Goal: Task Accomplishment & Management: Manage account settings

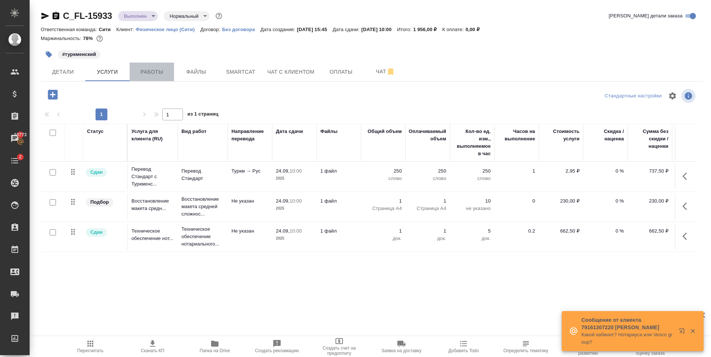
click at [144, 66] on button "Работы" at bounding box center [152, 72] width 44 height 19
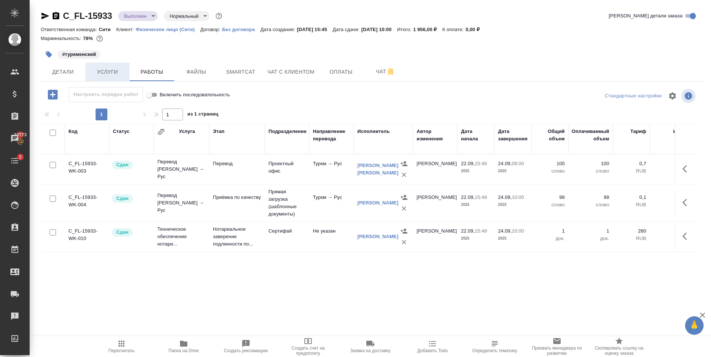
click at [120, 75] on span "Услуги" at bounding box center [108, 71] width 36 height 9
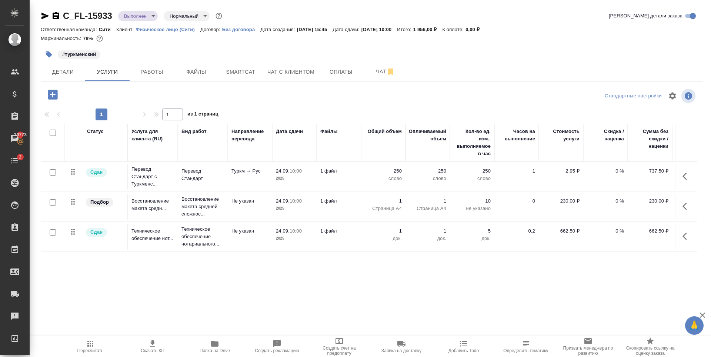
scroll to position [0, 42]
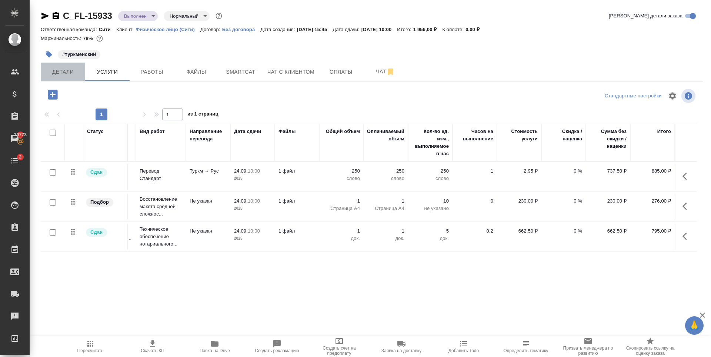
click at [69, 74] on span "Детали" at bounding box center [63, 71] width 36 height 9
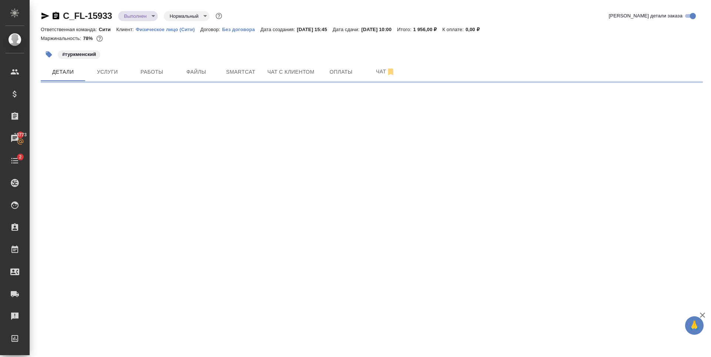
select select "RU"
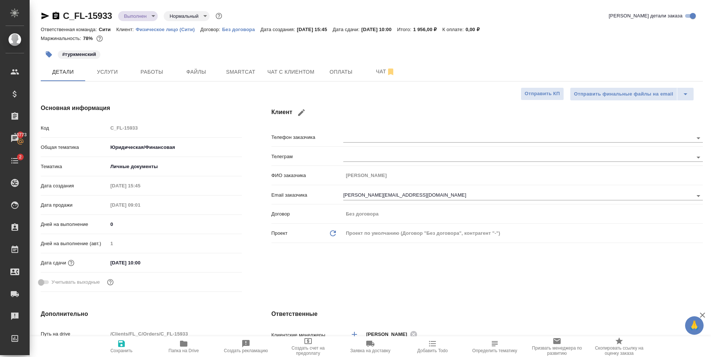
type textarea "x"
click at [147, 14] on body "🙏 .cls-1 fill:#fff; AWATERA Zaytseva Svetlana Клиенты Спецификации Заказы 10773…" at bounding box center [355, 178] width 711 height 357
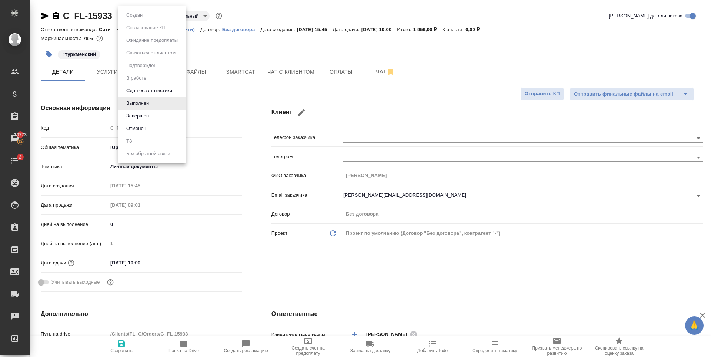
click at [140, 113] on button "Завершен" at bounding box center [137, 116] width 27 height 8
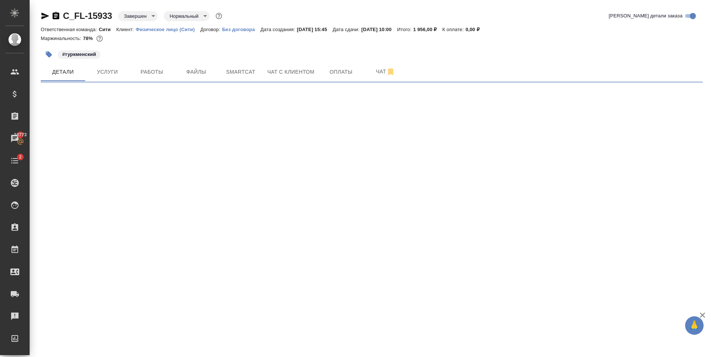
select select "RU"
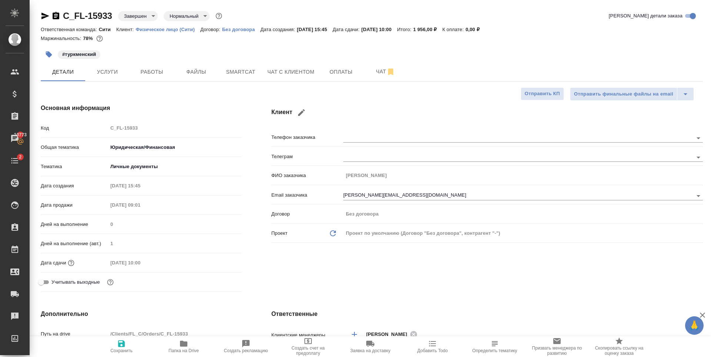
type textarea "x"
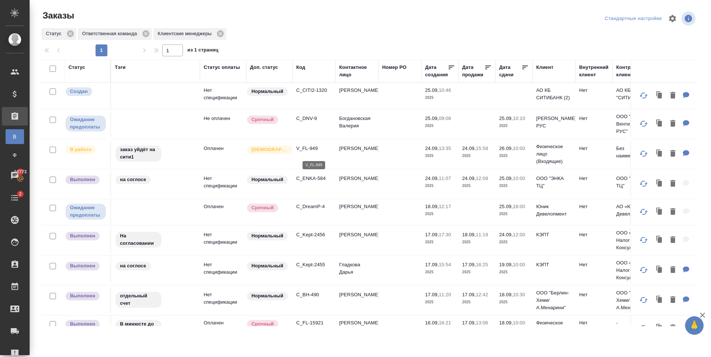
click at [308, 152] on p "V_FL-949" at bounding box center [314, 148] width 36 height 7
click at [310, 117] on p "C_DNV-9" at bounding box center [314, 118] width 36 height 7
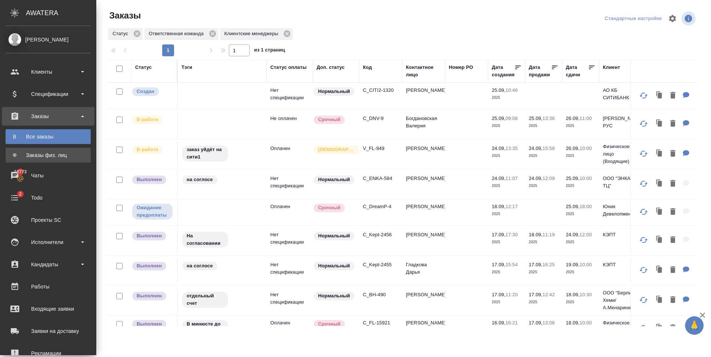
click at [10, 153] on div "Заказы физ. лиц" at bounding box center [48, 154] width 78 height 7
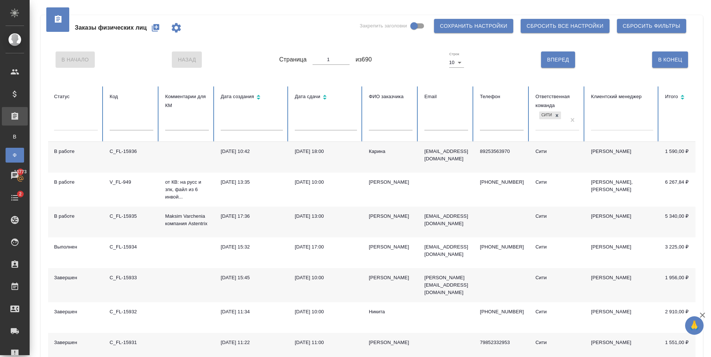
click at [155, 24] on icon "button" at bounding box center [155, 27] width 9 height 9
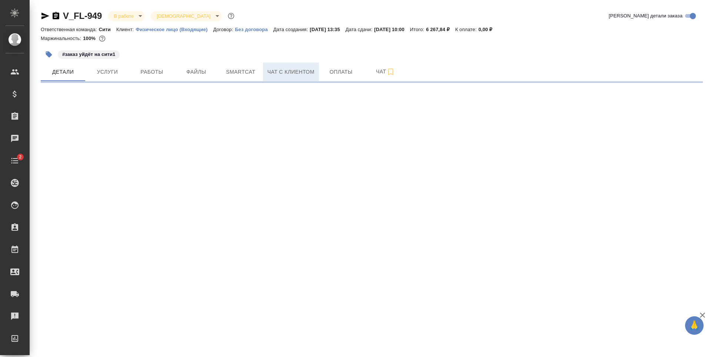
select select "RU"
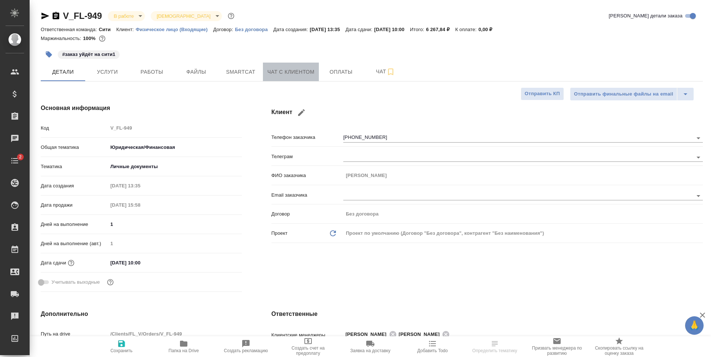
click at [300, 70] on span "Чат с клиентом" at bounding box center [290, 71] width 47 height 9
type textarea "x"
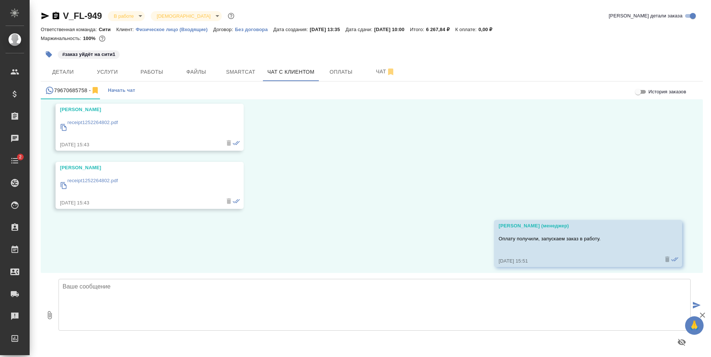
scroll to position [1187, 0]
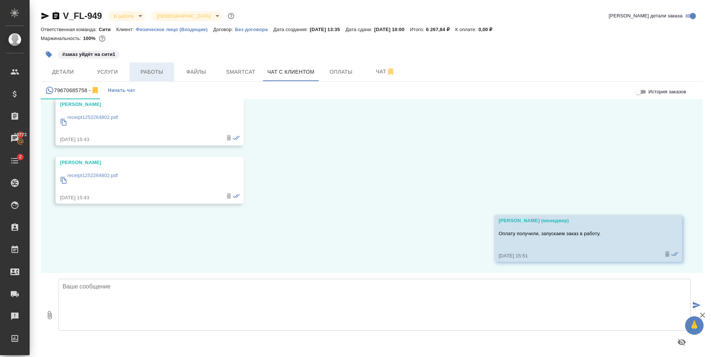
click at [162, 77] on button "Работы" at bounding box center [152, 72] width 44 height 19
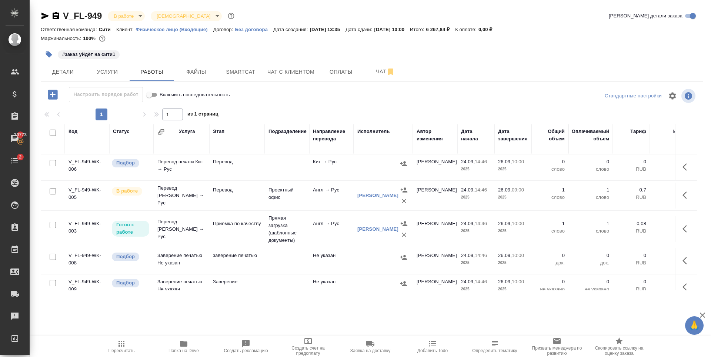
click at [66, 81] on div "V_FL-949 В работе inProgress Святая троица holyTrinity Кратко детали заказа Отв…" at bounding box center [372, 154] width 670 height 309
click at [65, 73] on span "Детали" at bounding box center [63, 71] width 36 height 9
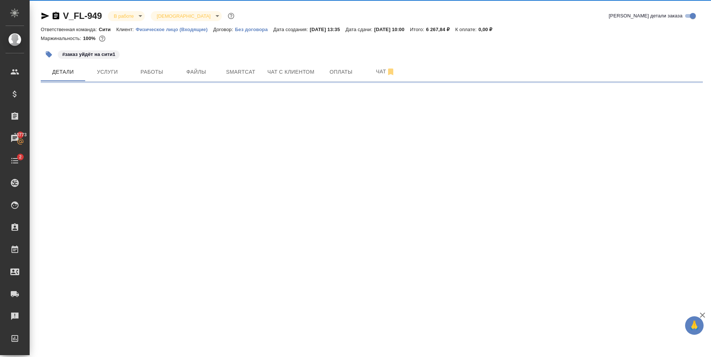
select select "RU"
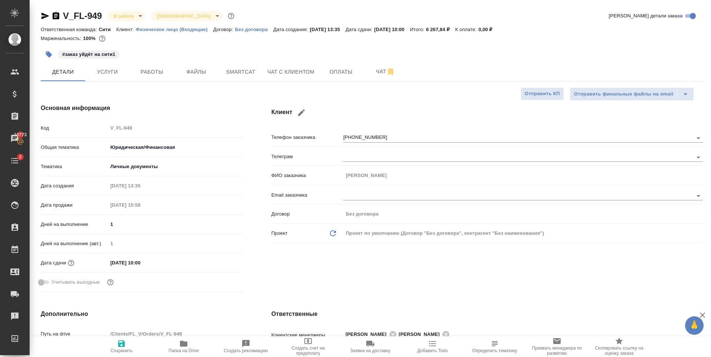
type textarea "x"
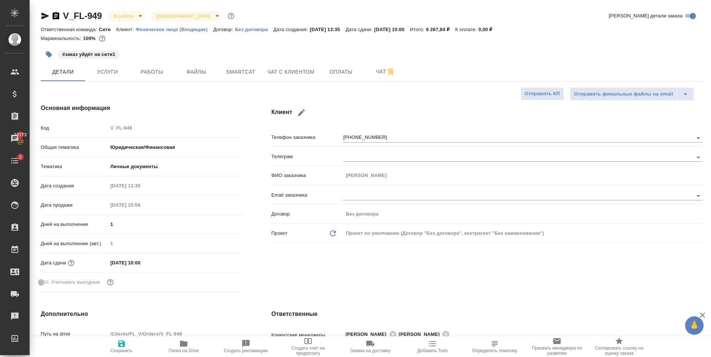
type textarea "x"
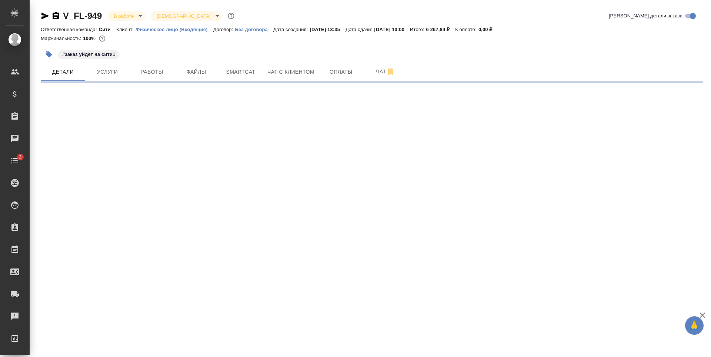
select select "RU"
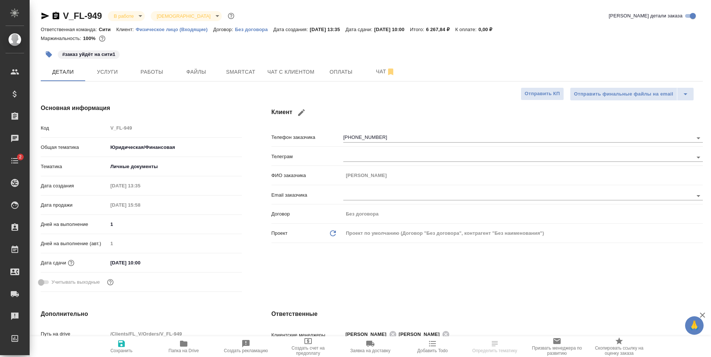
type textarea "x"
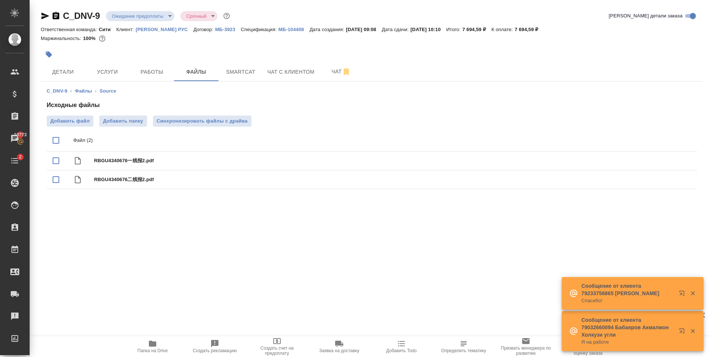
click at [199, 49] on div at bounding box center [261, 54] width 441 height 16
click at [76, 72] on span "Детали" at bounding box center [63, 71] width 36 height 9
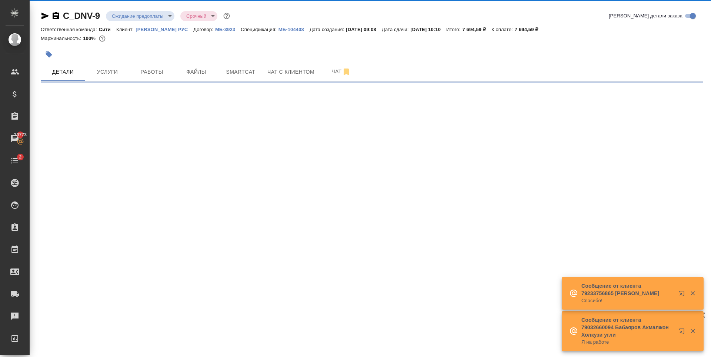
select select "RU"
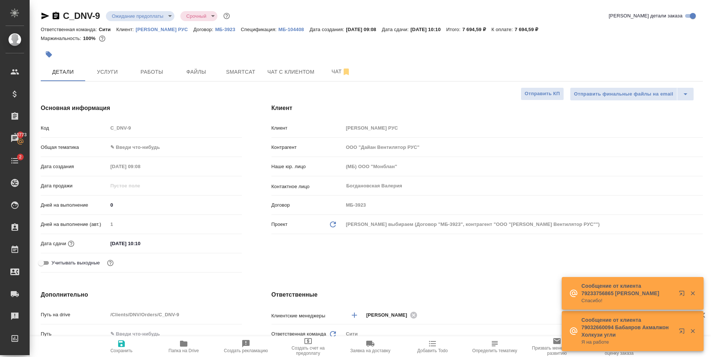
type textarea "x"
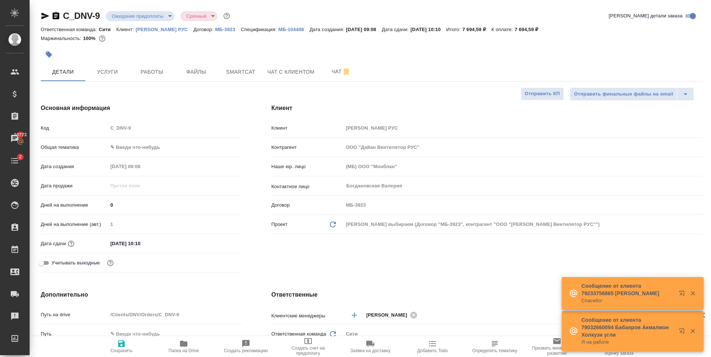
type textarea "x"
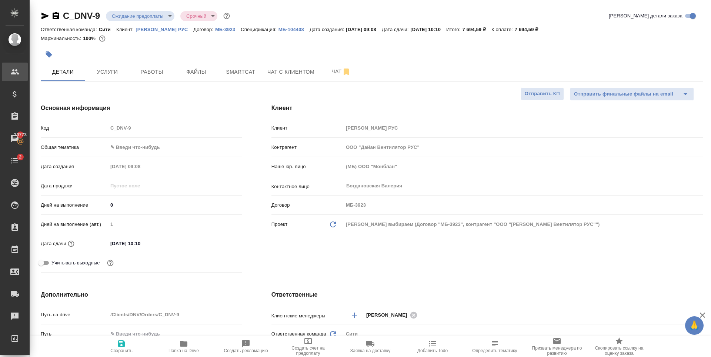
type textarea "x"
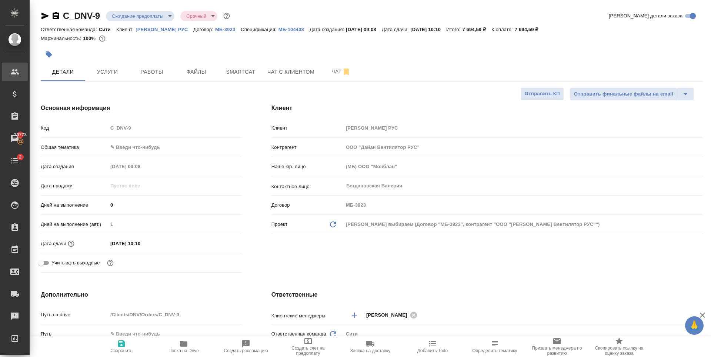
type textarea "x"
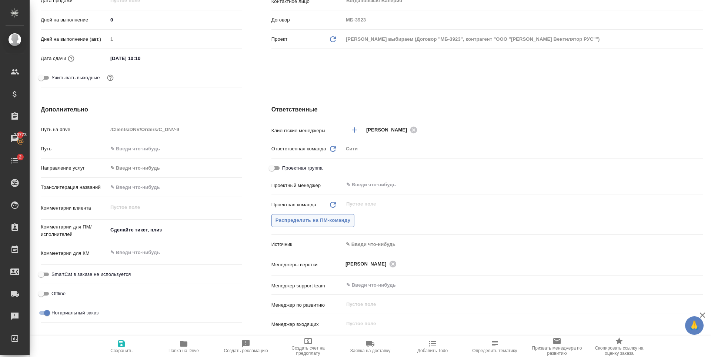
click at [323, 220] on span "Распределить на ПМ-команду" at bounding box center [312, 220] width 75 height 9
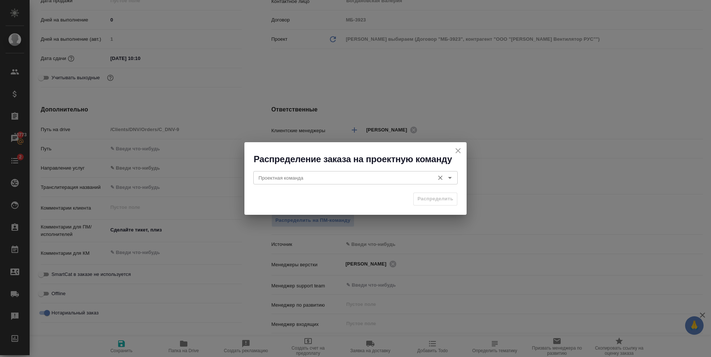
click at [301, 177] on input "Проектная команда" at bounding box center [342, 177] width 175 height 9
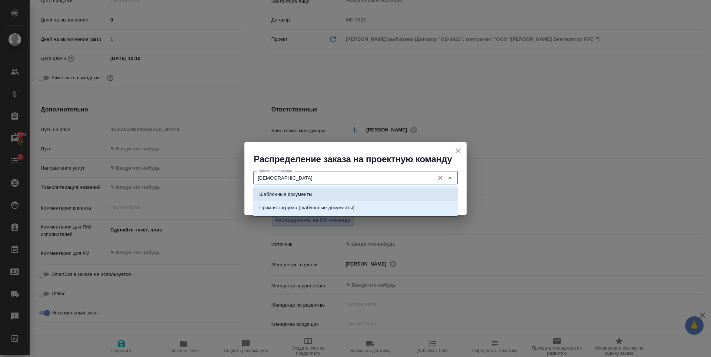
drag, startPoint x: 318, startPoint y: 193, endPoint x: 390, endPoint y: 198, distance: 72.7
click at [318, 193] on li "Шаблонные документы" at bounding box center [355, 194] width 204 height 13
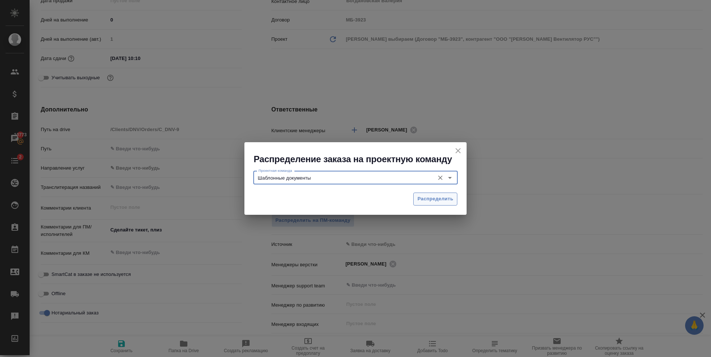
type input "Шаблонные документы"
click at [427, 197] on span "Распределить" at bounding box center [435, 199] width 36 height 9
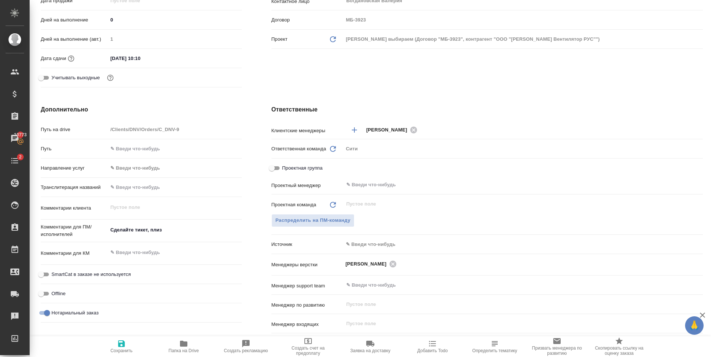
type textarea "x"
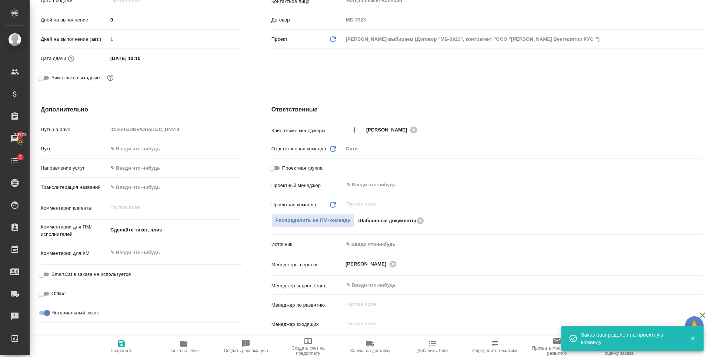
type textarea "x"
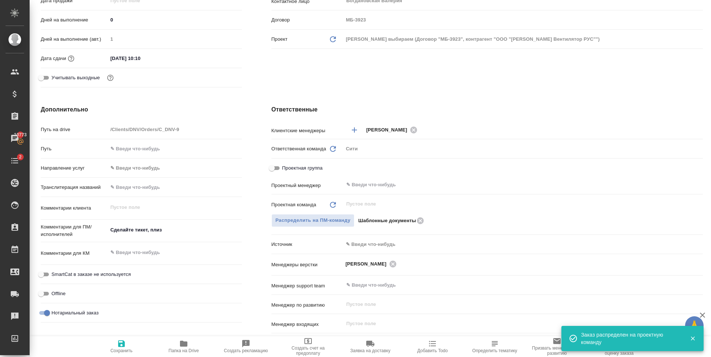
type textarea "x"
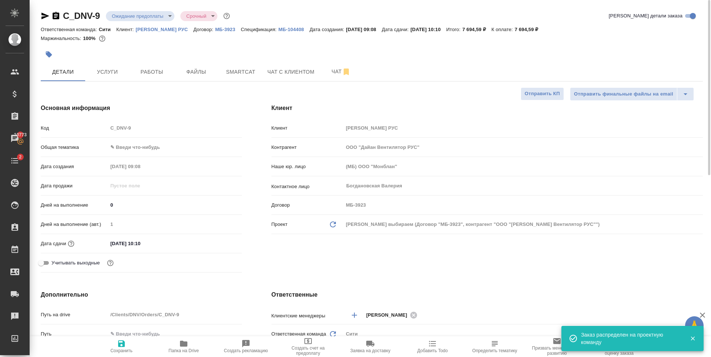
click at [160, 242] on input "25.09.2025 10:10" at bounding box center [140, 243] width 65 height 11
click at [217, 241] on icon "button" at bounding box center [220, 242] width 7 height 7
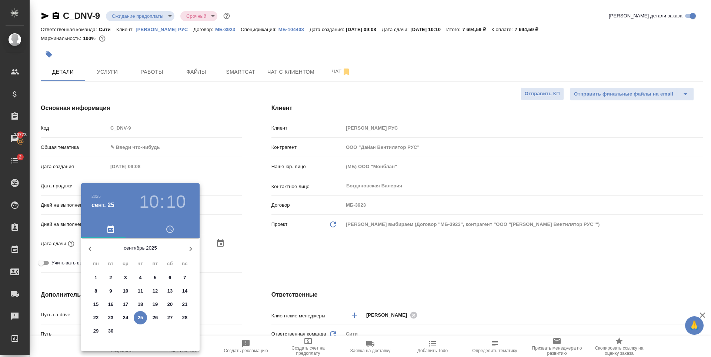
click at [153, 318] on p "26" at bounding box center [156, 317] width 6 height 7
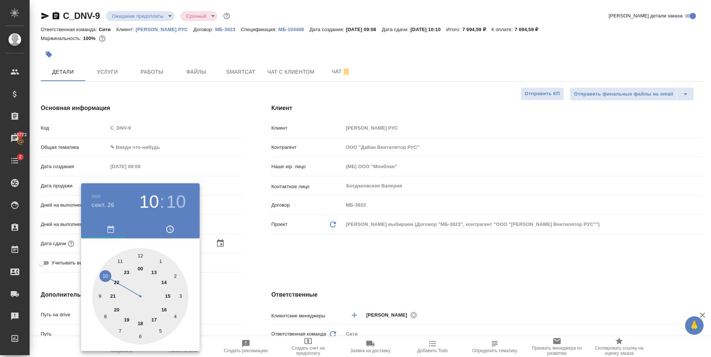
type input "26.09.2025 10:10"
type textarea "x"
click at [119, 260] on div at bounding box center [140, 296] width 96 height 96
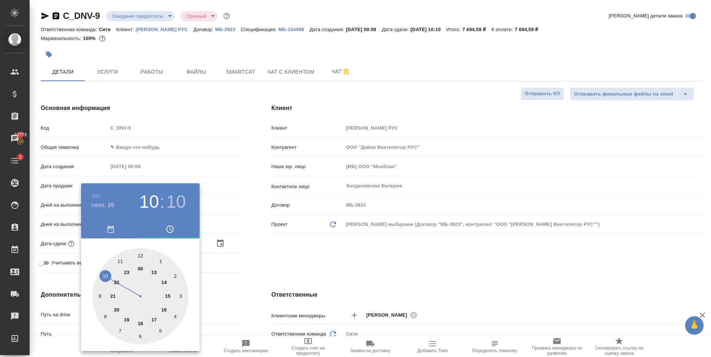
type input "26.09.2025 11:10"
type textarea "x"
click at [140, 254] on div at bounding box center [140, 296] width 96 height 96
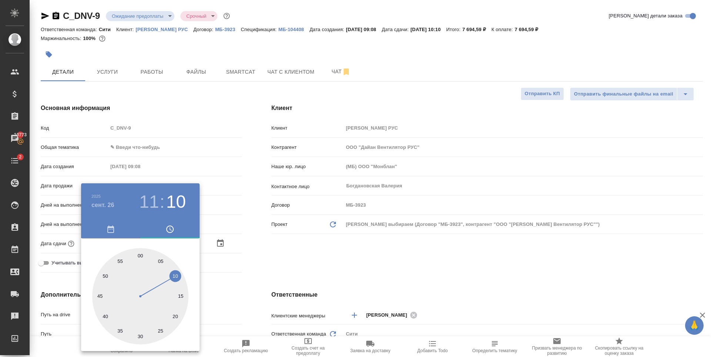
type input "26.09.2025 11:00"
type textarea "x"
click at [334, 251] on div at bounding box center [355, 178] width 711 height 357
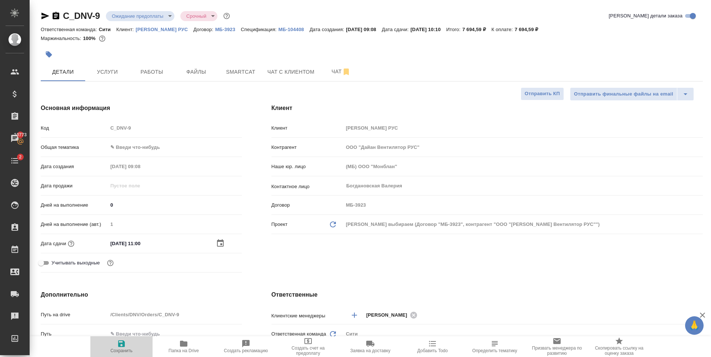
click at [124, 347] on icon "button" at bounding box center [121, 343] width 9 height 9
type textarea "x"
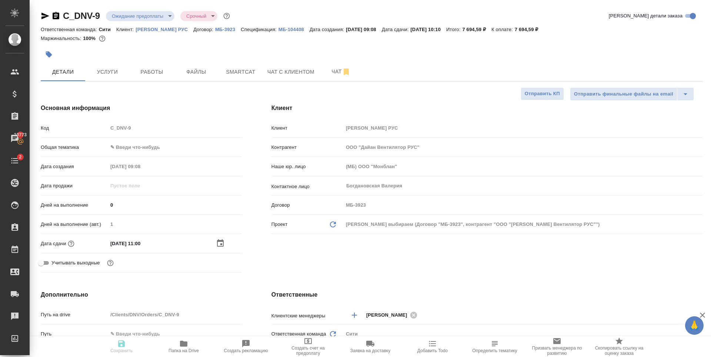
type textarea "x"
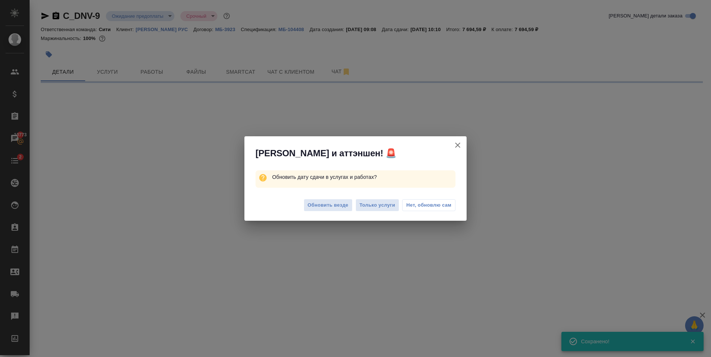
select select "RU"
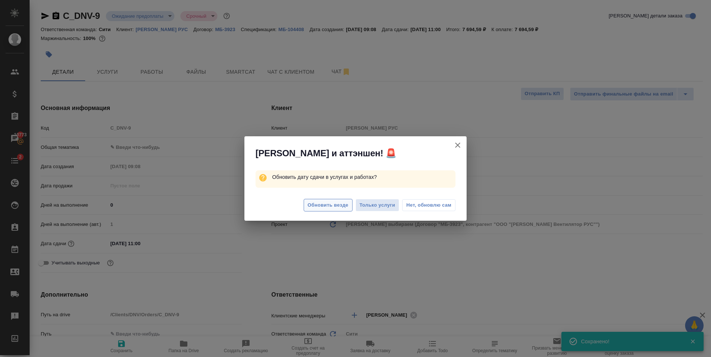
type textarea "x"
click at [353, 201] on div "Обновить везде Только услуги Нет, обновлю сам" at bounding box center [355, 206] width 222 height 30
click at [348, 202] on button "Обновить везде" at bounding box center [328, 205] width 49 height 13
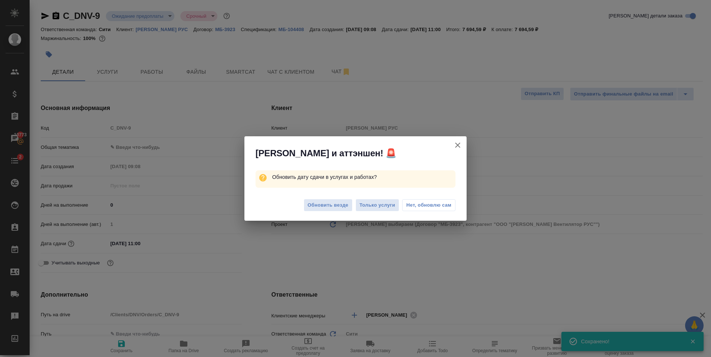
type textarea "x"
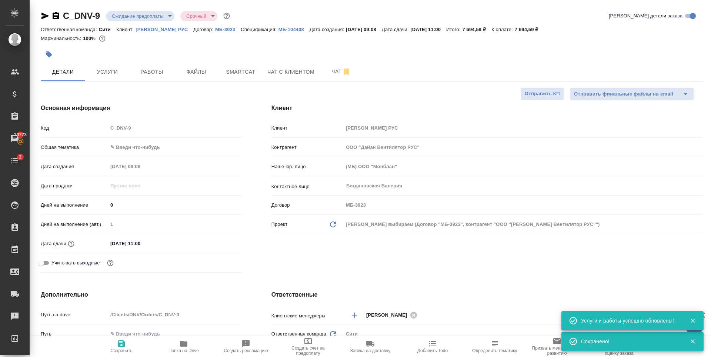
type textarea "x"
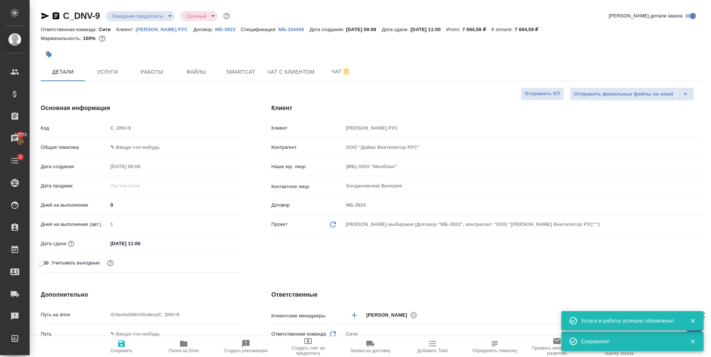
type textarea "x"
click at [137, 14] on body "🙏 .cls-1 fill:#fff; AWATERA Zaytseva Svetlana Клиенты Спецификации Заказы 10773…" at bounding box center [355, 178] width 711 height 357
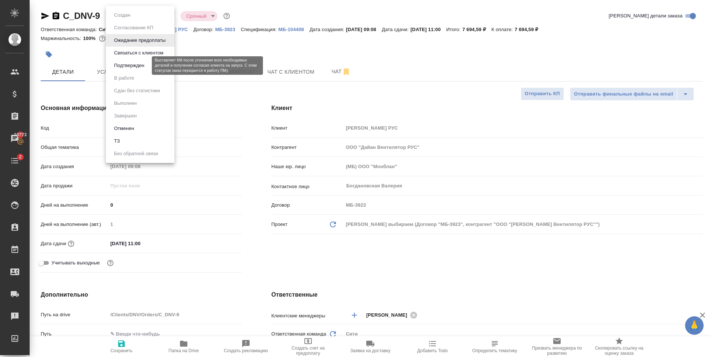
click at [128, 67] on button "Подтвержден" at bounding box center [129, 65] width 35 height 8
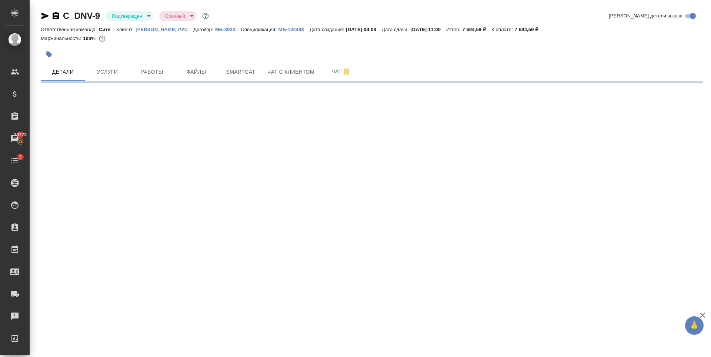
select select "RU"
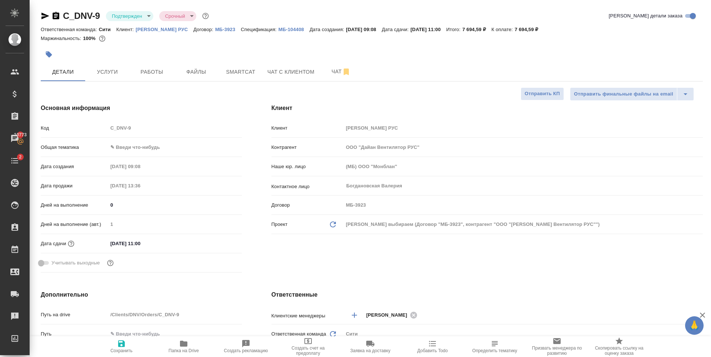
type textarea "x"
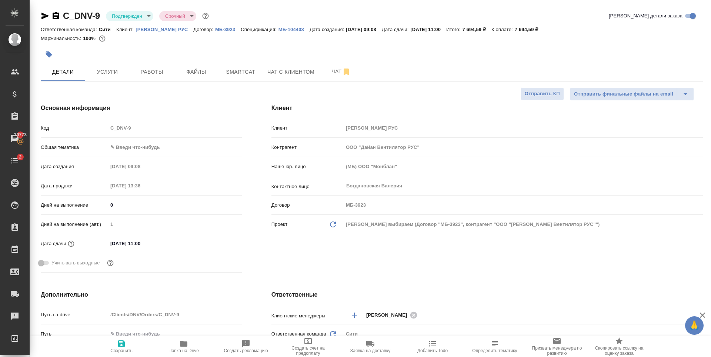
type textarea "x"
select select "RU"
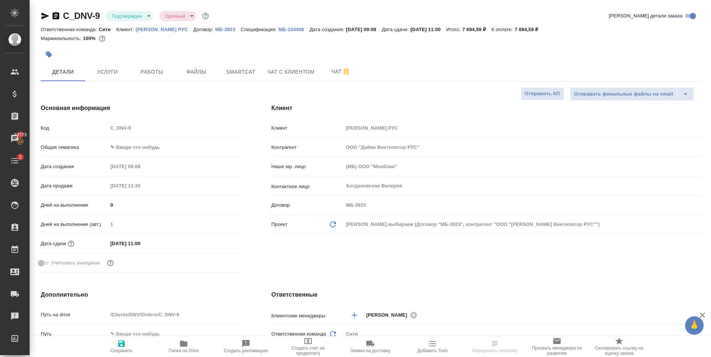
select select "RU"
type textarea "x"
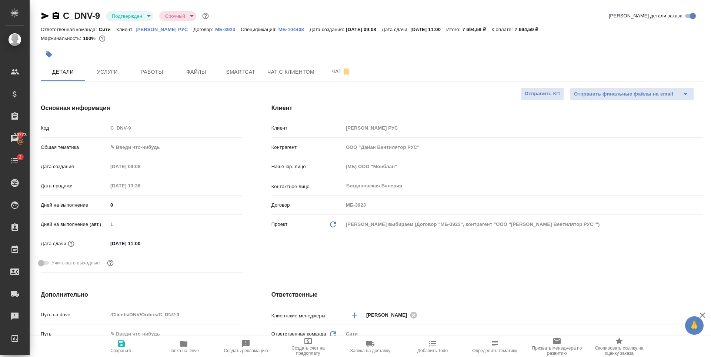
type textarea "x"
select select "RU"
type input "Газизов Ринат"
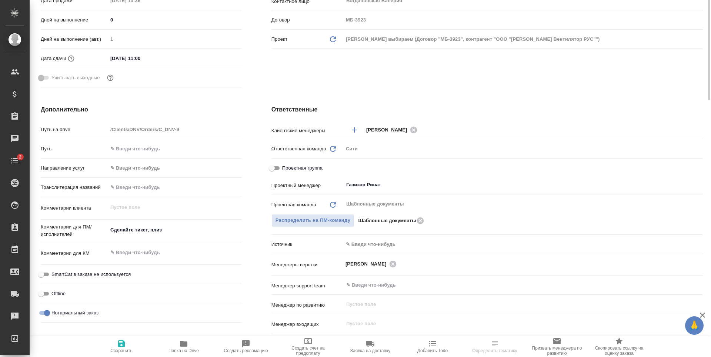
scroll to position [37, 0]
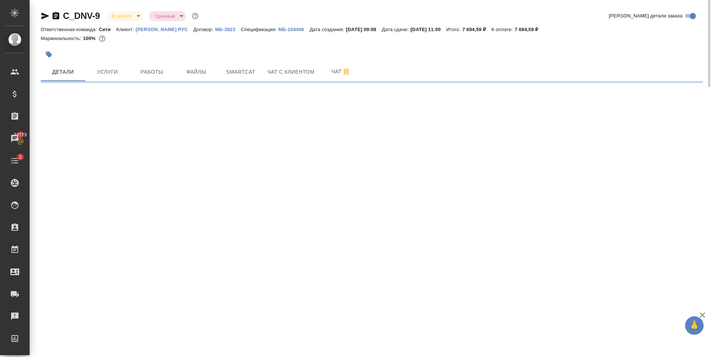
select select "RU"
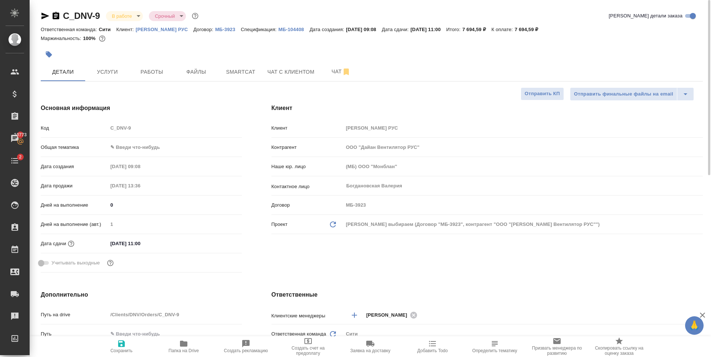
type textarea "x"
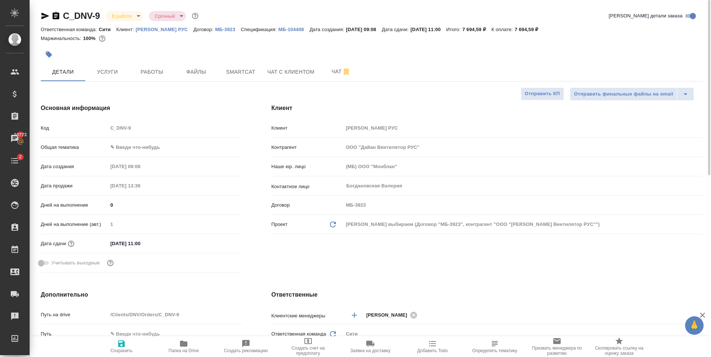
type textarea "x"
click at [235, 74] on span "Smartcat" at bounding box center [241, 71] width 36 height 9
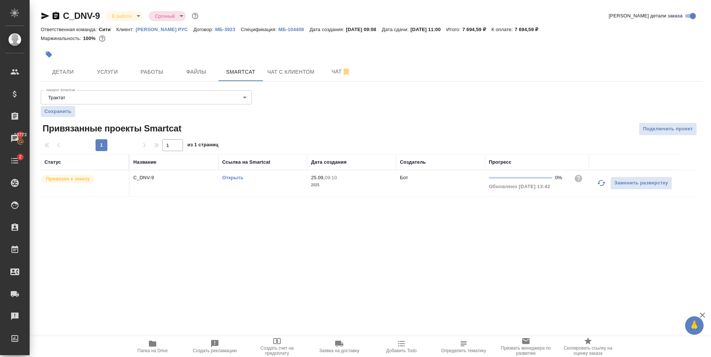
click at [337, 266] on div ".cls-1 fill:#fff; AWATERA Zaytseva Svetlana Клиенты Спецификации Заказы 10773 Ч…" at bounding box center [355, 178] width 711 height 357
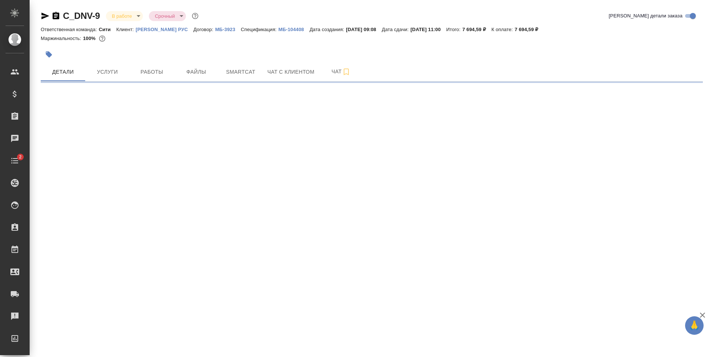
select select "RU"
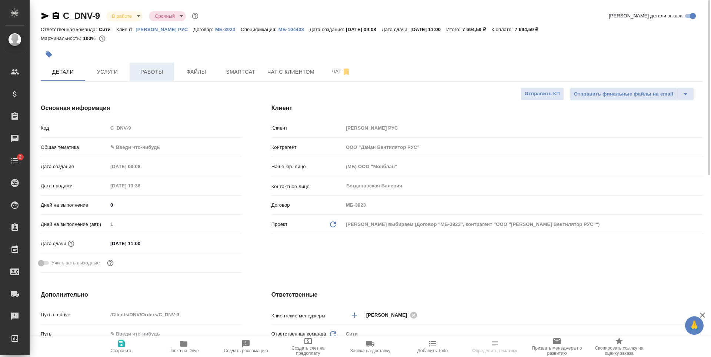
click at [164, 76] on span "Работы" at bounding box center [152, 71] width 36 height 9
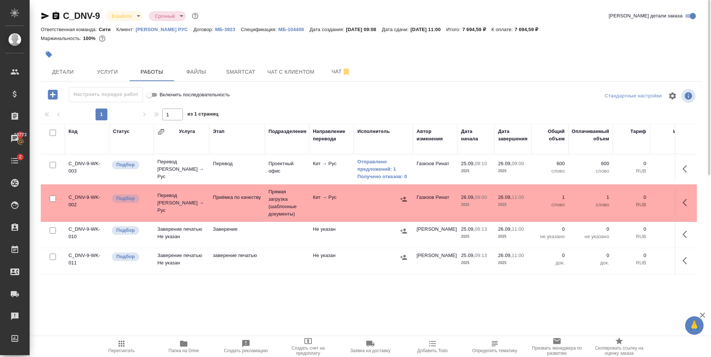
scroll to position [37, 0]
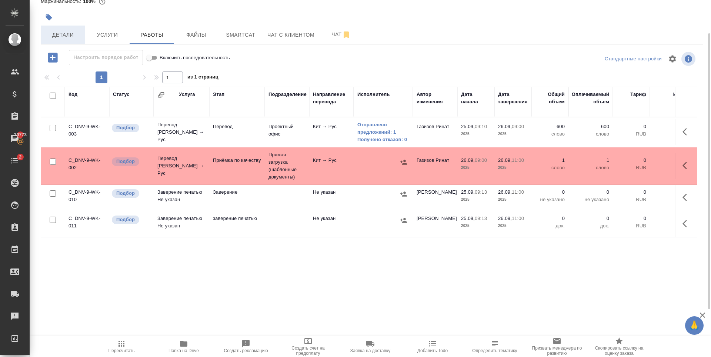
click at [78, 37] on span "Детали" at bounding box center [63, 34] width 36 height 9
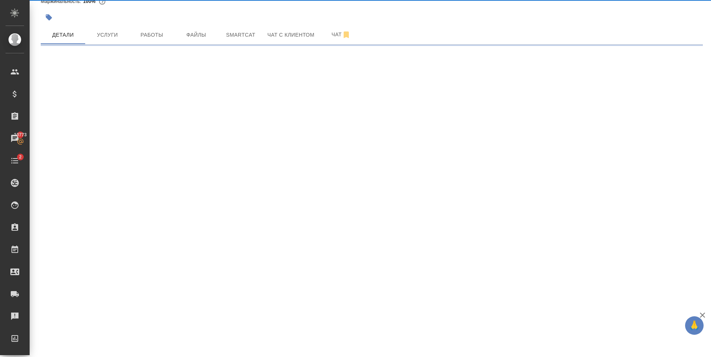
select select "RU"
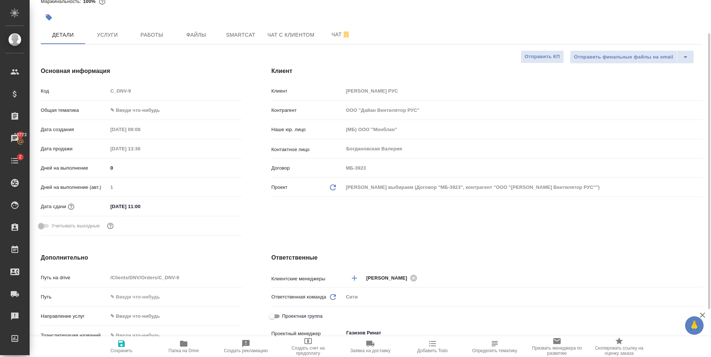
type textarea "x"
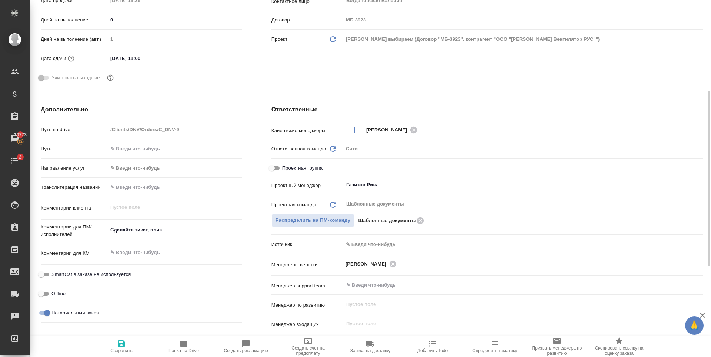
scroll to position [222, 0]
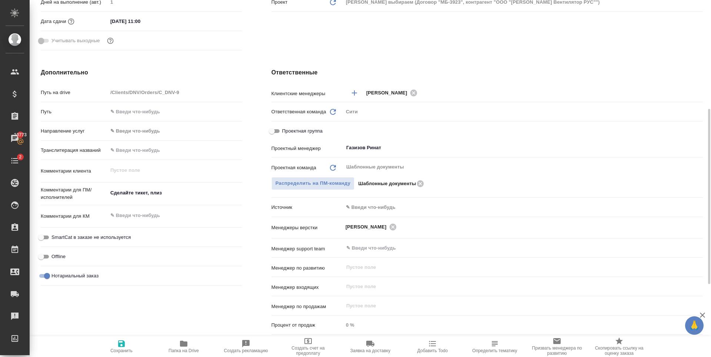
click at [368, 207] on body "🙏 .cls-1 fill:#fff; AWATERA Zaytseva Svetlana Клиенты Спецификации Заказы 10773…" at bounding box center [355, 178] width 711 height 357
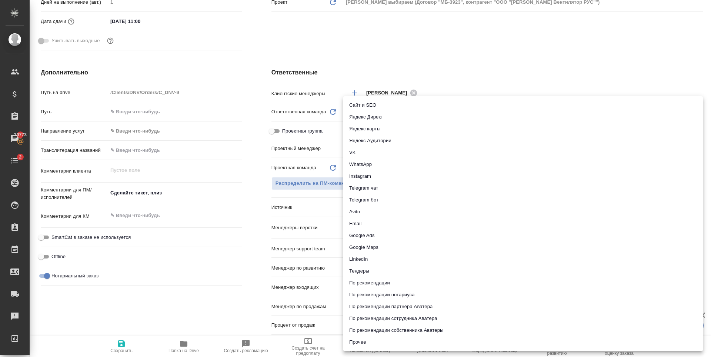
click at [378, 223] on li "Email" at bounding box center [523, 224] width 360 height 12
type textarea "x"
type input "emailAds"
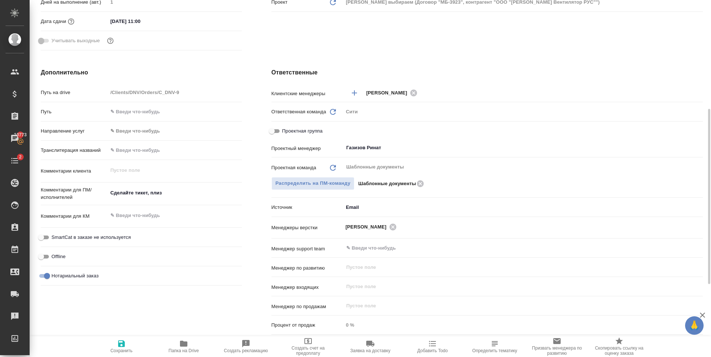
click at [129, 344] on span "Сохранить" at bounding box center [121, 346] width 53 height 14
type textarea "x"
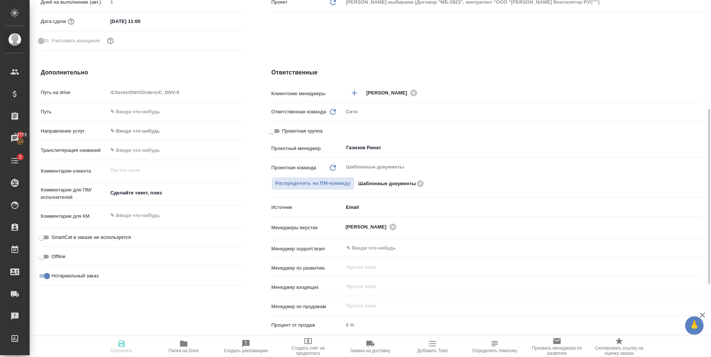
type textarea "x"
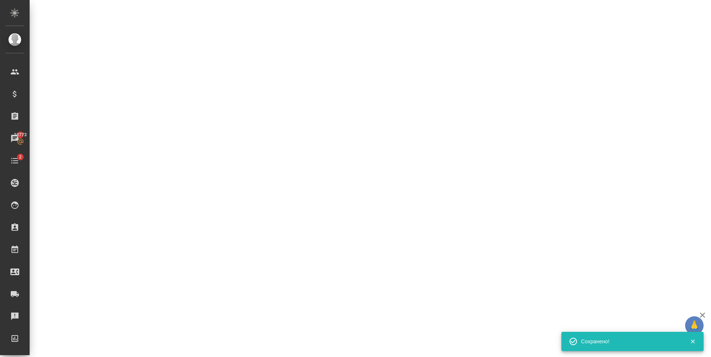
select select "RU"
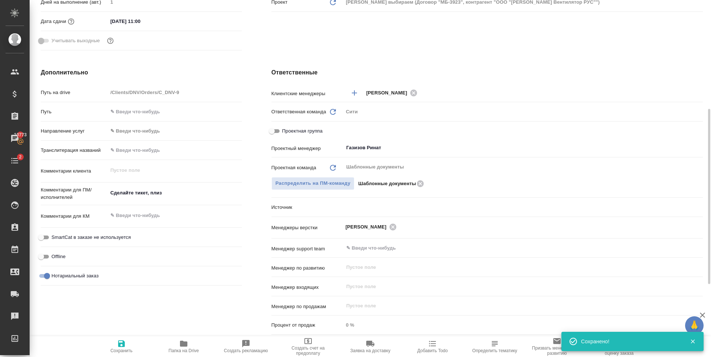
type textarea "x"
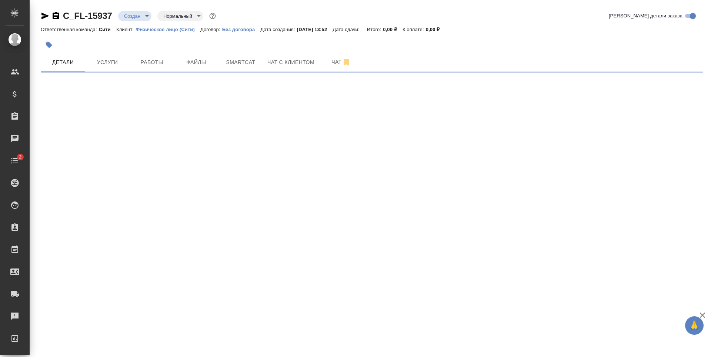
select select "RU"
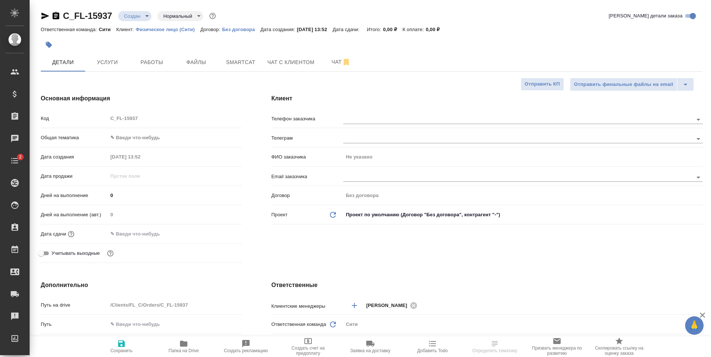
type textarea "x"
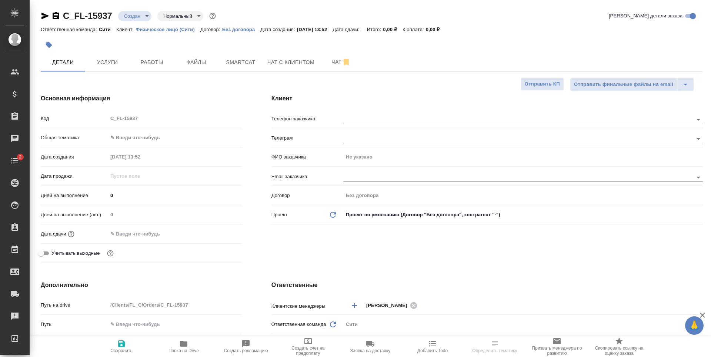
type textarea "x"
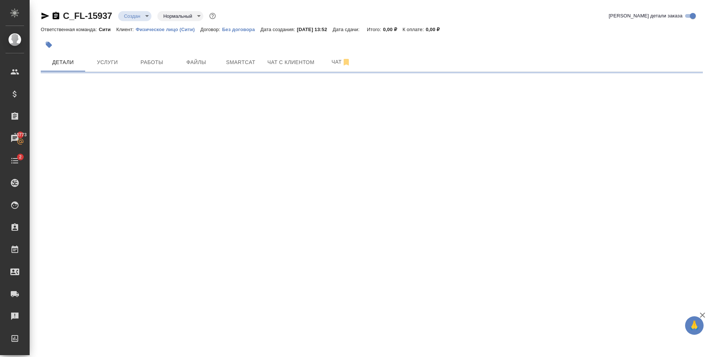
select select "RU"
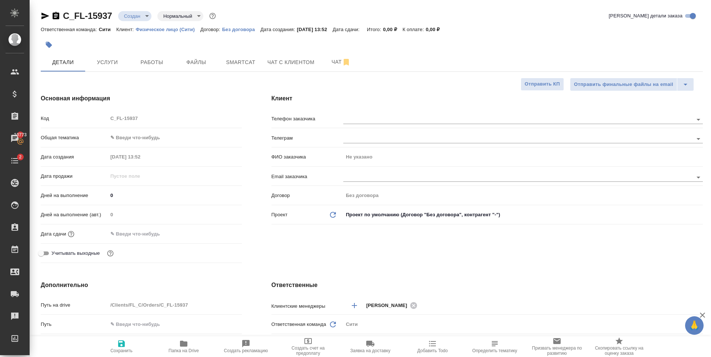
type textarea "x"
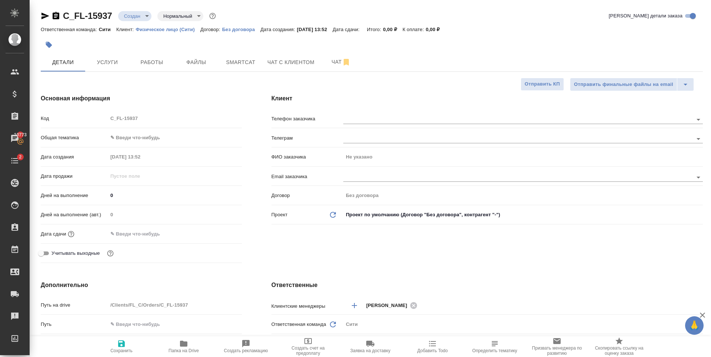
type textarea "x"
click at [114, 68] on button "Услуги" at bounding box center [107, 62] width 44 height 19
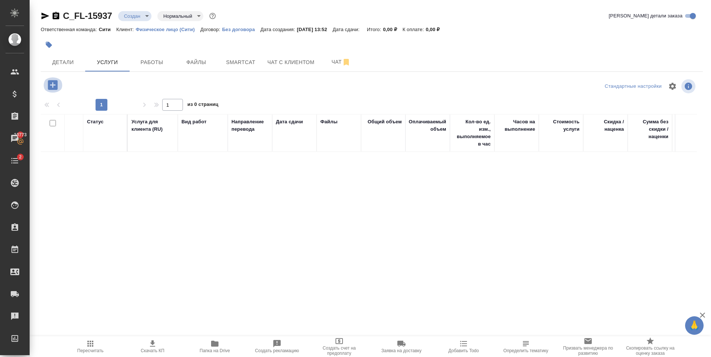
click at [54, 84] on icon "button" at bounding box center [53, 85] width 10 height 10
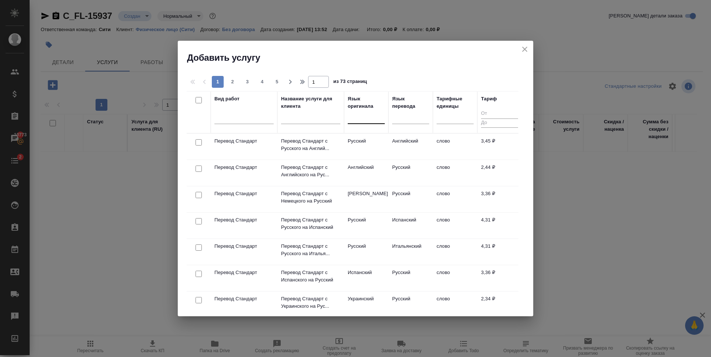
click at [370, 117] on div at bounding box center [366, 116] width 37 height 11
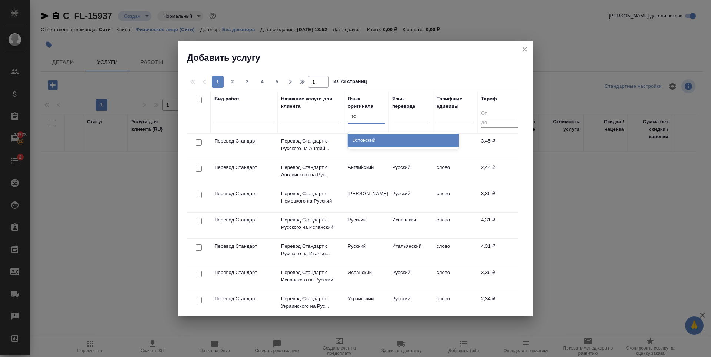
type input "эст"
click at [392, 138] on div "Эстонский" at bounding box center [403, 140] width 111 height 13
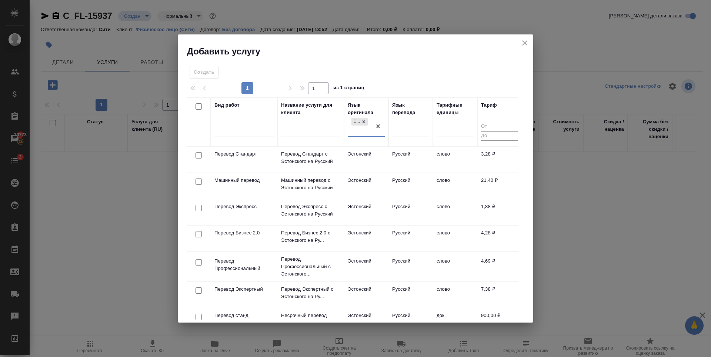
click at [197, 154] on input "checkbox" at bounding box center [199, 155] width 6 height 6
checkbox input "true"
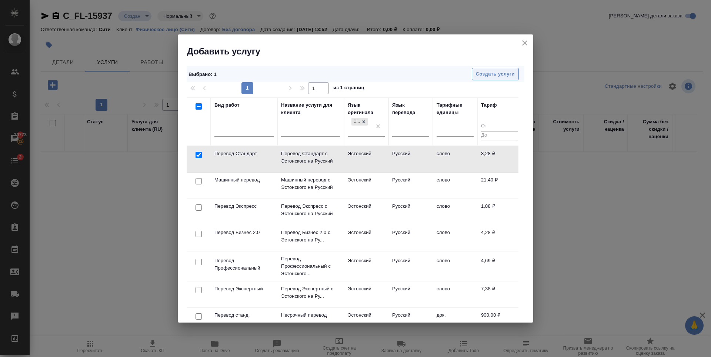
click at [494, 73] on span "Создать услуги" at bounding box center [495, 74] width 39 height 9
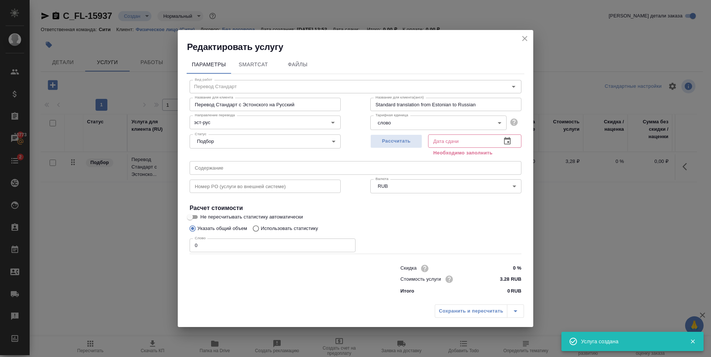
click at [290, 245] on input "0" at bounding box center [273, 244] width 166 height 13
type input "250"
click at [403, 144] on span "Рассчитать" at bounding box center [396, 141] width 44 height 9
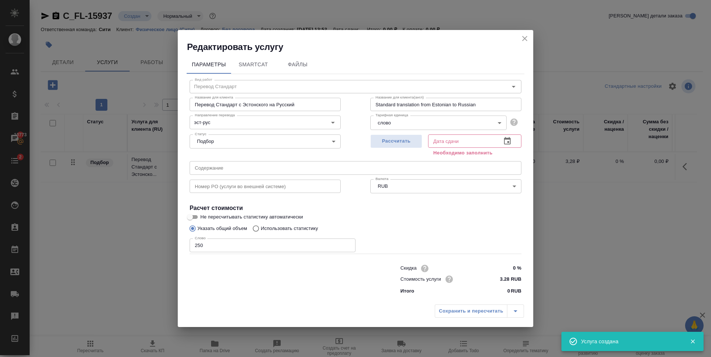
type input "25.09.2025 14:54"
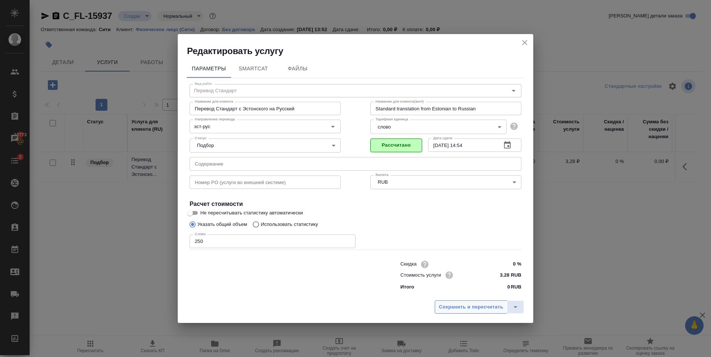
click at [460, 308] on span "Сохранить и пересчитать" at bounding box center [471, 307] width 64 height 9
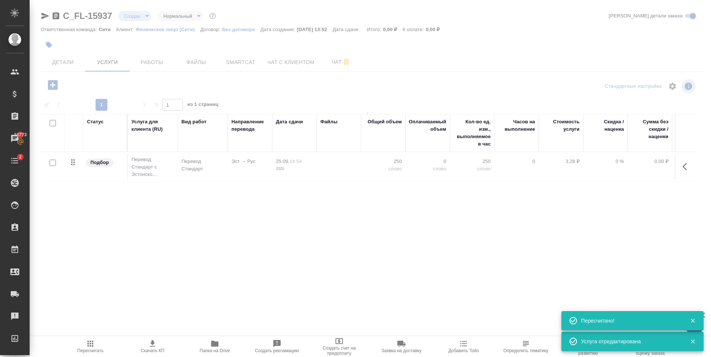
click at [53, 85] on div "C_FL-15937 Создан new Нормальный normal Кратко детали заказа Ответственная кома…" at bounding box center [372, 146] width 670 height 292
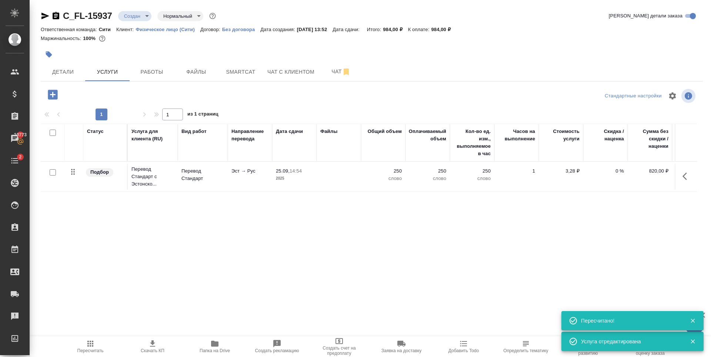
click at [53, 85] on div "C_FL-15937 Создан new Нормальный normal Кратко детали заказа Ответственная кома…" at bounding box center [372, 151] width 670 height 302
click at [54, 92] on icon "button" at bounding box center [53, 95] width 10 height 10
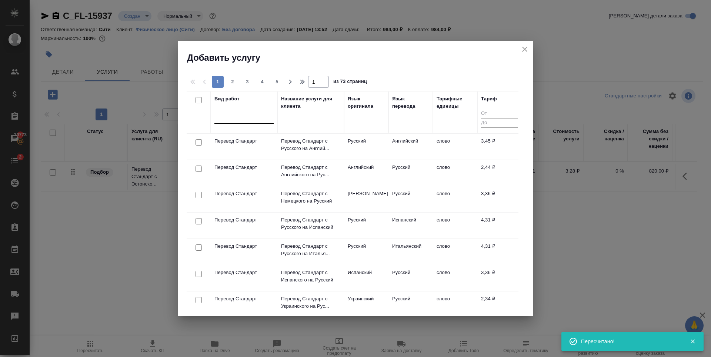
click at [234, 118] on div at bounding box center [243, 116] width 59 height 11
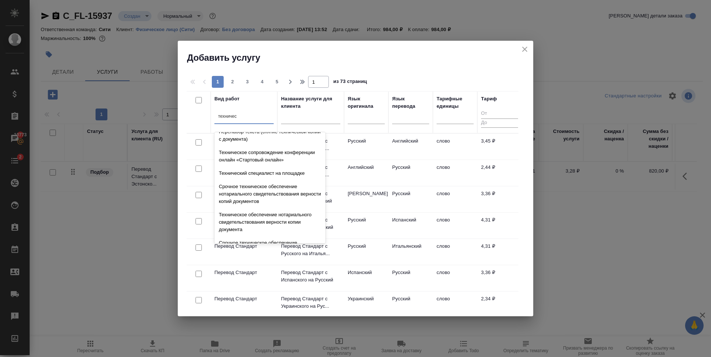
scroll to position [111, 0]
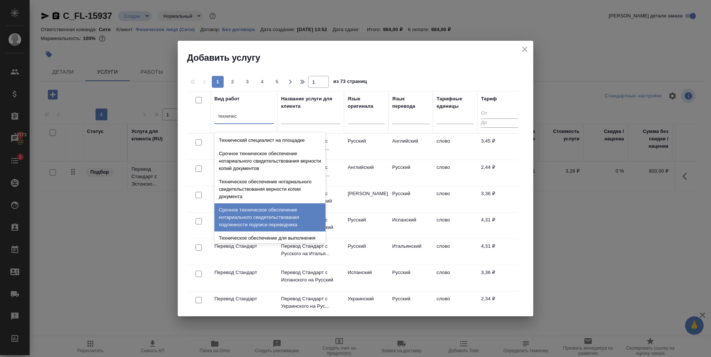
type input "техничес"
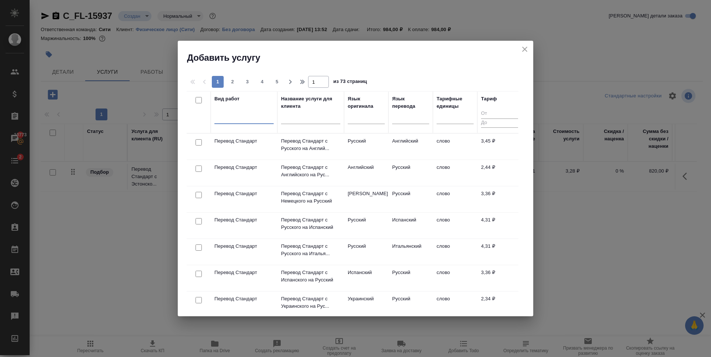
click at [241, 120] on div at bounding box center [243, 116] width 59 height 11
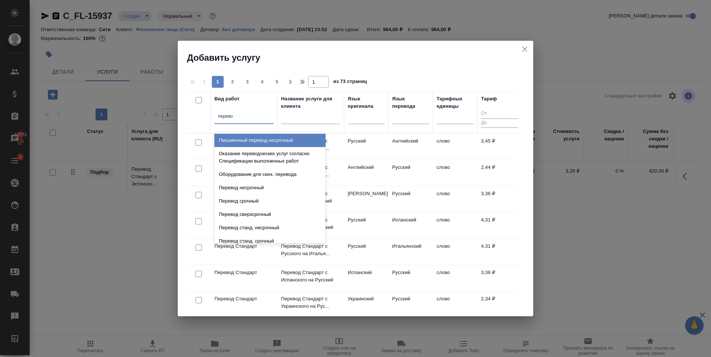
type input "перевод"
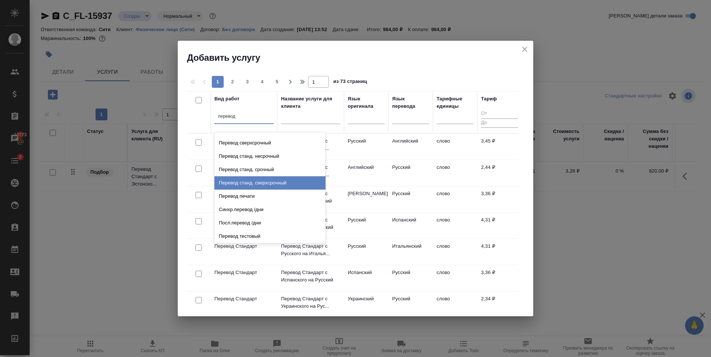
scroll to position [0, 0]
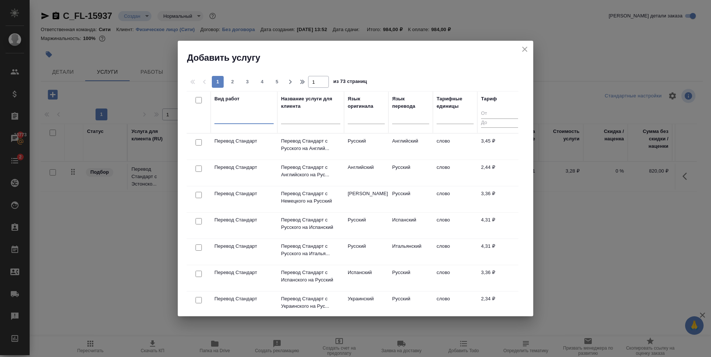
drag, startPoint x: 238, startPoint y: 115, endPoint x: 207, endPoint y: 115, distance: 31.1
click at [207, 115] on tr "Вид работ 0 results available. Select is focused ,type to refine list, press Do…" at bounding box center [354, 112] width 335 height 42
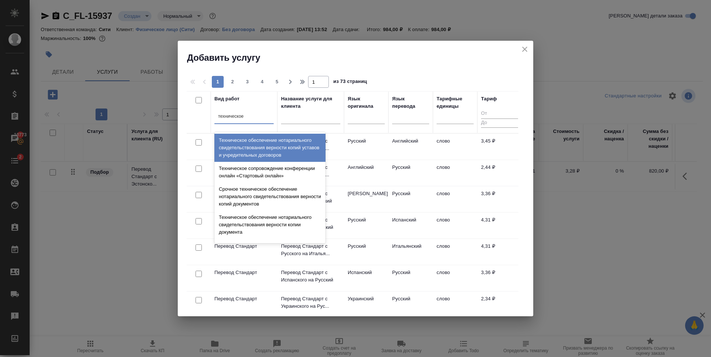
type input "техническое"
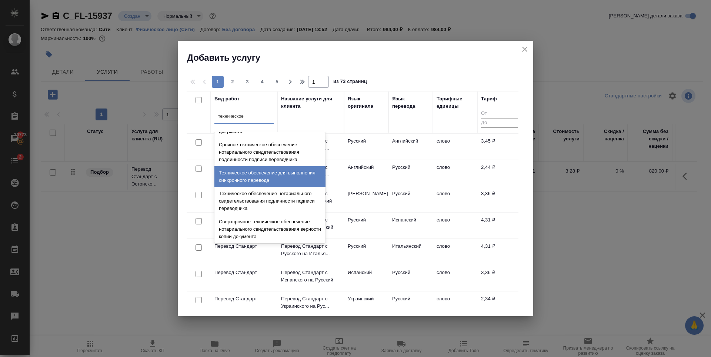
scroll to position [111, 0]
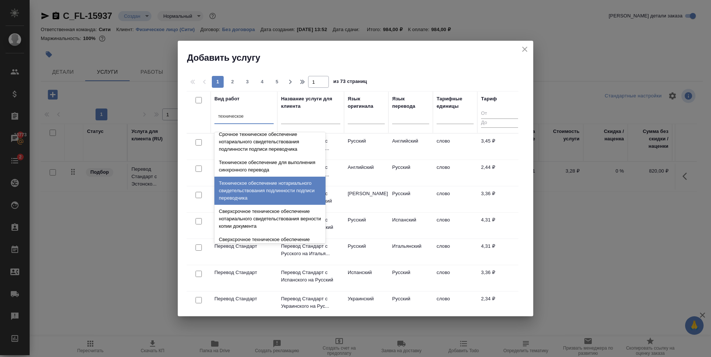
click at [259, 191] on div "Техническое обеспечение нотариального свидетельствования подлинности подписи пе…" at bounding box center [269, 191] width 111 height 28
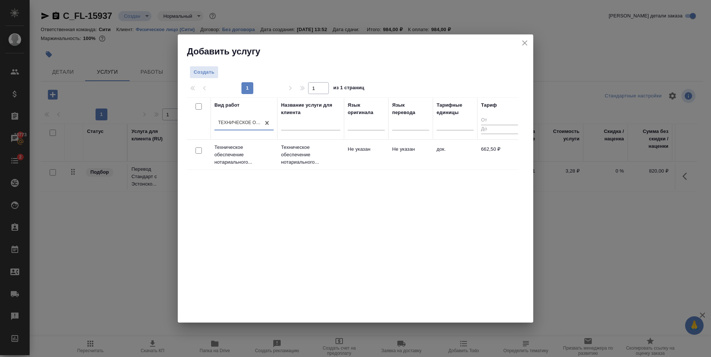
click at [200, 151] on input "checkbox" at bounding box center [199, 150] width 6 height 6
checkbox input "true"
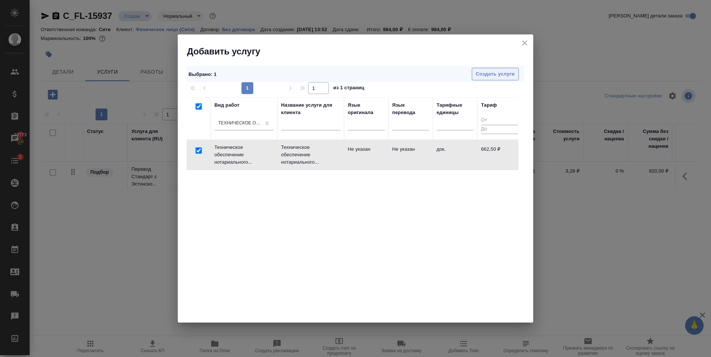
click at [508, 65] on div "Выбрано : 1 Создать услуги 1 1 из 1 страниц Вид работ Техническое обеспечение н…" at bounding box center [355, 189] width 355 height 265
click at [507, 71] on span "Создать услуги" at bounding box center [495, 74] width 39 height 9
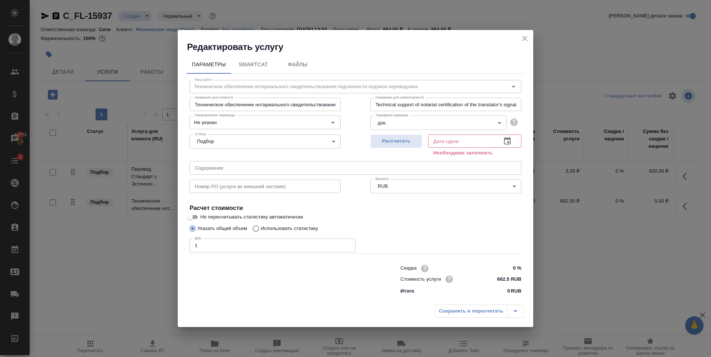
click at [349, 244] on input "1" at bounding box center [273, 244] width 166 height 13
type input "2"
click at [349, 244] on input "2" at bounding box center [273, 244] width 166 height 13
click at [391, 143] on span "Рассчитать" at bounding box center [396, 141] width 44 height 9
type input "25.09.2025 14:19"
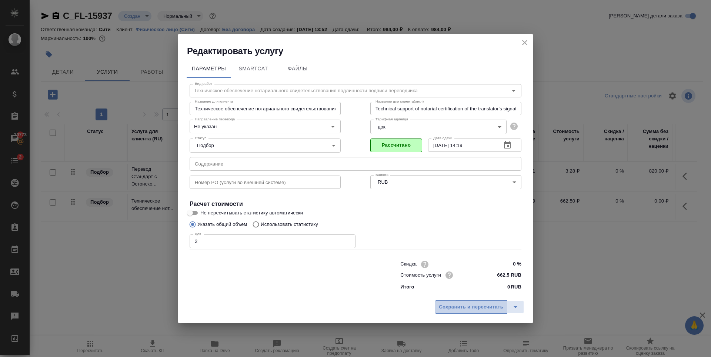
click at [454, 311] on span "Сохранить и пересчитать" at bounding box center [471, 307] width 64 height 9
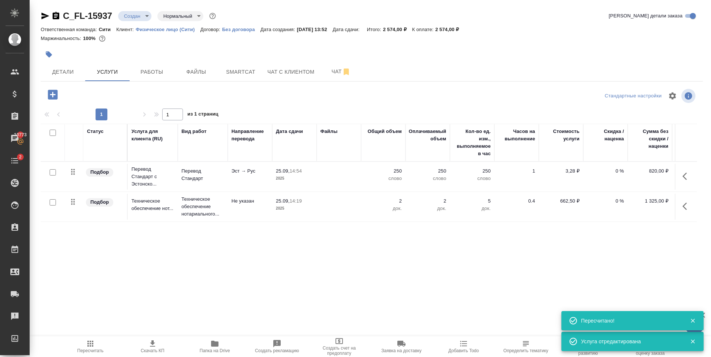
click at [57, 95] on icon "button" at bounding box center [53, 95] width 10 height 10
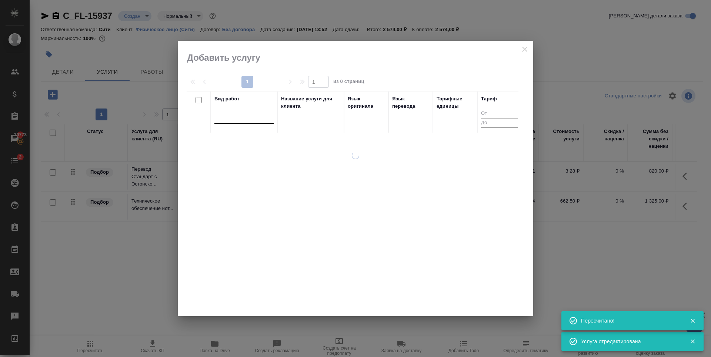
click at [248, 121] on div at bounding box center [243, 116] width 59 height 11
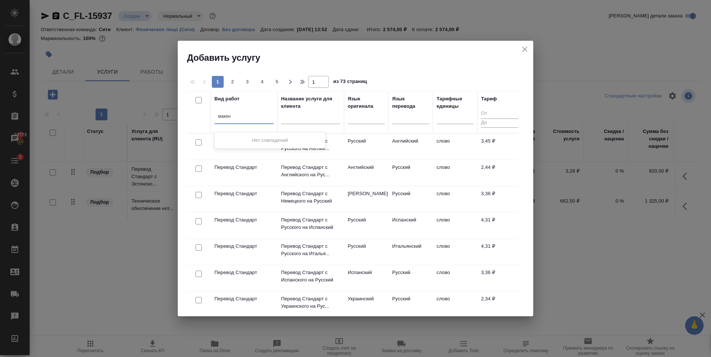
type input "маке"
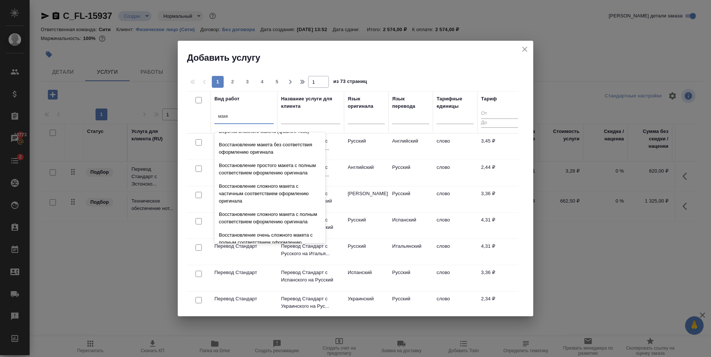
scroll to position [264, 0]
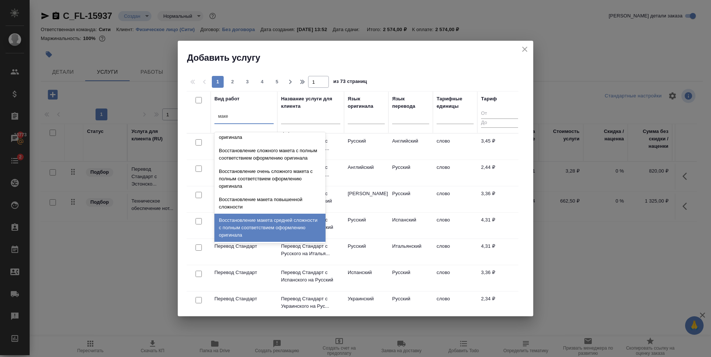
click at [258, 226] on div "Восстановление макета средней сложности с полным соответствием оформлению ориги…" at bounding box center [269, 228] width 111 height 28
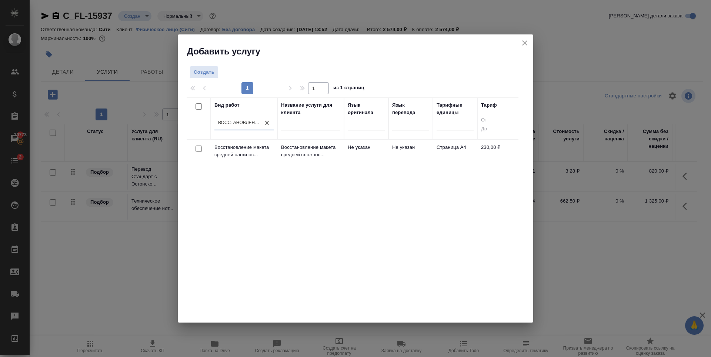
drag, startPoint x: 199, startPoint y: 150, endPoint x: 214, endPoint y: 146, distance: 16.1
click at [199, 150] on input "checkbox" at bounding box center [199, 149] width 6 height 6
checkbox input "true"
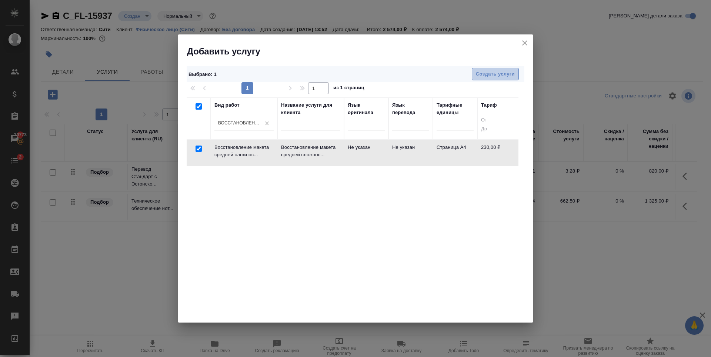
click at [488, 73] on span "Создать услуги" at bounding box center [495, 74] width 39 height 9
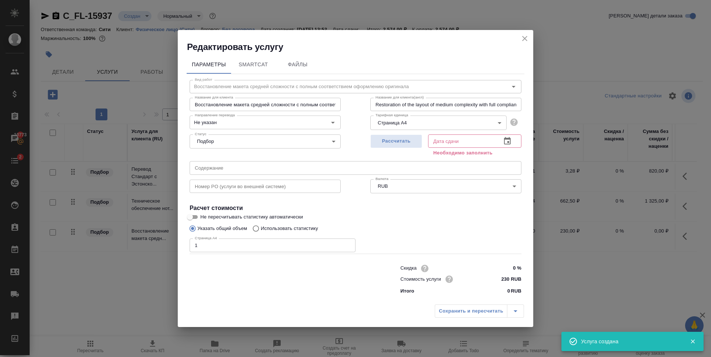
click at [348, 244] on input "1" at bounding box center [273, 244] width 166 height 13
type input "2"
click at [348, 244] on input "2" at bounding box center [273, 244] width 166 height 13
click at [408, 144] on span "Рассчитать" at bounding box center [396, 141] width 44 height 9
type input "25.09.2025 14:07"
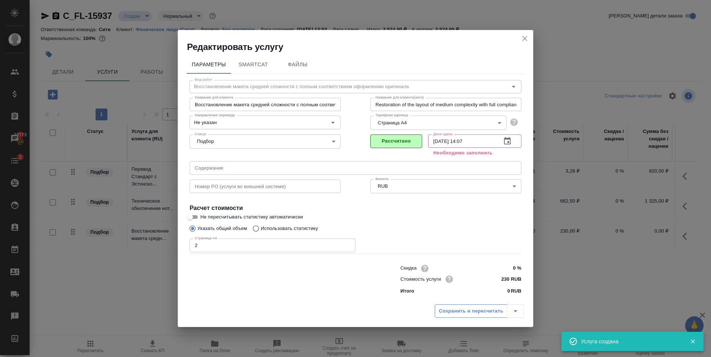
click at [459, 312] on button "Сохранить и пересчитать" at bounding box center [471, 310] width 73 height 13
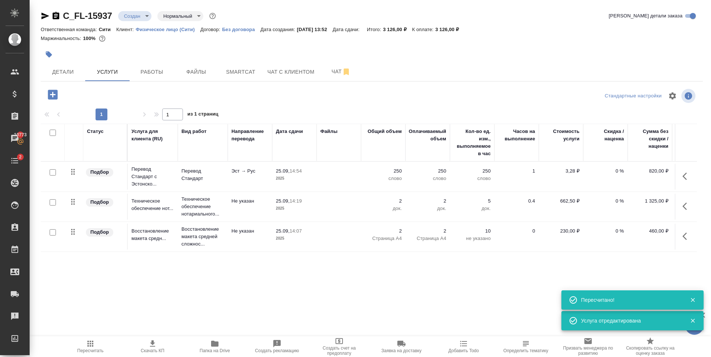
click at [395, 170] on p "250" at bounding box center [383, 170] width 37 height 7
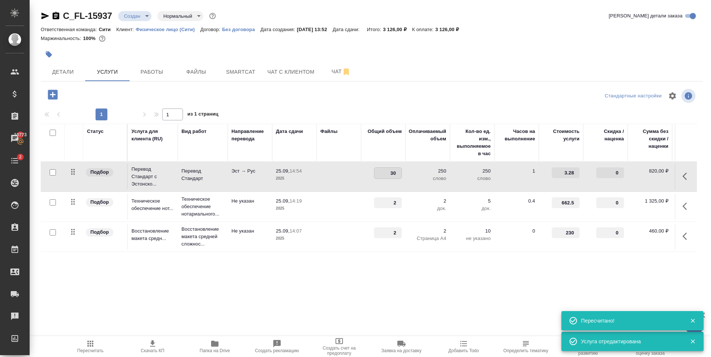
type input "300"
drag, startPoint x: 194, startPoint y: 100, endPoint x: 176, endPoint y: 101, distance: 17.8
click at [194, 100] on div at bounding box center [151, 94] width 221 height 15
click at [114, 97] on span "Сохранить и пересчитать" at bounding box center [105, 94] width 64 height 9
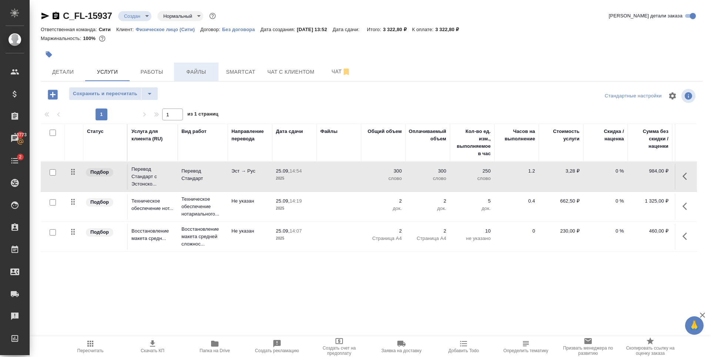
click at [183, 68] on span "Файлы" at bounding box center [196, 71] width 36 height 9
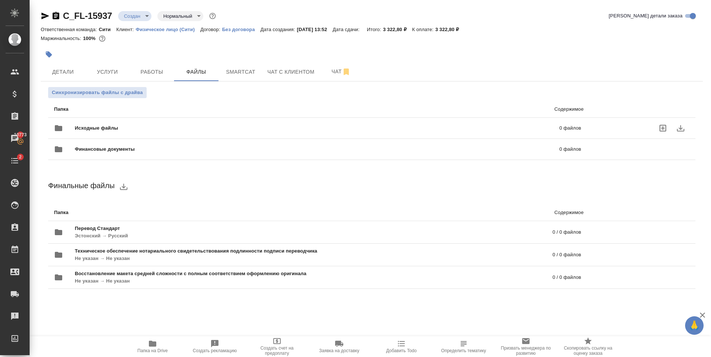
click at [661, 127] on icon "uploadFiles" at bounding box center [662, 128] width 9 height 9
click at [0, 0] on input "uploadFiles" at bounding box center [0, 0] width 0 height 0
click at [661, 128] on icon "uploadFiles" at bounding box center [662, 128] width 9 height 9
click at [0, 0] on input "uploadFiles" at bounding box center [0, 0] width 0 height 0
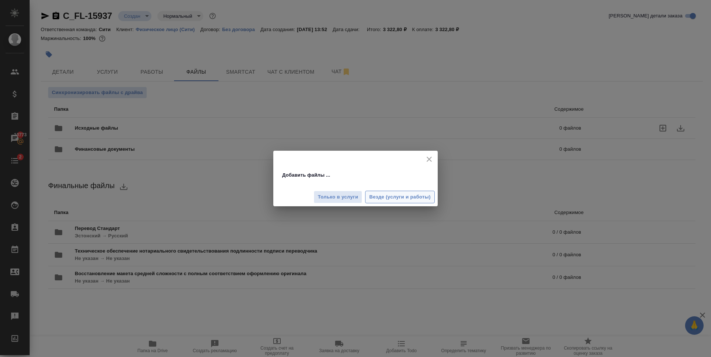
click at [414, 194] on span "Везде (услуги и работы)" at bounding box center [399, 197] width 61 height 9
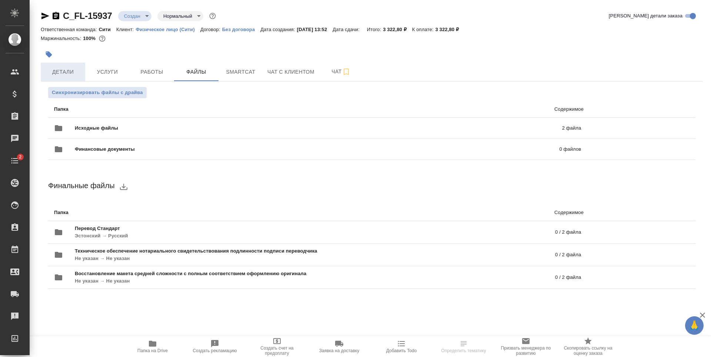
click at [60, 71] on span "Детали" at bounding box center [63, 71] width 36 height 9
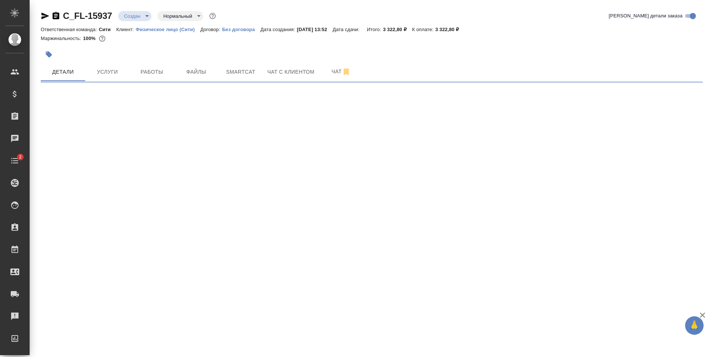
select select "RU"
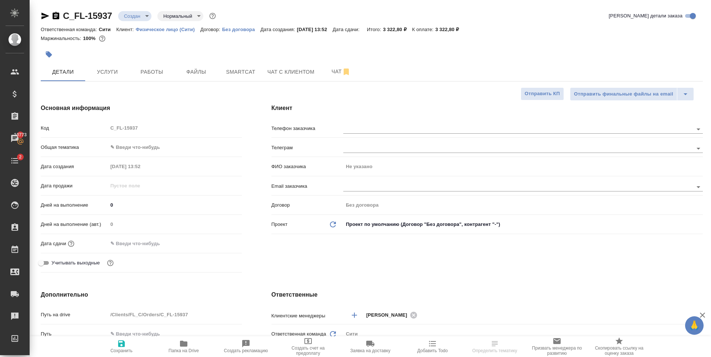
type textarea "x"
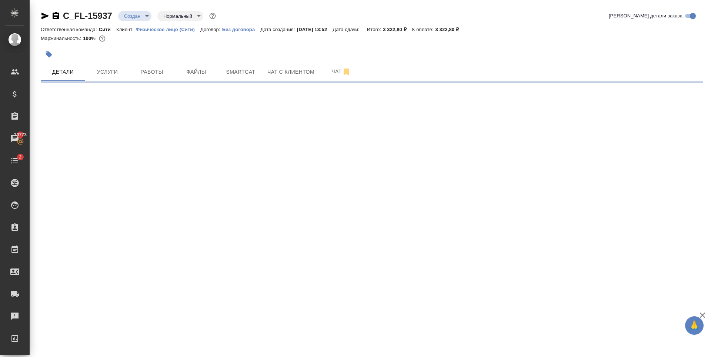
select select "RU"
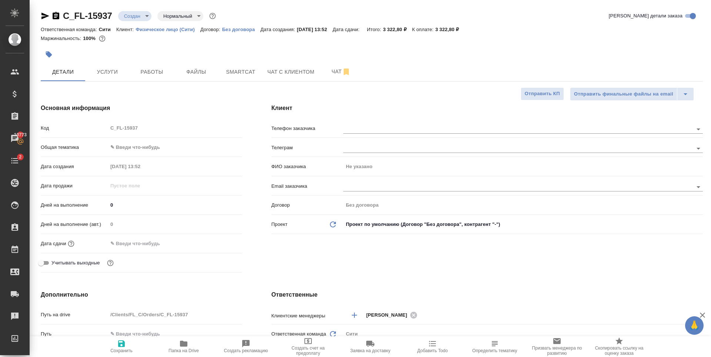
type textarea "x"
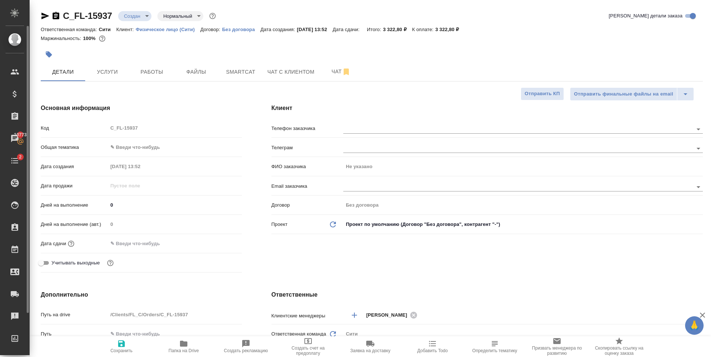
type textarea "x"
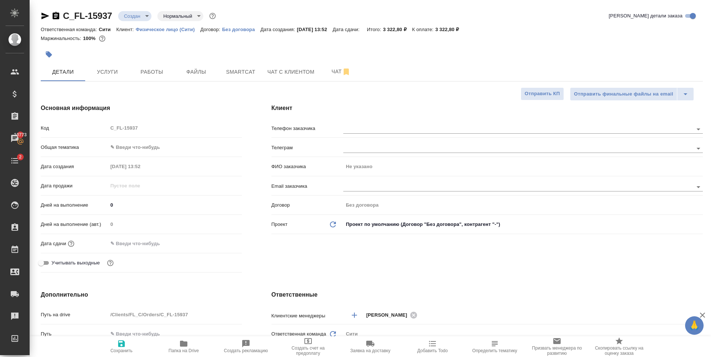
type textarea "x"
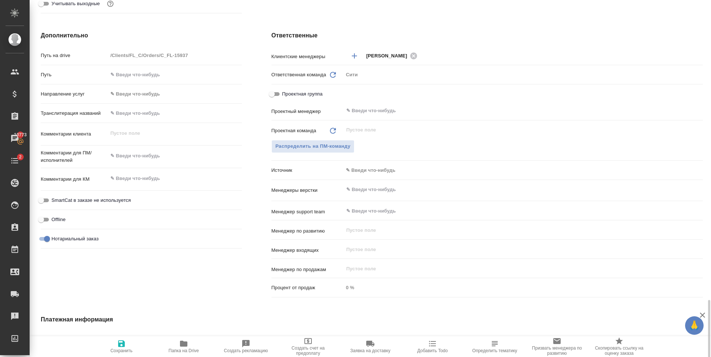
scroll to position [376, 0]
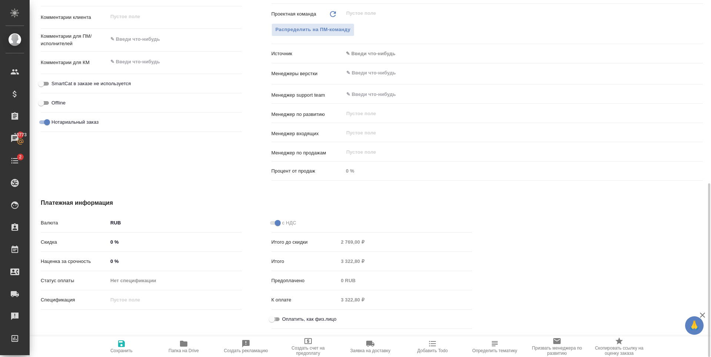
click at [276, 320] on input "Оплатить, как физ.лицо" at bounding box center [271, 319] width 27 height 9
checkbox input "true"
type textarea "x"
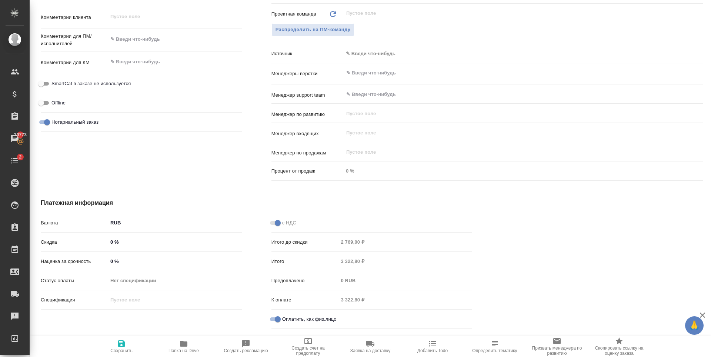
click at [110, 343] on span "Сохранить" at bounding box center [121, 346] width 53 height 14
type textarea "x"
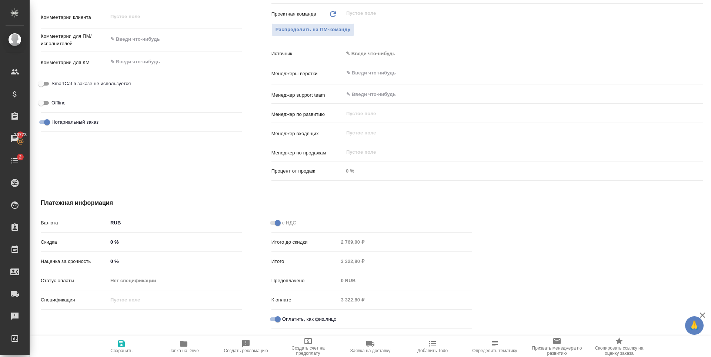
type textarea "x"
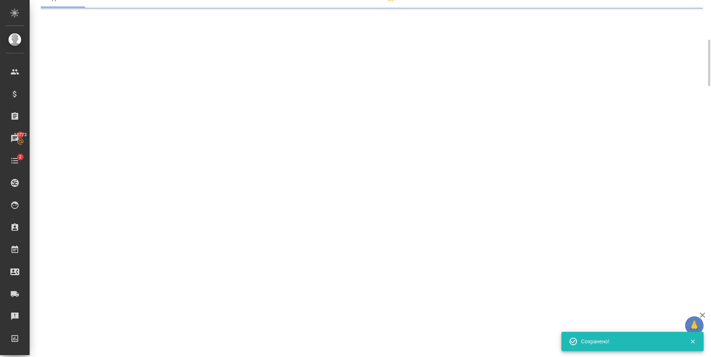
scroll to position [0, 0]
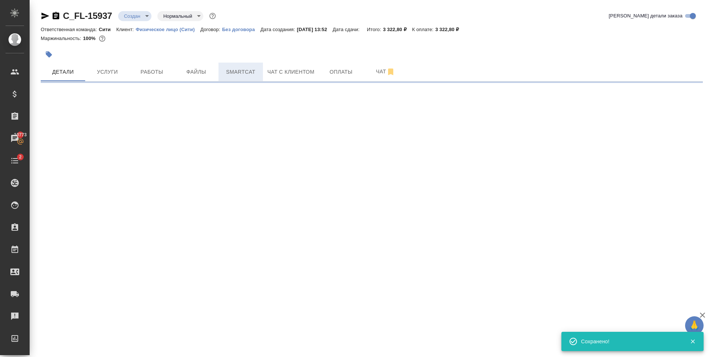
select select "RU"
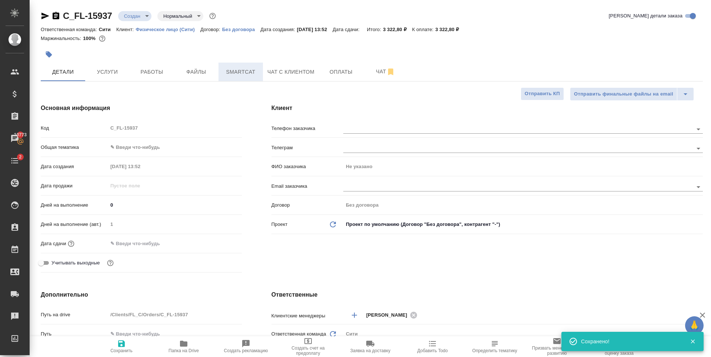
type textarea "x"
click at [338, 68] on span "Оплаты" at bounding box center [341, 71] width 36 height 9
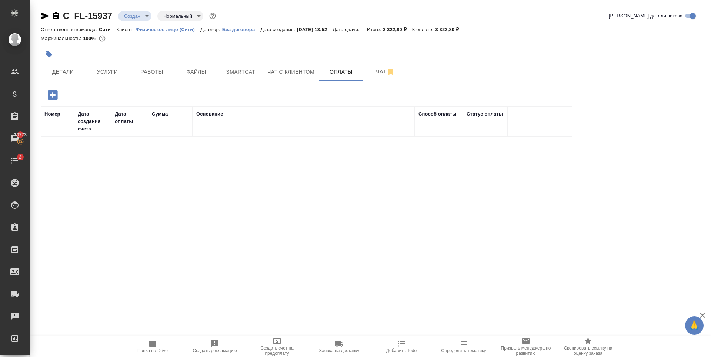
click at [50, 95] on icon "button" at bounding box center [52, 94] width 13 height 13
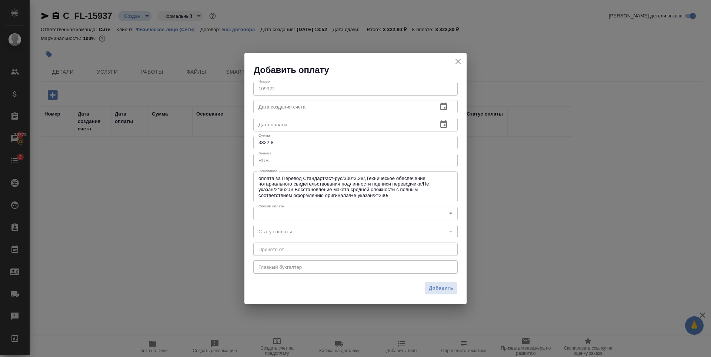
click at [304, 209] on body "🙏 .cls-1 fill:#fff; AWATERA Zaytseva Svetlana Клиенты Спецификации Заказы 10773…" at bounding box center [355, 178] width 711 height 357
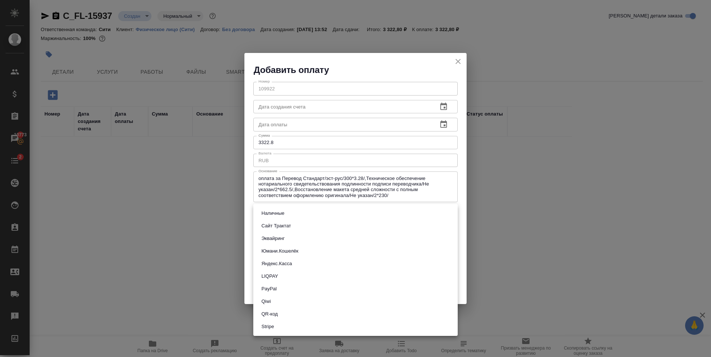
click at [292, 215] on li "Наличные" at bounding box center [355, 213] width 204 height 13
type input "cash"
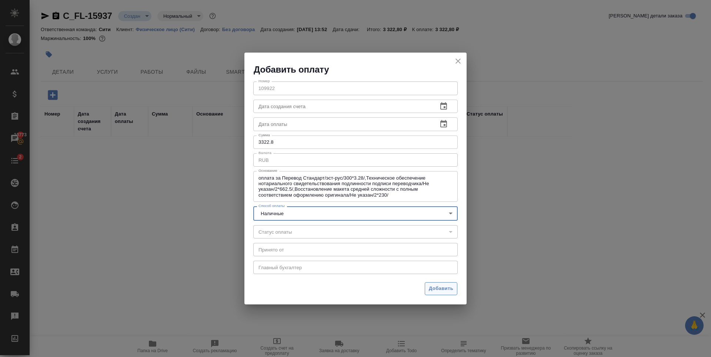
click at [441, 287] on span "Добавить" at bounding box center [441, 288] width 24 height 9
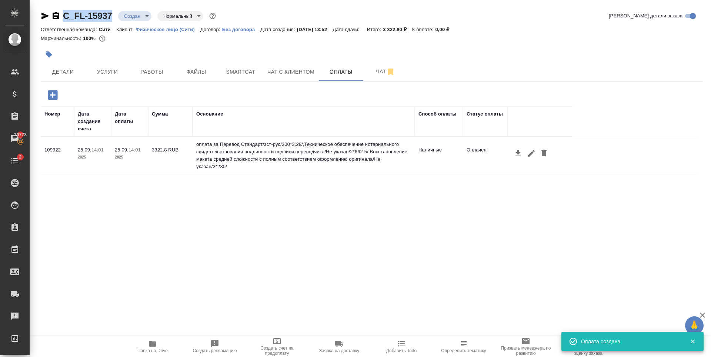
drag, startPoint x: 63, startPoint y: 23, endPoint x: 111, endPoint y: 18, distance: 48.0
click at [111, 18] on div "C_FL-15937 Создан new Нормальный normal Кратко детали заказа" at bounding box center [372, 17] width 662 height 15
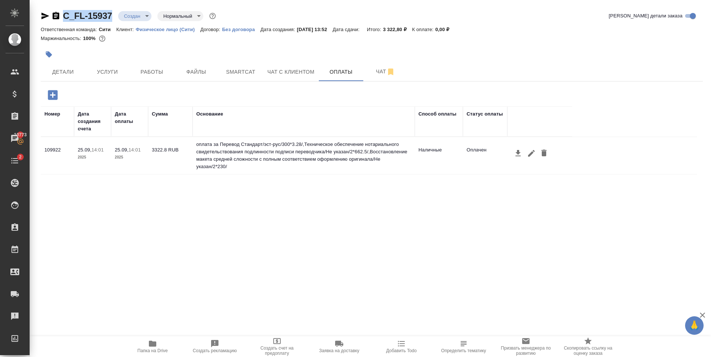
click at [46, 14] on icon "button" at bounding box center [45, 15] width 9 height 9
copy link "C_FL-15937"
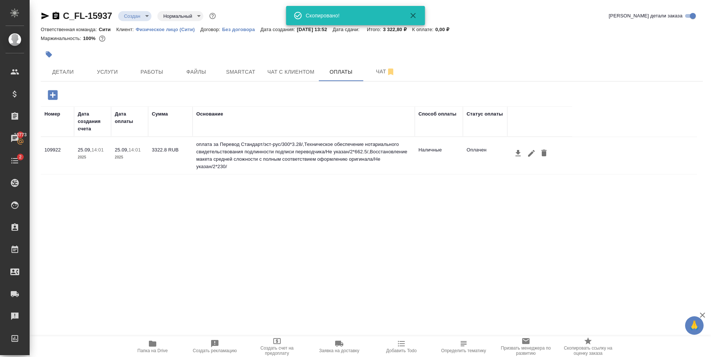
click at [396, 44] on div at bounding box center [372, 43] width 662 height 1
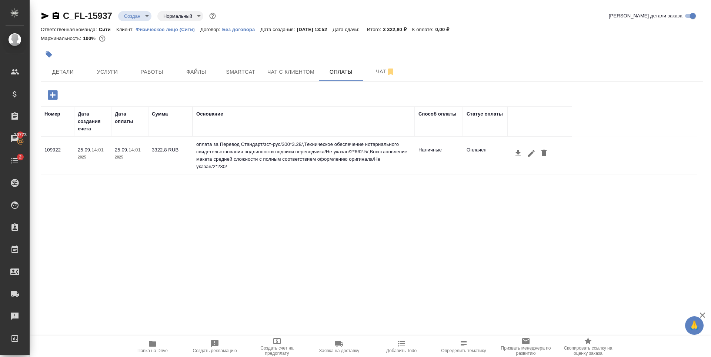
click at [208, 226] on div "Номер Дата создания счета Дата оплаты Сумма Основание Способ оплаты Статус опла…" at bounding box center [369, 217] width 656 height 222
click at [109, 67] on span "Услуги" at bounding box center [108, 71] width 36 height 9
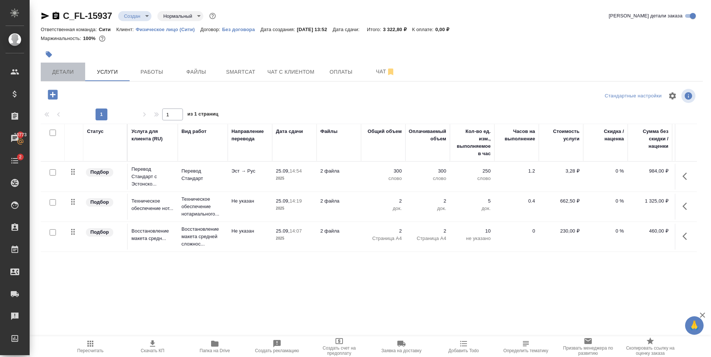
click at [71, 71] on span "Детали" at bounding box center [63, 71] width 36 height 9
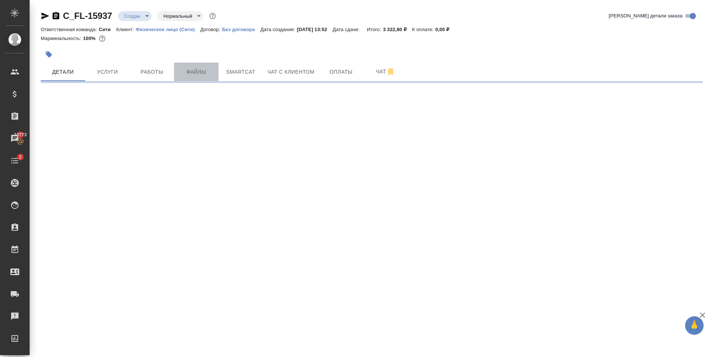
click at [193, 70] on span "Файлы" at bounding box center [196, 71] width 36 height 9
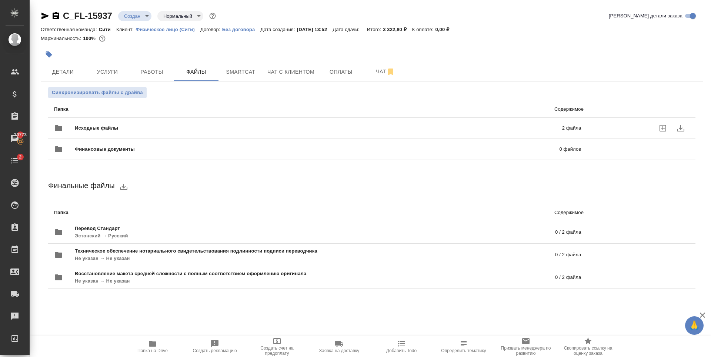
click at [419, 133] on div "Исходные файлы 2 файла" at bounding box center [317, 128] width 527 height 18
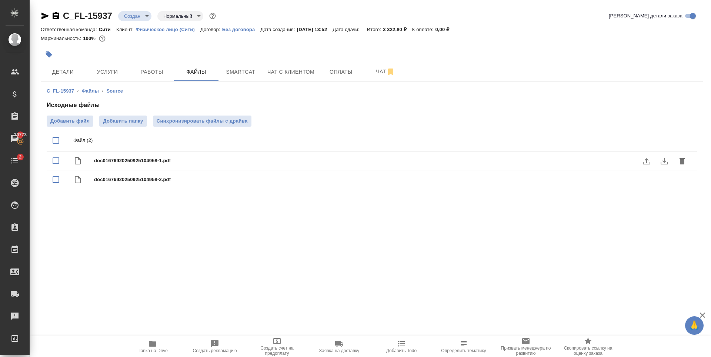
click at [251, 156] on div "doc01676920250925104958-1.pdf" at bounding box center [386, 161] width 585 height 10
checkbox input "true"
click at [664, 164] on icon "download" at bounding box center [664, 161] width 9 height 9
click at [65, 76] on span "Детали" at bounding box center [63, 71] width 36 height 9
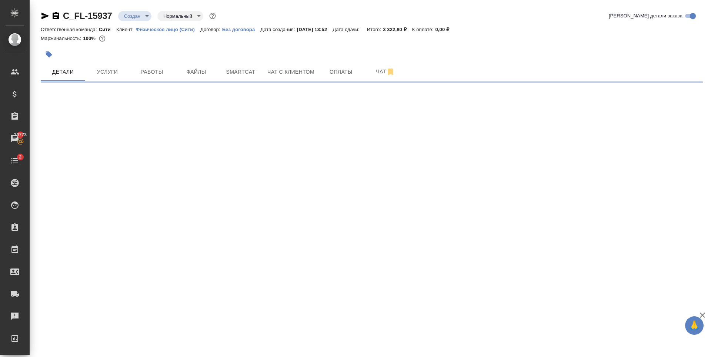
click at [134, 12] on body "🙏 .cls-1 fill:#fff; AWATERA Zaytseva Svetlana Клиенты Спецификации Заказы 10773…" at bounding box center [355, 178] width 711 height 357
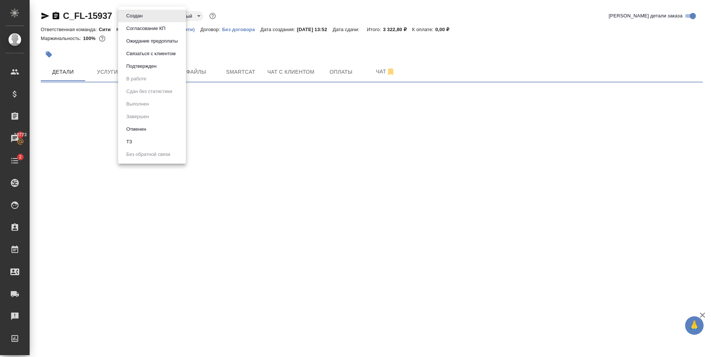
click at [141, 137] on li "ТЗ" at bounding box center [152, 142] width 68 height 13
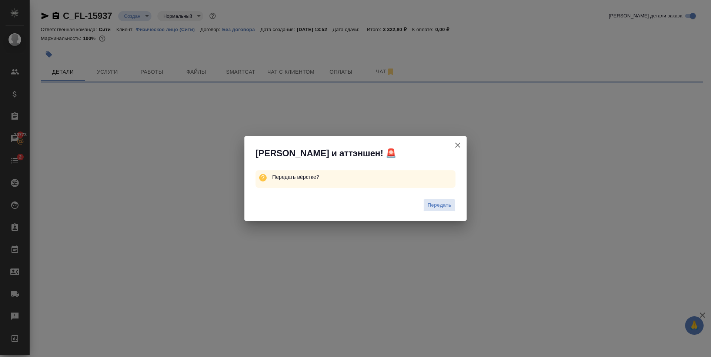
select select "RU"
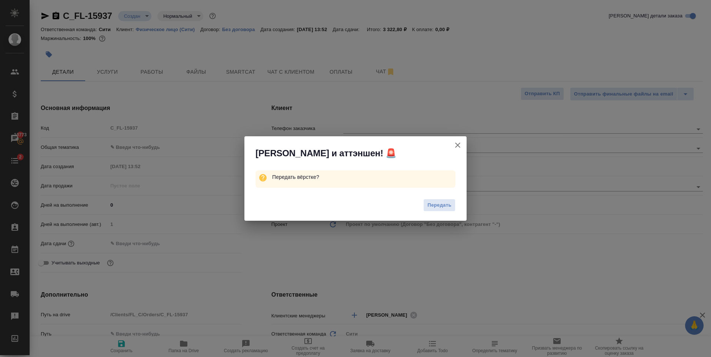
type textarea "x"
drag, startPoint x: 438, startPoint y: 207, endPoint x: 178, endPoint y: 238, distance: 262.5
click at [438, 207] on span "Передать" at bounding box center [439, 205] width 24 height 9
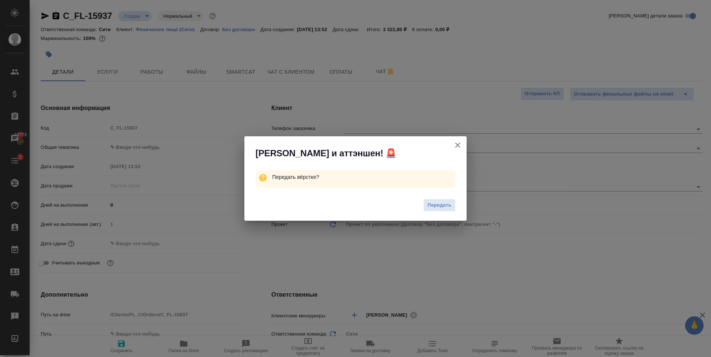
type textarea "x"
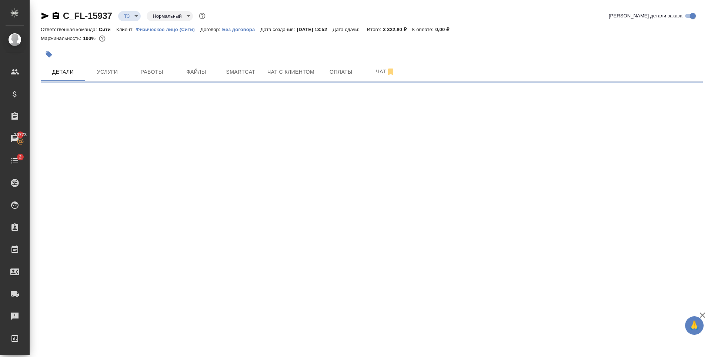
select select "RU"
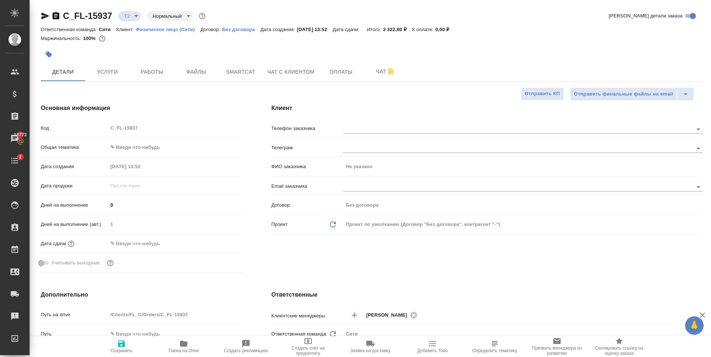
type textarea "x"
click at [138, 242] on input "text" at bounding box center [140, 243] width 65 height 11
click at [220, 243] on icon "button" at bounding box center [220, 242] width 9 height 9
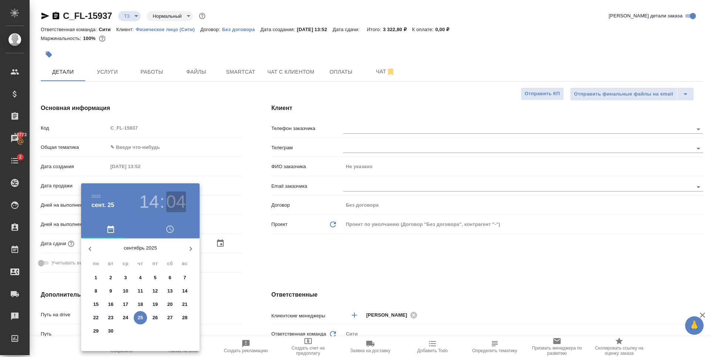
click at [180, 206] on h3 "04" at bounding box center [176, 201] width 20 height 21
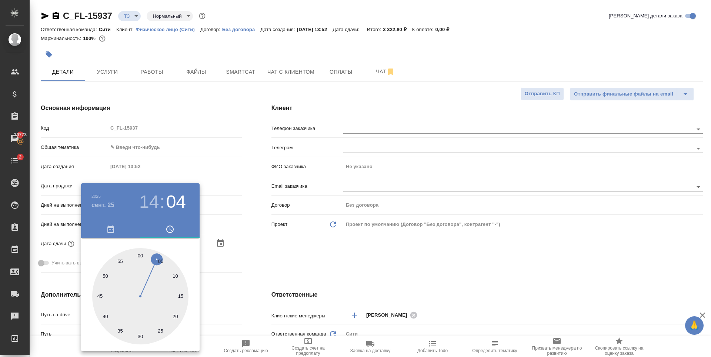
click at [181, 295] on div at bounding box center [140, 296] width 96 height 96
type input "[DATE] 14:15"
type textarea "x"
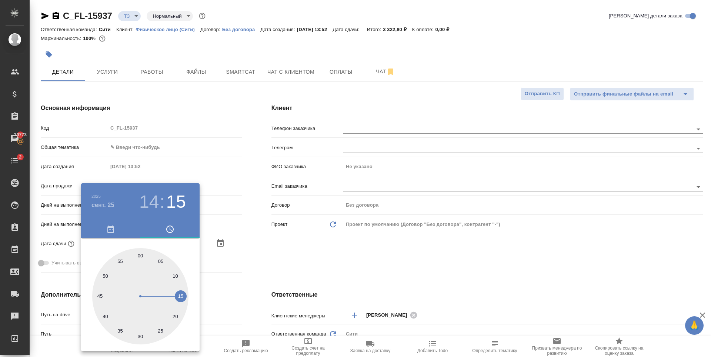
click at [303, 253] on div at bounding box center [355, 178] width 711 height 357
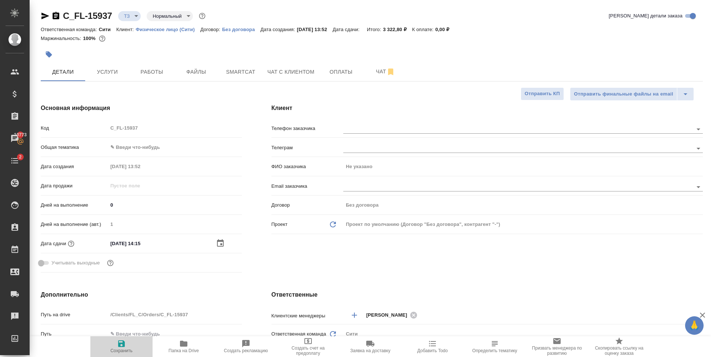
click at [122, 342] on icon "button" at bounding box center [121, 343] width 9 height 9
type textarea "x"
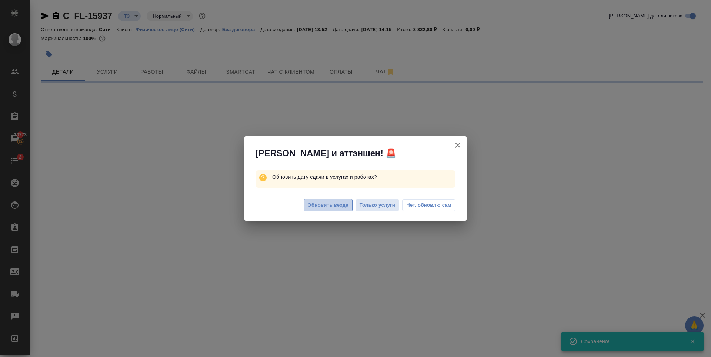
click at [329, 205] on span "Обновить везде" at bounding box center [328, 205] width 41 height 9
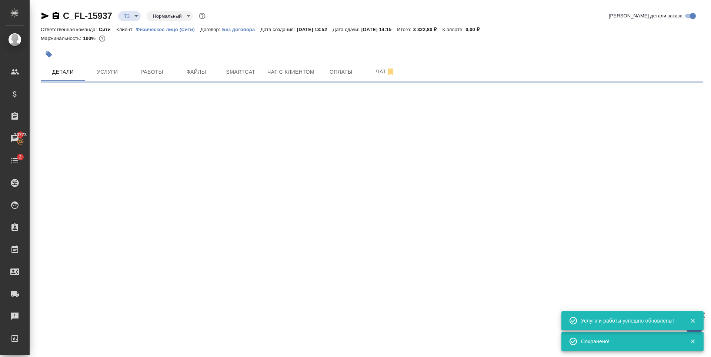
select select "RU"
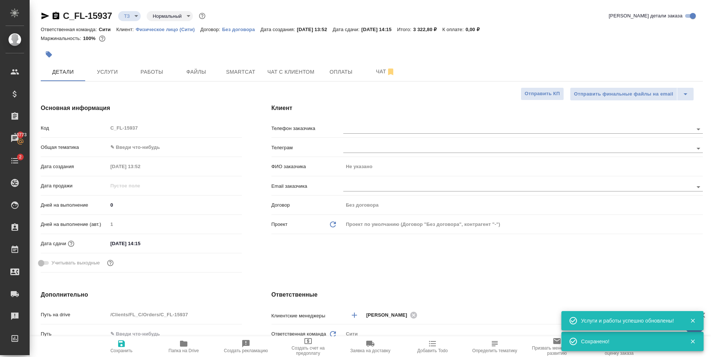
type textarea "x"
click at [156, 144] on body "🙏 .cls-1 fill:#fff; AWATERA Zaytseva Svetlana Клиенты Спецификации Заказы 10773…" at bounding box center [355, 178] width 711 height 357
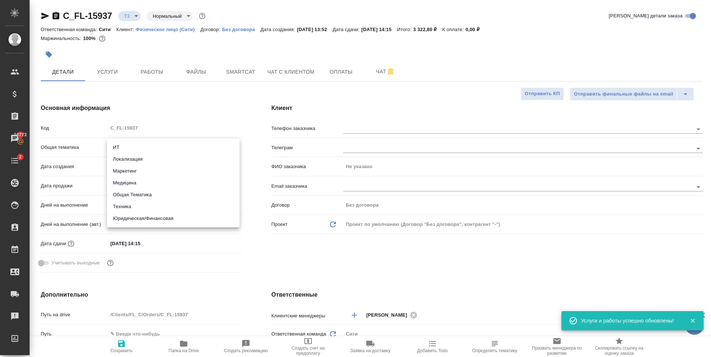
click at [181, 220] on li "Юридическая/Финансовая" at bounding box center [173, 219] width 133 height 12
type input "yr-fn"
type textarea "x"
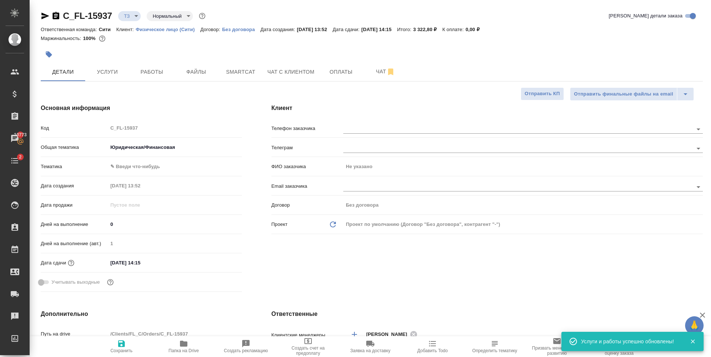
click at [151, 167] on body "🙏 .cls-1 fill:#fff; AWATERA Zaytseva Svetlana Клиенты Спецификации Заказы 10773…" at bounding box center [355, 178] width 711 height 357
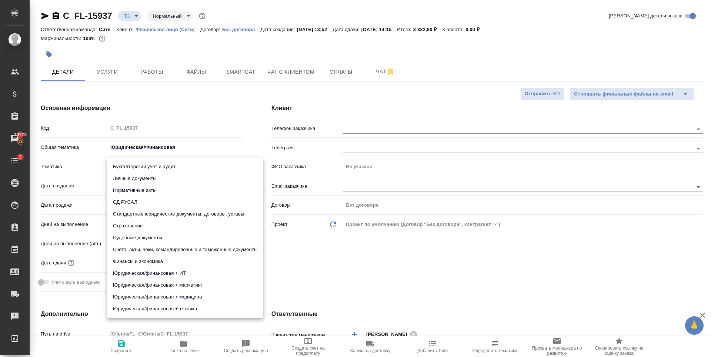
click at [150, 184] on li "Личные документы" at bounding box center [185, 179] width 156 height 12
type textarea "x"
type input "5a8b8b956a9677013d343cfe"
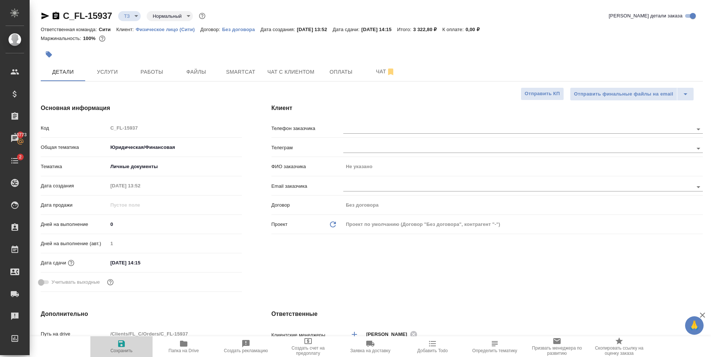
click at [124, 344] on icon "button" at bounding box center [121, 343] width 7 height 7
type textarea "x"
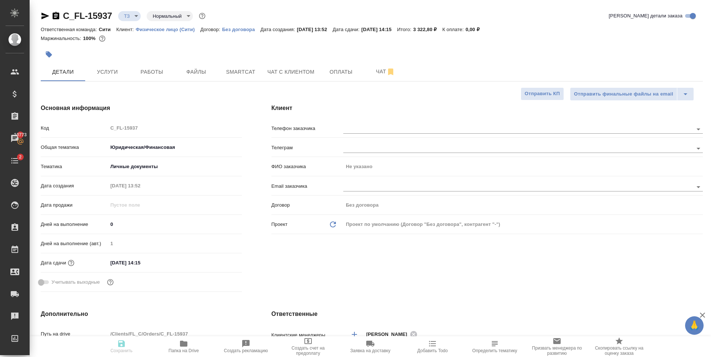
type textarea "x"
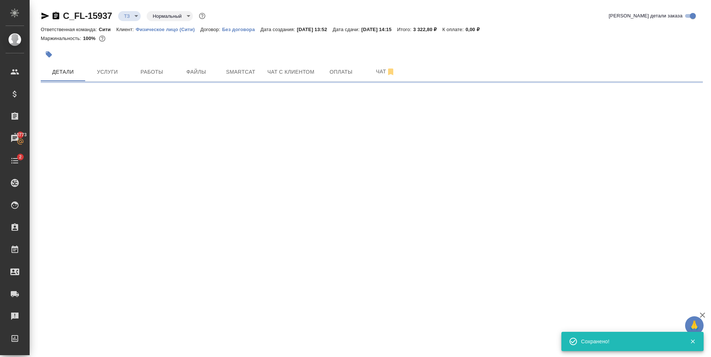
select select "RU"
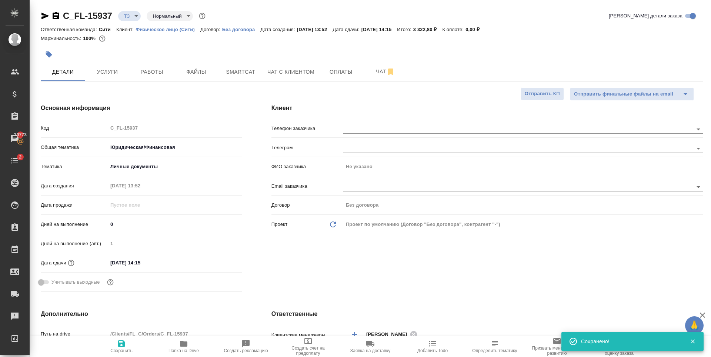
type textarea "x"
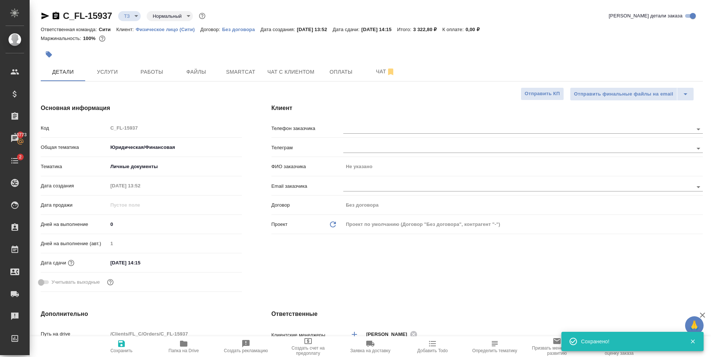
type textarea "x"
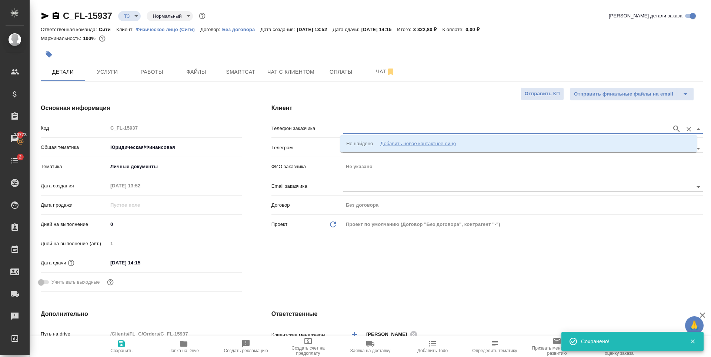
click at [375, 125] on input "text" at bounding box center [505, 128] width 325 height 9
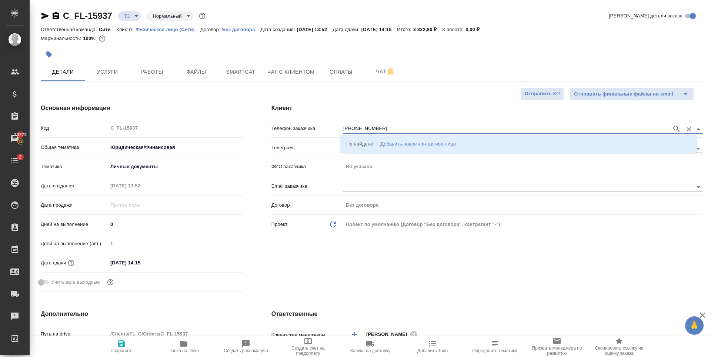
type input "[PHONE_NUMBER]"
click at [438, 140] on li "+79362404100 Александр" at bounding box center [518, 143] width 357 height 13
type input "+79362404100 Александр"
type input "[PERSON_NAME]"
type textarea "x"
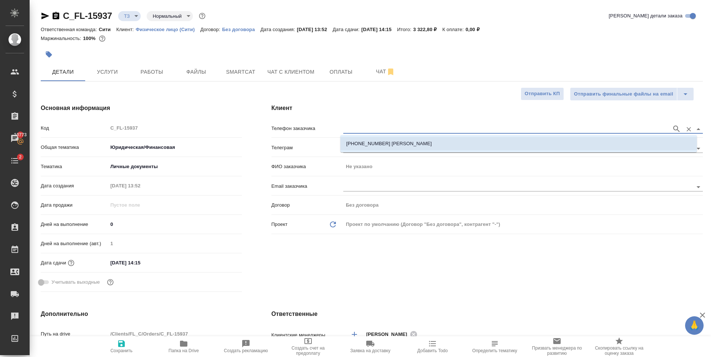
type textarea "x"
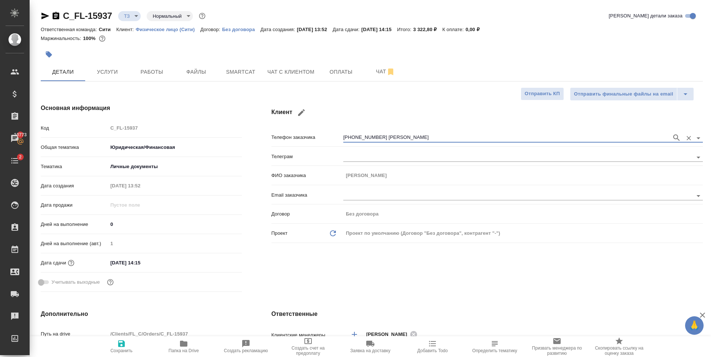
drag, startPoint x: 123, startPoint y: 344, endPoint x: 433, endPoint y: 32, distance: 440.4
click at [123, 344] on icon "button" at bounding box center [121, 343] width 7 height 7
type textarea "x"
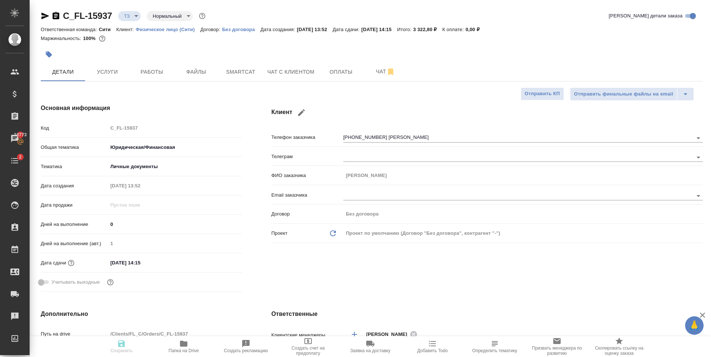
type textarea "x"
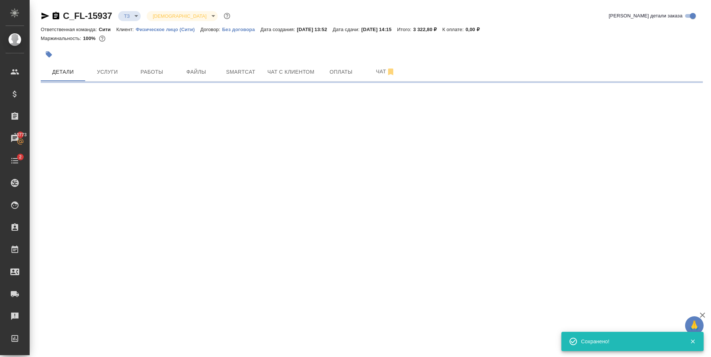
type input "holyTrinity"
select select "RU"
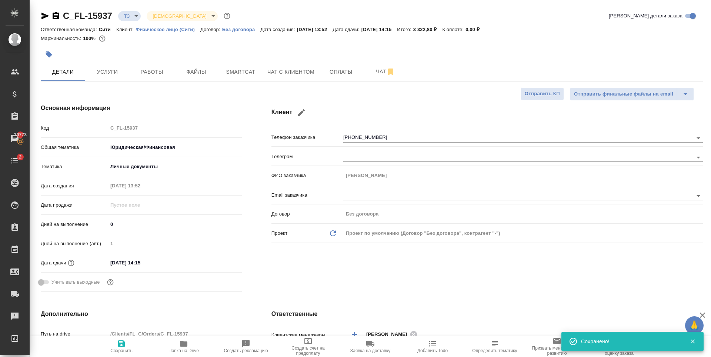
type textarea "x"
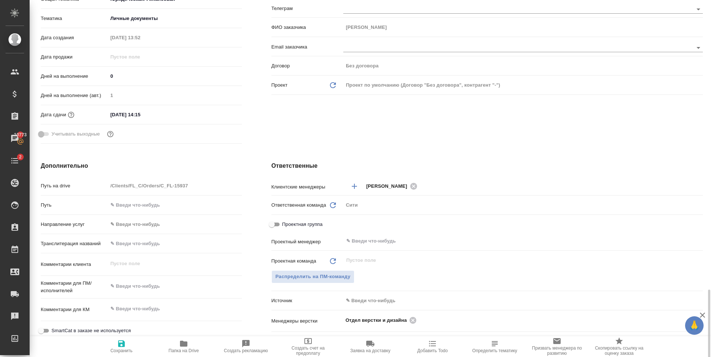
scroll to position [333, 0]
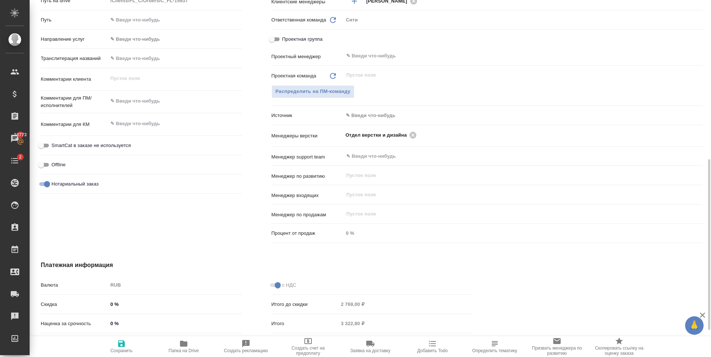
type textarea "x"
click at [134, 104] on textarea at bounding box center [175, 101] width 134 height 13
type textarea "с"
type textarea "x"
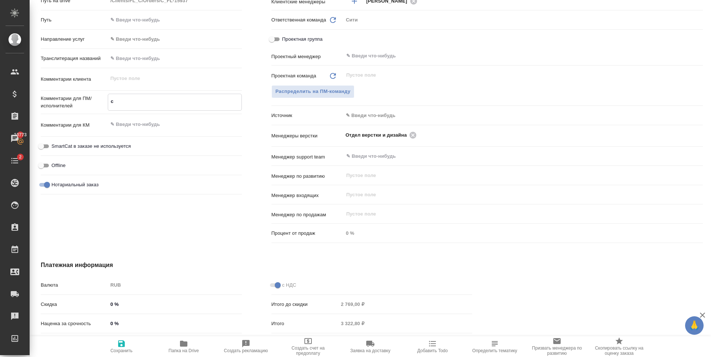
type textarea "x"
type textarea "сд"
type textarea "x"
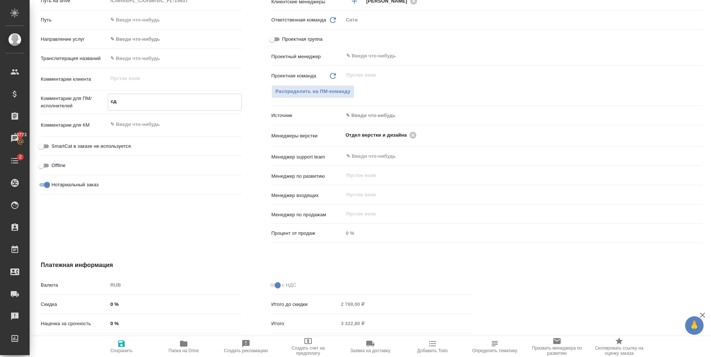
type textarea "x"
type textarea "сде"
type textarea "x"
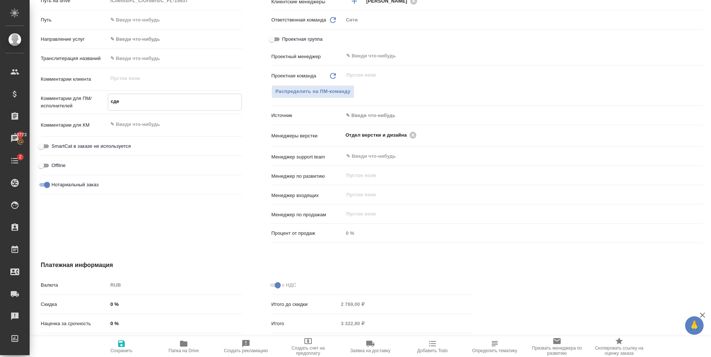
type textarea "сдел"
type textarea "x"
type textarea "сдела"
type textarea "x"
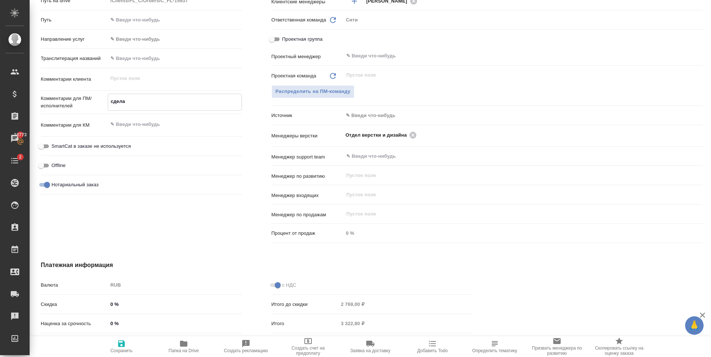
type textarea "x"
type textarea "сделай"
type textarea "x"
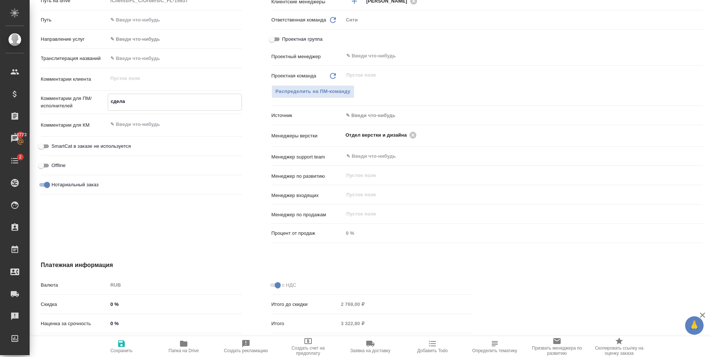
type textarea "x"
type textarea "сделайт"
type textarea "x"
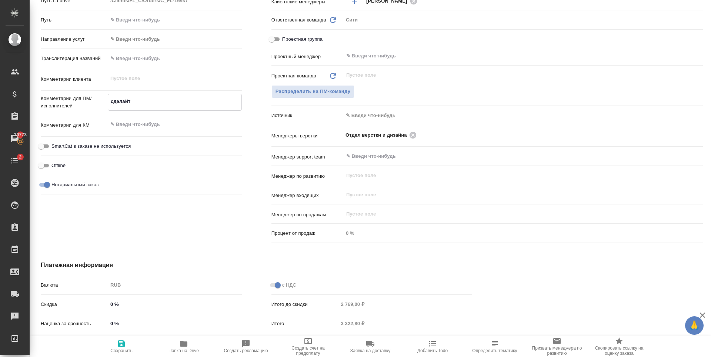
type textarea "сделайте"
type textarea "x"
type textarea "сделайте"
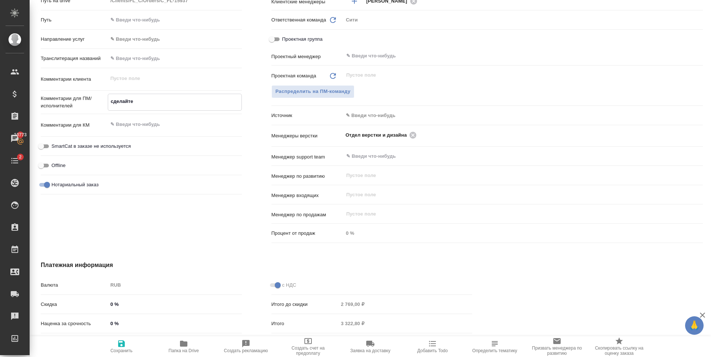
type textarea "x"
type textarea "сделайте т"
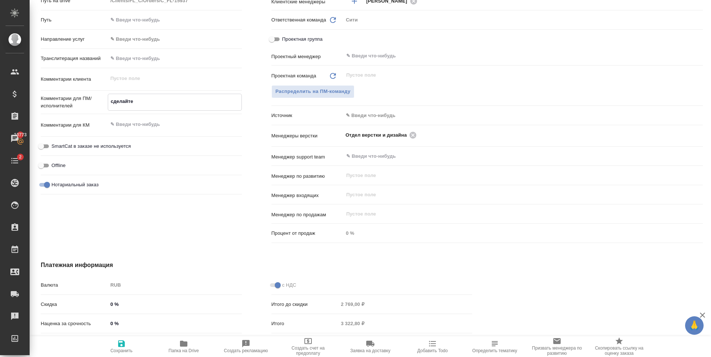
type textarea "x"
type textarea "сделайте тикет, плиз"
type textarea "x"
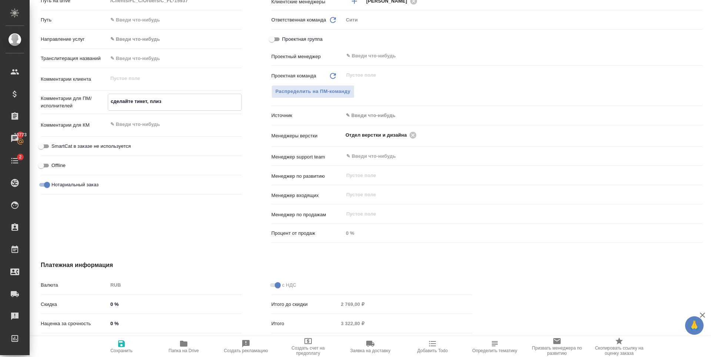
type textarea "x"
type textarea "сделайте тикет, плиз"
type textarea "x"
click at [123, 347] on icon "button" at bounding box center [121, 343] width 7 height 7
type textarea "x"
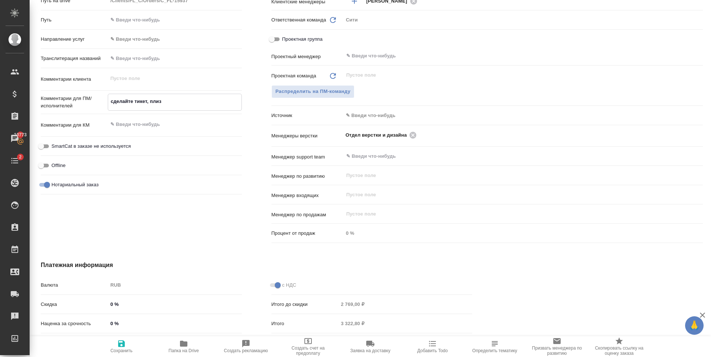
type textarea "x"
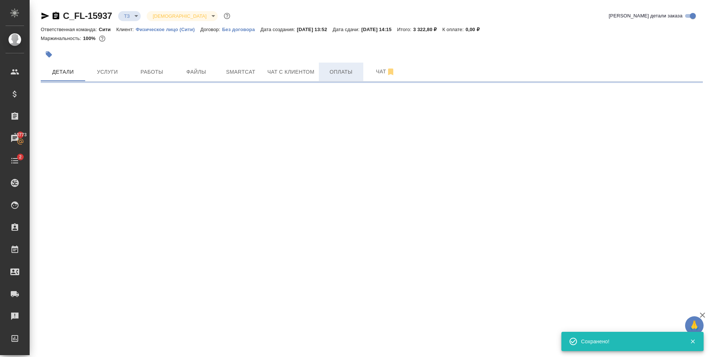
scroll to position [0, 0]
click at [377, 69] on span "Чат" at bounding box center [386, 71] width 36 height 9
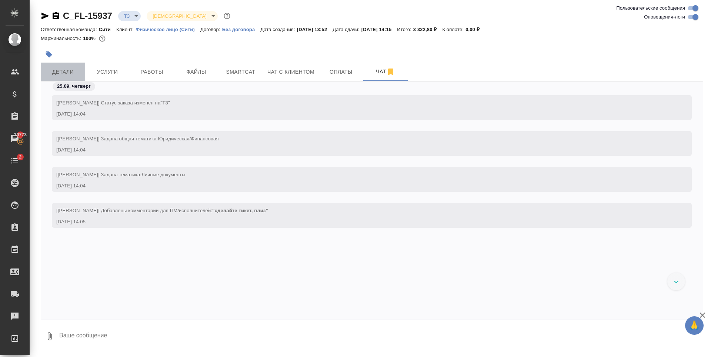
click at [62, 72] on span "Детали" at bounding box center [63, 71] width 36 height 9
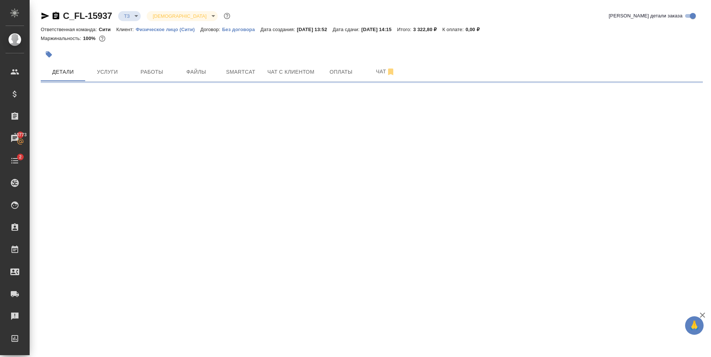
select select "RU"
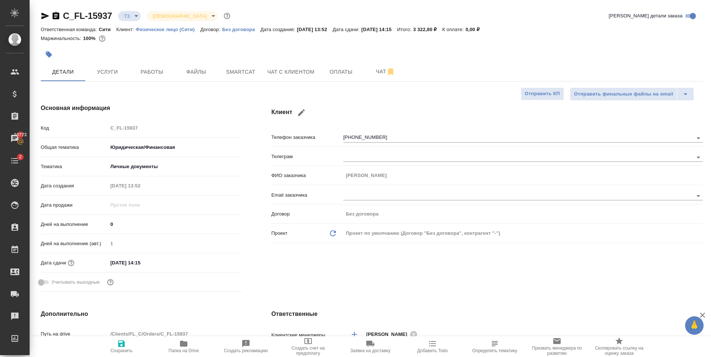
type textarea "x"
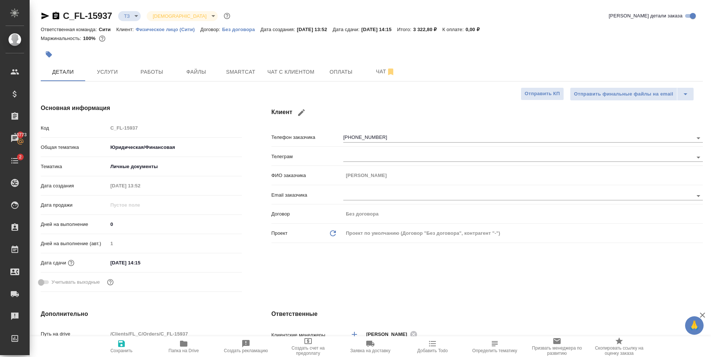
type textarea "x"
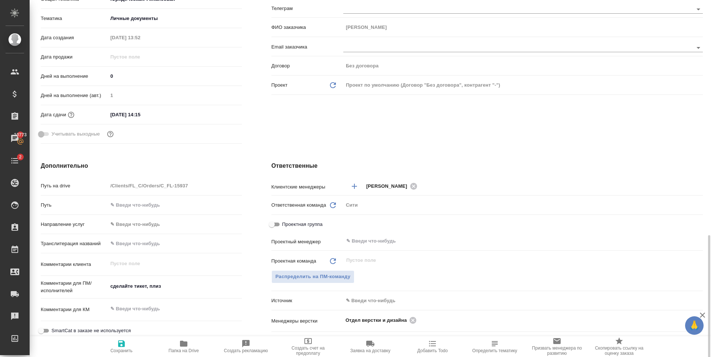
scroll to position [259, 0]
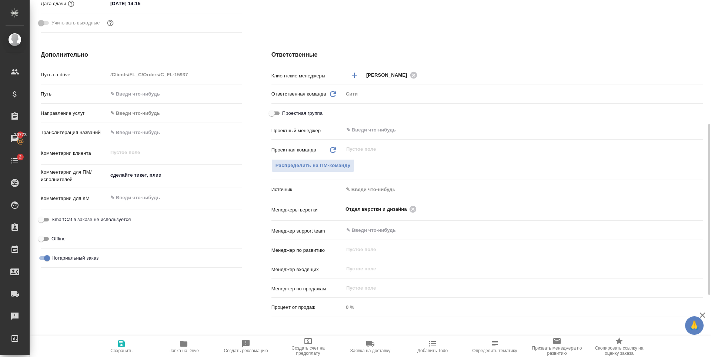
click at [378, 186] on body "🙏 .cls-1 fill:#fff; AWATERA Zaytseva Svetlana Клиенты Спецификации Заказы 10773…" at bounding box center [355, 178] width 711 height 357
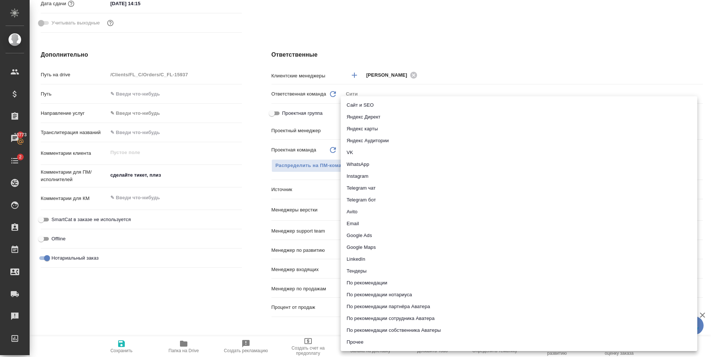
click at [366, 220] on li "Email" at bounding box center [519, 224] width 357 height 12
type textarea "x"
type input "emailAds"
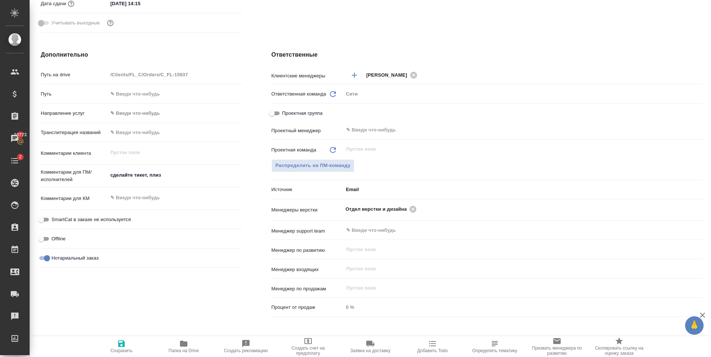
click at [124, 344] on icon "button" at bounding box center [121, 343] width 7 height 7
type textarea "x"
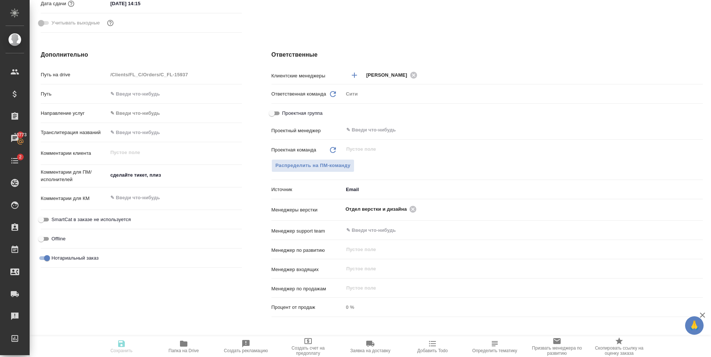
type textarea "x"
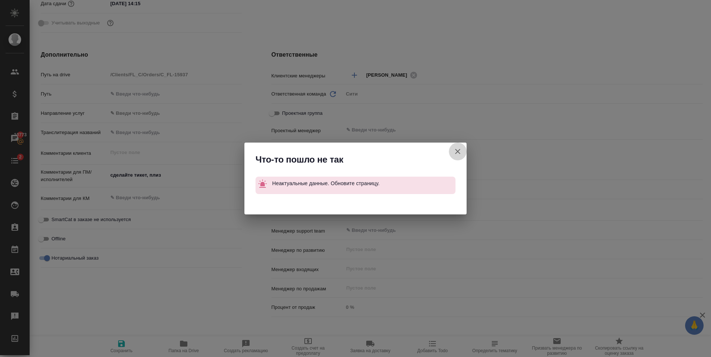
click at [451, 152] on button "Клиент не указал номер" at bounding box center [458, 152] width 18 height 18
type textarea "x"
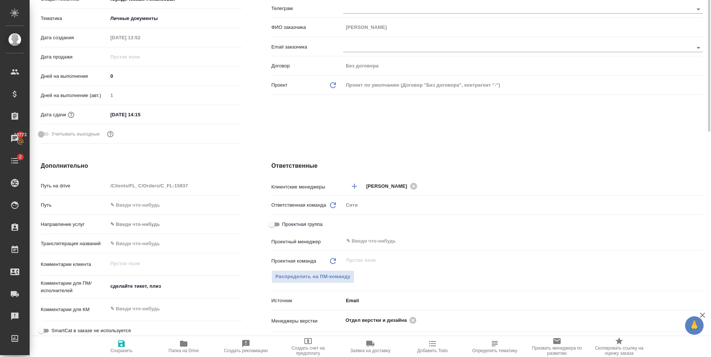
scroll to position [0, 0]
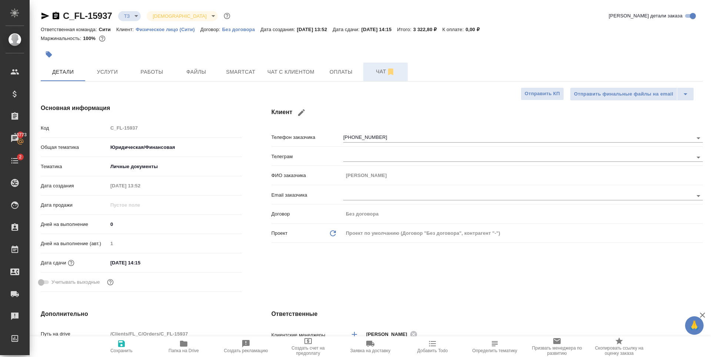
click at [374, 69] on span "Чат" at bounding box center [386, 71] width 36 height 9
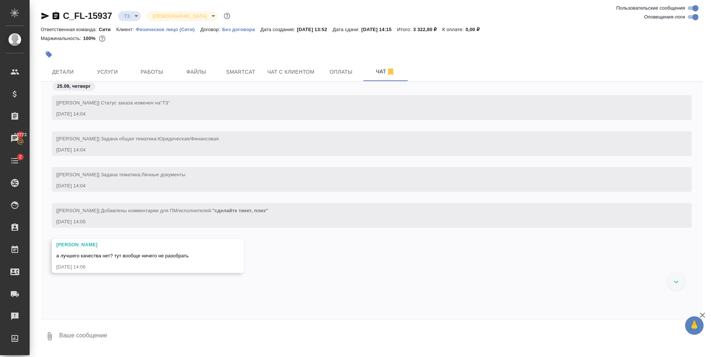
click at [104, 330] on textarea at bounding box center [381, 336] width 644 height 25
click at [190, 67] on button "Файлы" at bounding box center [196, 72] width 44 height 19
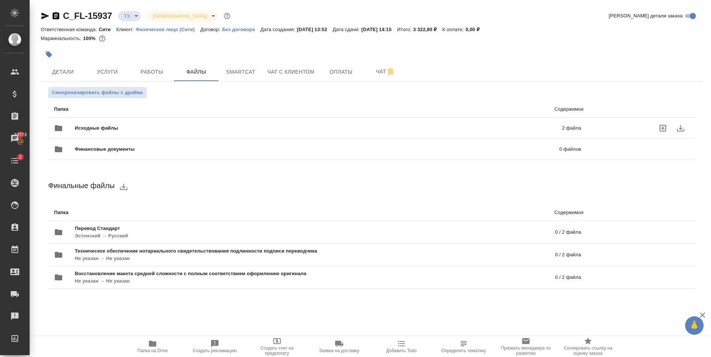
click at [349, 127] on p "2 файла" at bounding box center [460, 127] width 241 height 7
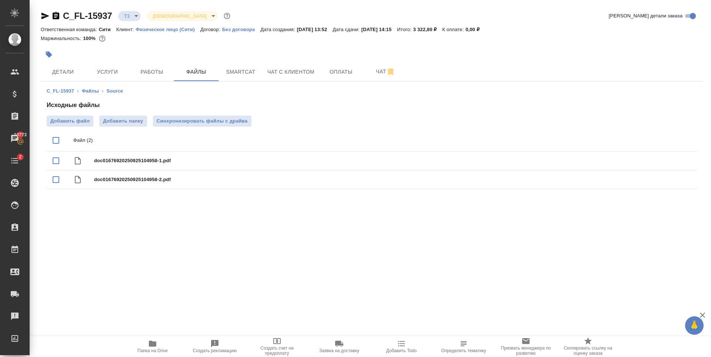
click at [53, 137] on input "checkbox" at bounding box center [56, 141] width 16 height 16
checkbox input "true"
click at [686, 139] on icon "delete" at bounding box center [682, 140] width 9 height 9
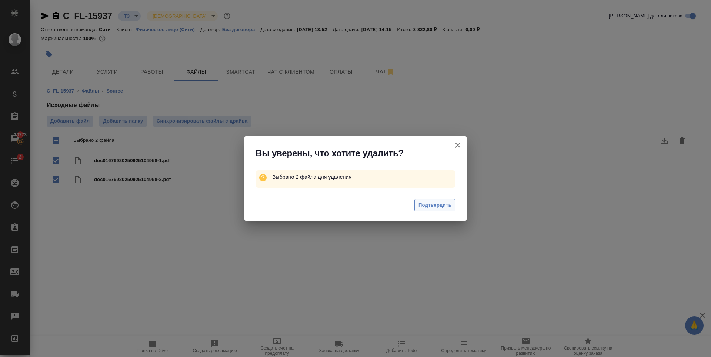
click at [441, 204] on span "Подтвердить" at bounding box center [434, 205] width 33 height 9
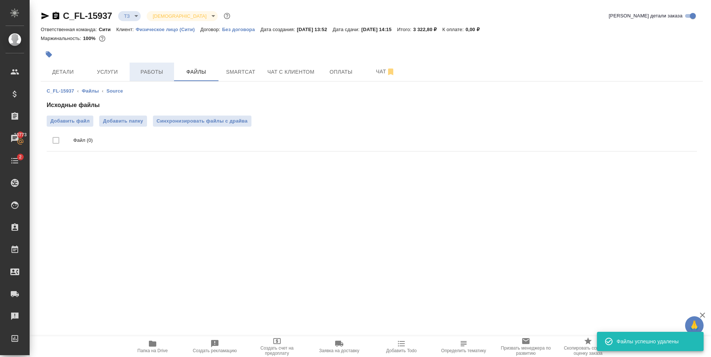
click at [161, 73] on span "Работы" at bounding box center [152, 71] width 36 height 9
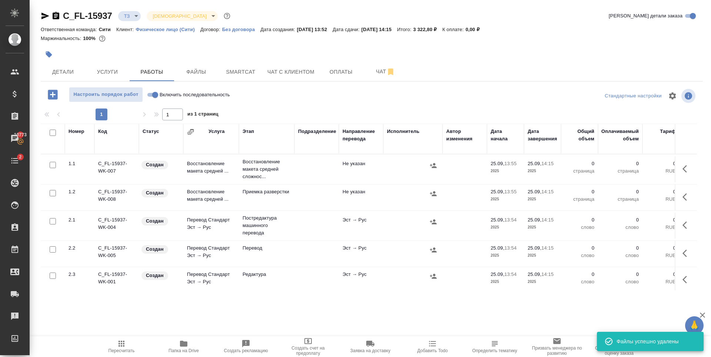
click at [188, 74] on span "Файлы" at bounding box center [196, 71] width 36 height 9
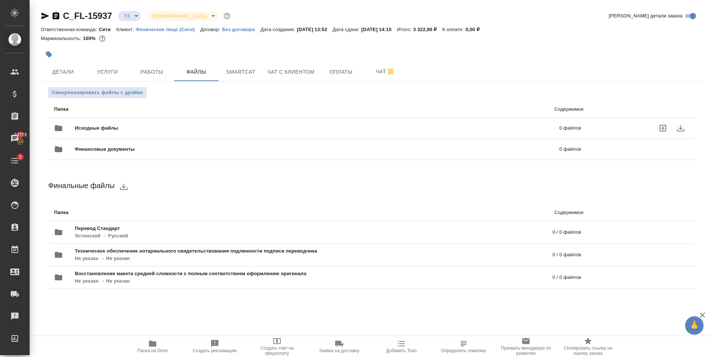
click at [665, 128] on icon "uploadFiles" at bounding box center [662, 128] width 9 height 9
click at [0, 0] on input "uploadFiles" at bounding box center [0, 0] width 0 height 0
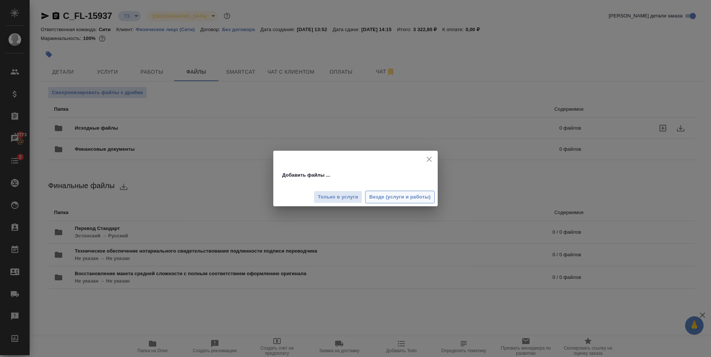
click at [383, 193] on span "Везде (услуги и работы)" at bounding box center [399, 197] width 61 height 9
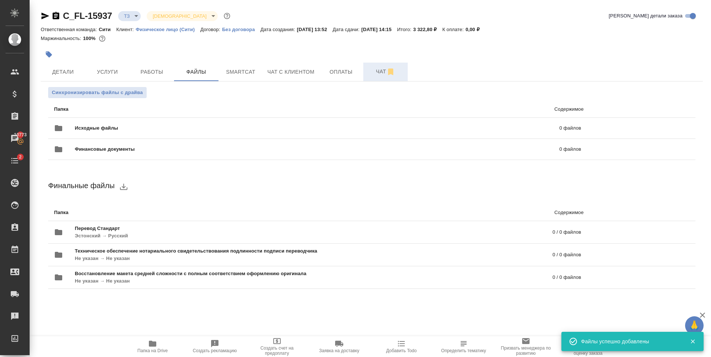
click at [377, 74] on span "Чат" at bounding box center [386, 71] width 36 height 9
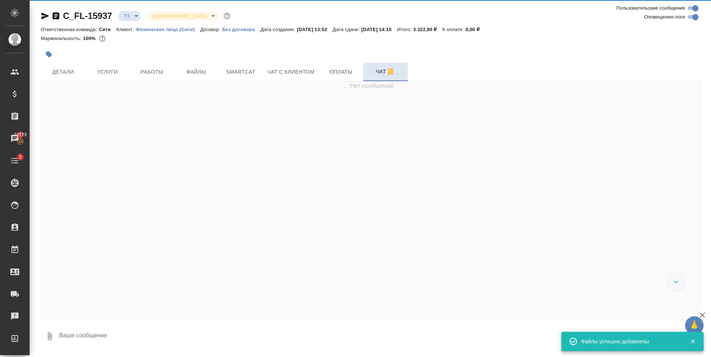
scroll to position [11, 0]
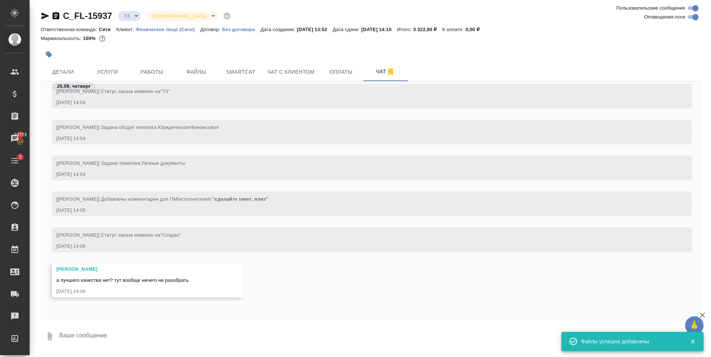
click at [126, 326] on textarea at bounding box center [381, 336] width 644 height 25
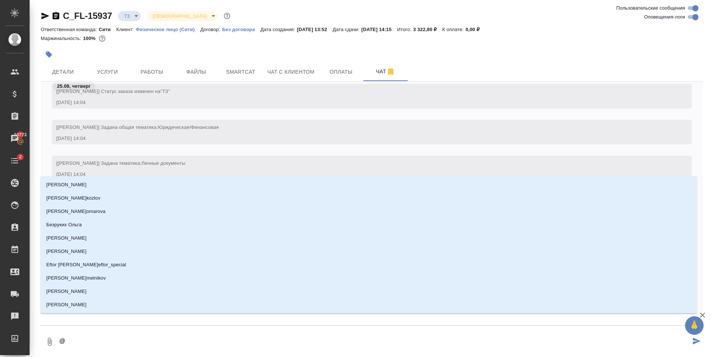
type textarea "@а"
type input "а"
type textarea "@ар"
type input "ар"
type textarea "@арс"
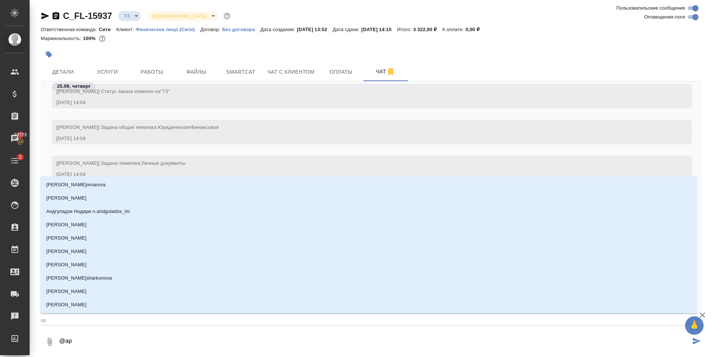
type input "арс"
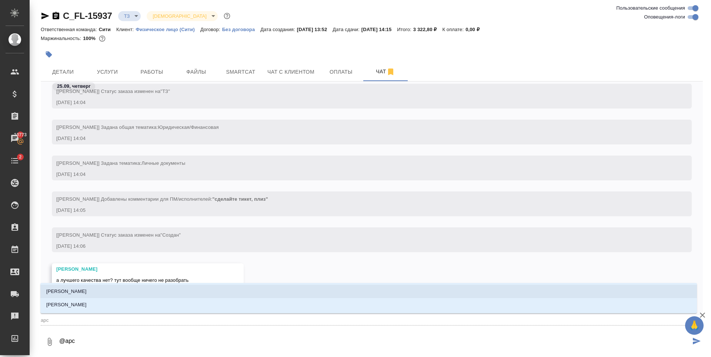
click at [110, 290] on li "[PERSON_NAME]" at bounding box center [368, 291] width 657 height 13
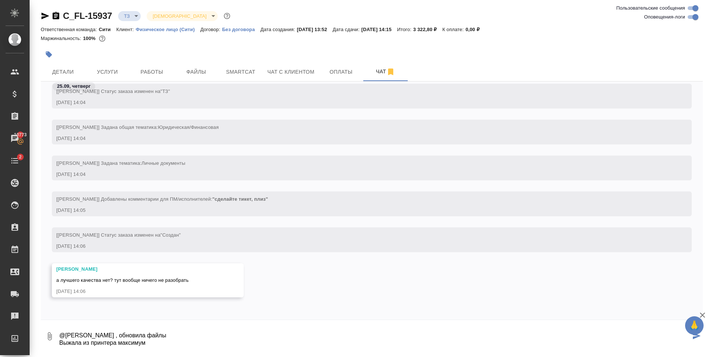
type textarea "@Арсеньева Вера , обновила файлы Выжала из принтера максимум"
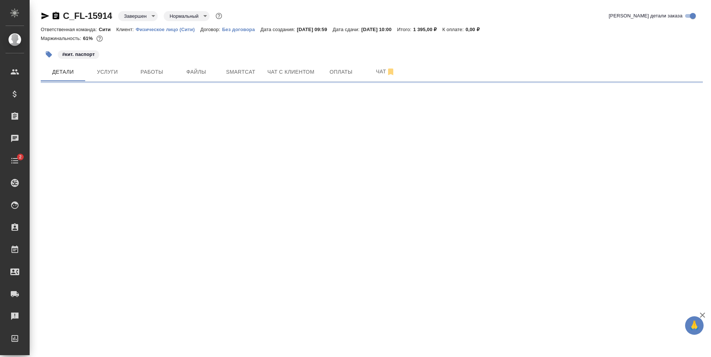
select select "RU"
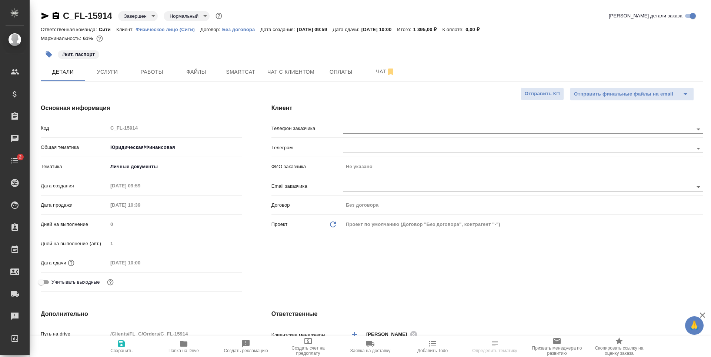
type textarea "x"
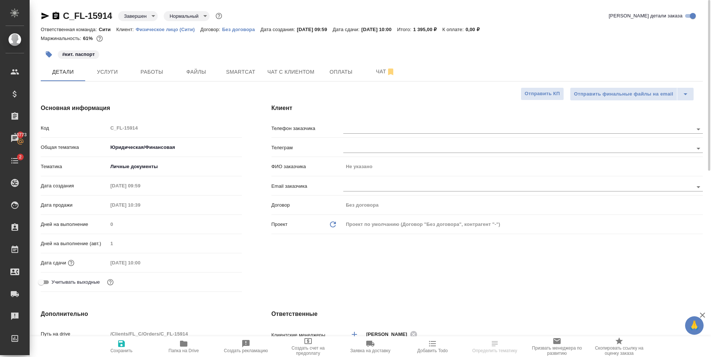
type textarea "x"
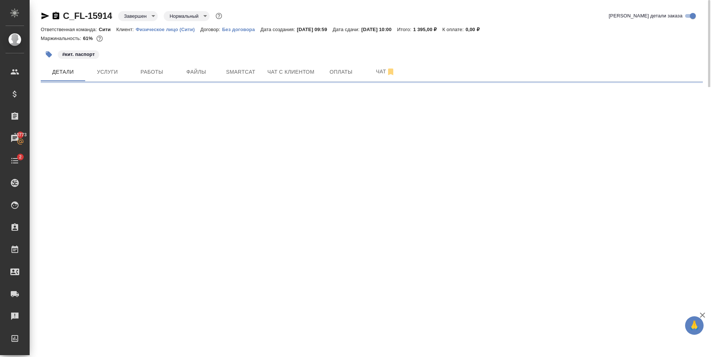
select select "RU"
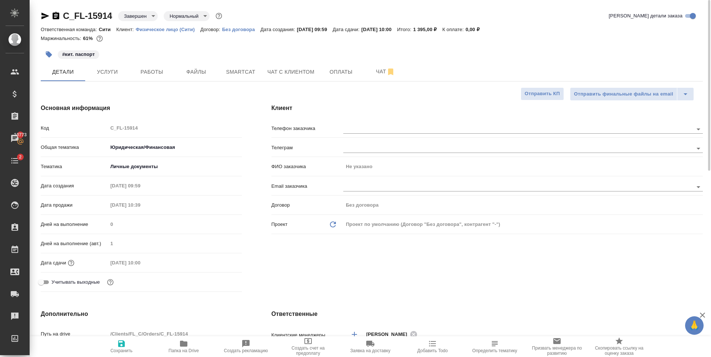
type textarea "x"
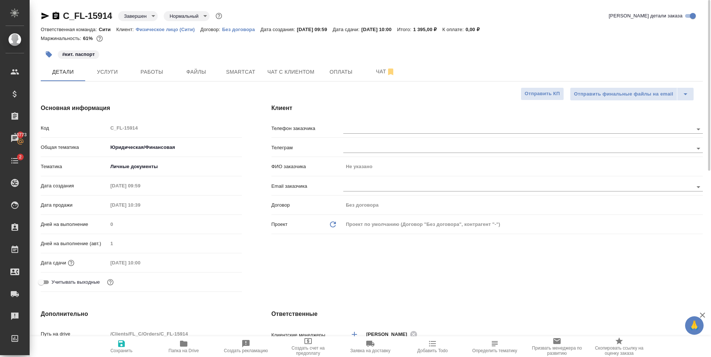
type textarea "x"
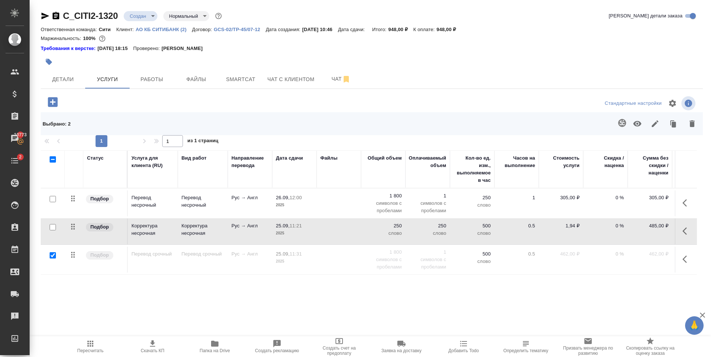
scroll to position [0, 42]
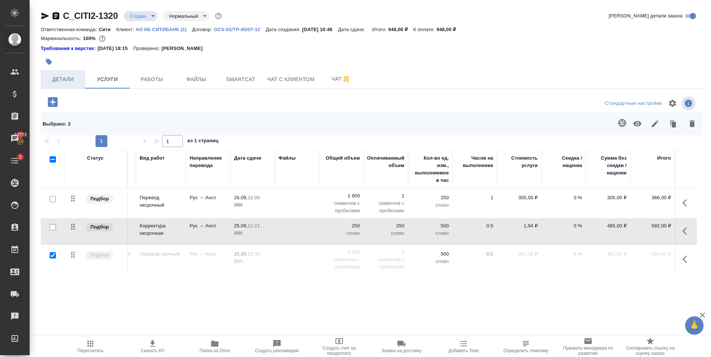
click at [71, 78] on span "Детали" at bounding box center [63, 79] width 36 height 9
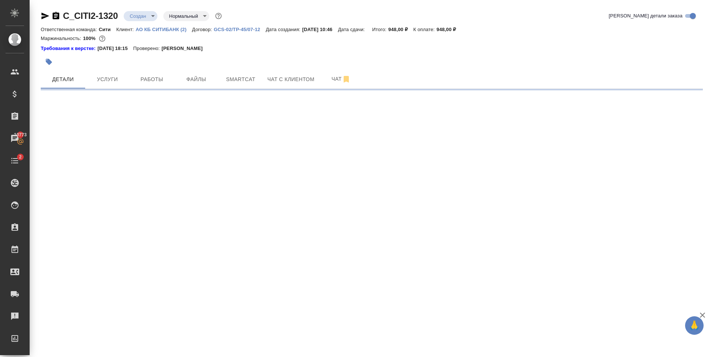
select select "RU"
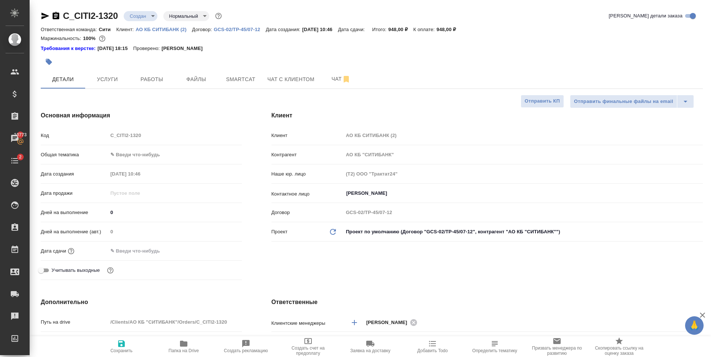
type textarea "x"
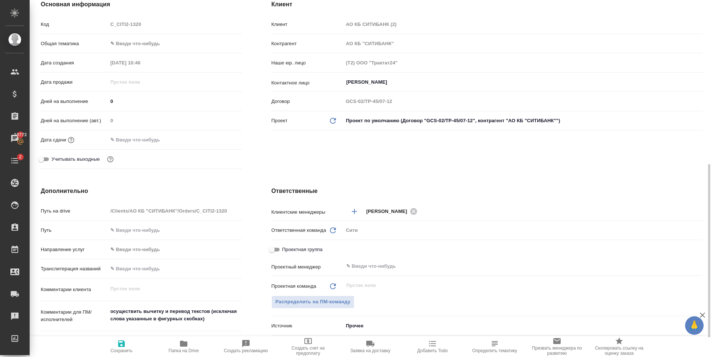
scroll to position [259, 0]
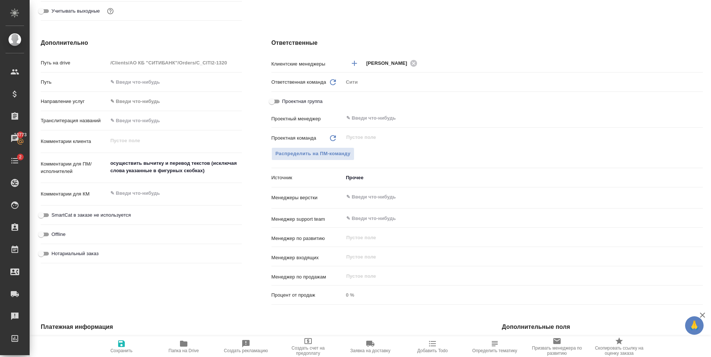
click at [358, 171] on body "🙏 .cls-1 fill:#fff; AWATERA [PERSON_NAME] Спецификации Заказы 10773 Чаты 2 Todo…" at bounding box center [355, 178] width 711 height 357
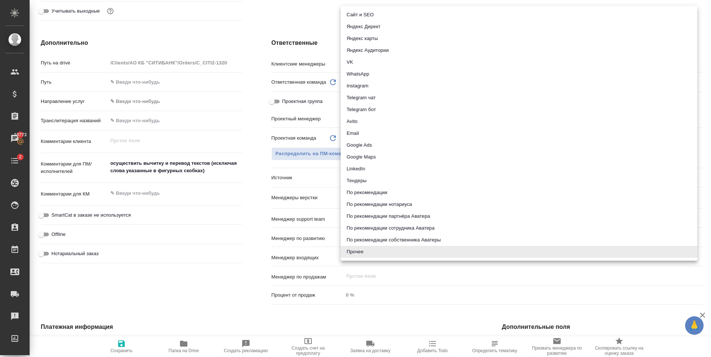
click at [359, 134] on li "Email" at bounding box center [519, 133] width 357 height 12
type textarea "x"
type input "emailAds"
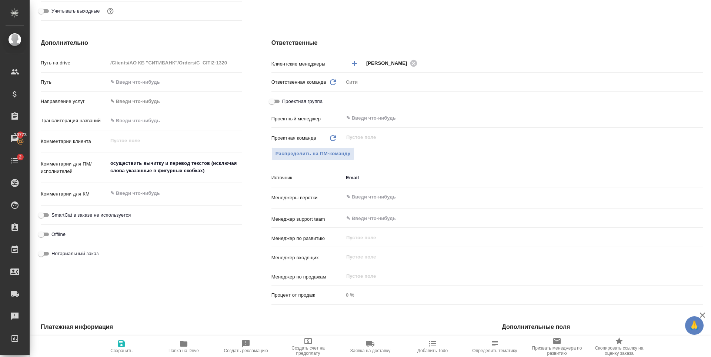
click at [117, 347] on icon "button" at bounding box center [121, 343] width 9 height 9
type textarea "x"
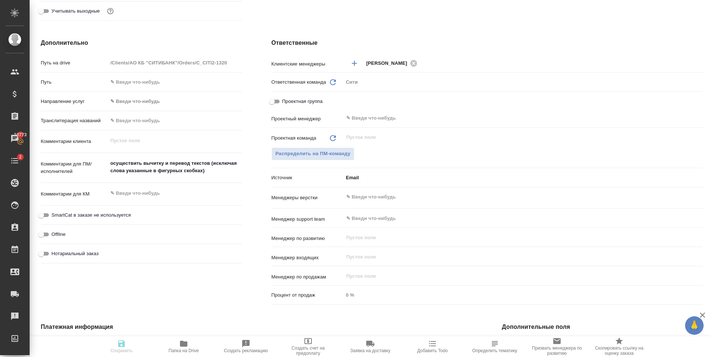
type textarea "x"
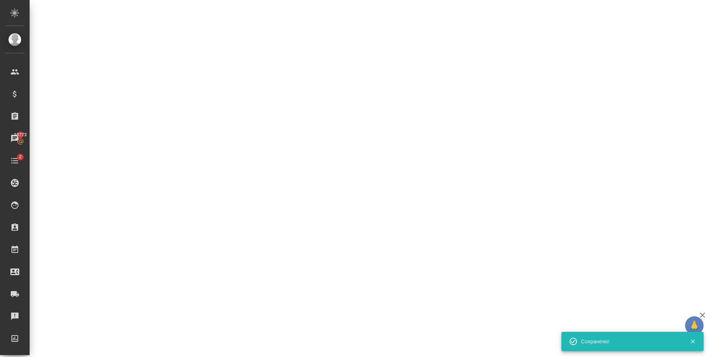
select select "RU"
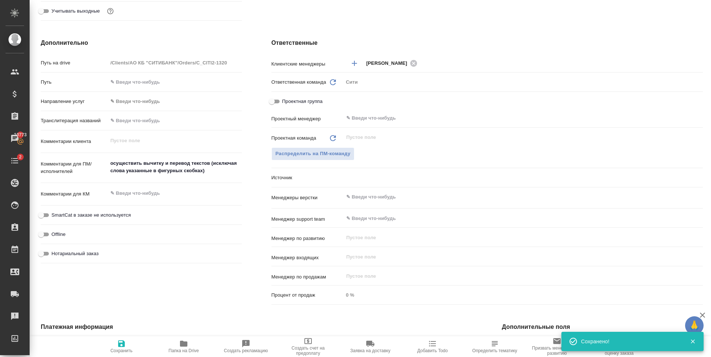
type textarea "x"
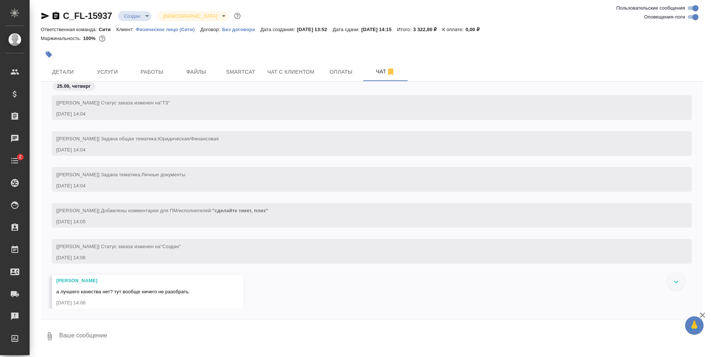
scroll to position [100, 0]
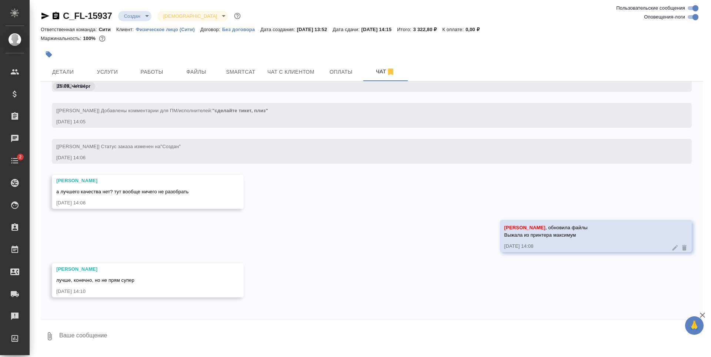
click at [160, 333] on textarea at bounding box center [381, 336] width 644 height 25
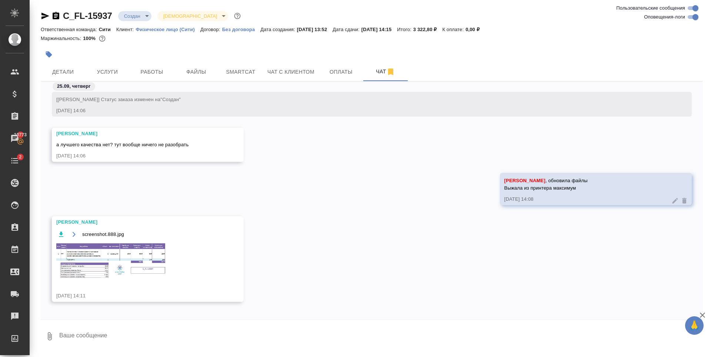
scroll to position [151, 0]
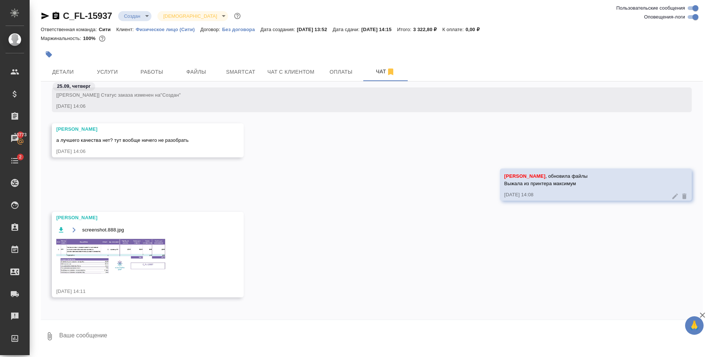
click at [92, 263] on img at bounding box center [111, 256] width 111 height 37
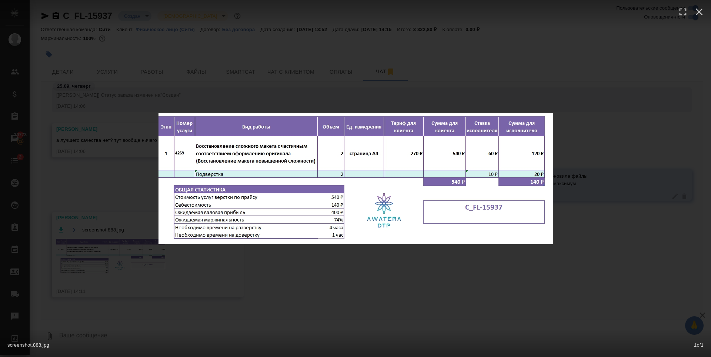
click at [243, 295] on div "screenshot.888.jpg 1 of 1" at bounding box center [355, 178] width 711 height 357
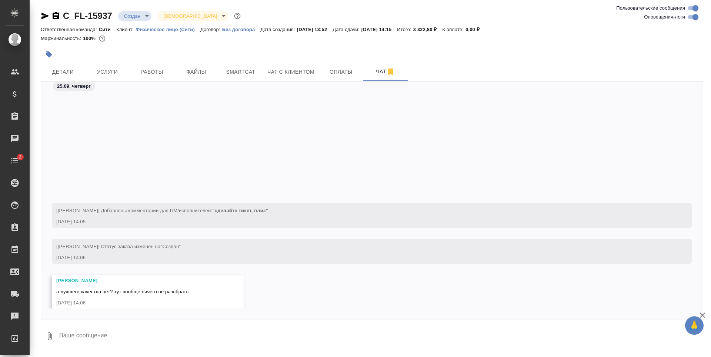
scroll to position [205, 0]
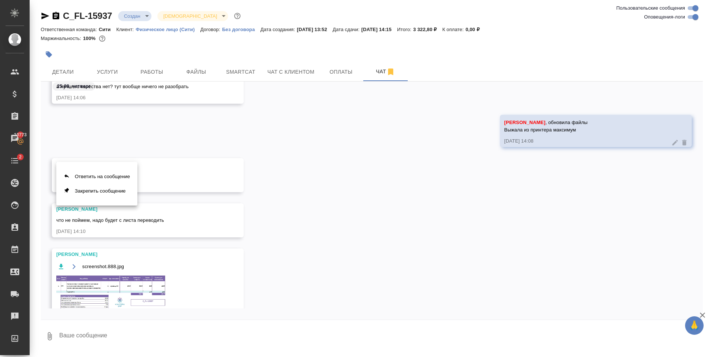
click at [175, 223] on div at bounding box center [355, 178] width 711 height 357
click at [67, 71] on span "Детали" at bounding box center [63, 71] width 36 height 9
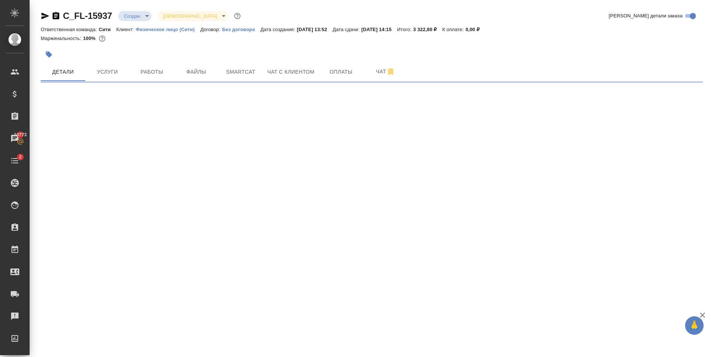
select select "RU"
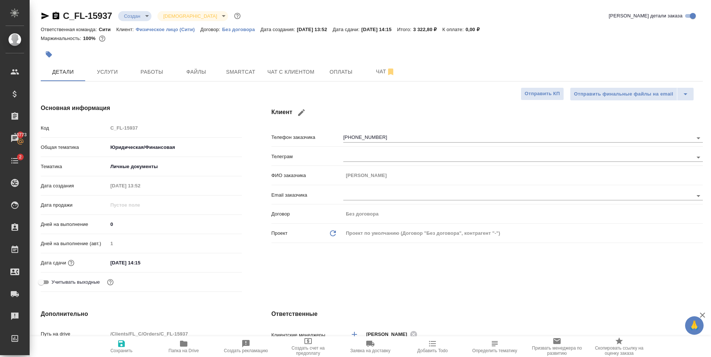
type textarea "x"
click at [168, 263] on input "[DATE] 14:15" at bounding box center [140, 262] width 65 height 11
click at [226, 262] on div at bounding box center [229, 262] width 26 height 9
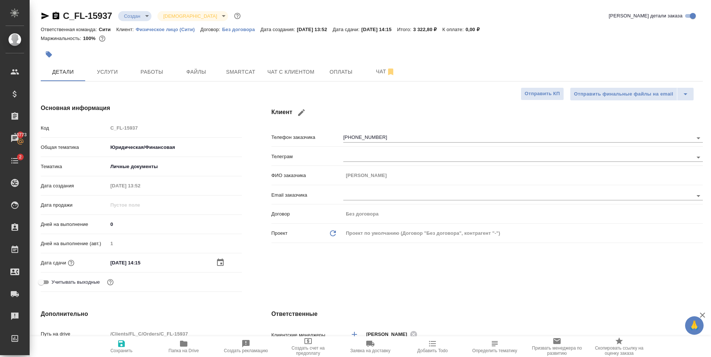
click at [219, 265] on icon "button" at bounding box center [220, 262] width 9 height 9
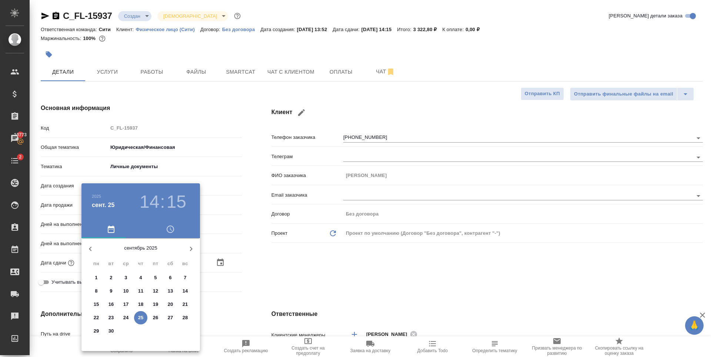
click at [96, 331] on p "29" at bounding box center [97, 330] width 6 height 7
type input "29.09.2025 14:15"
type textarea "x"
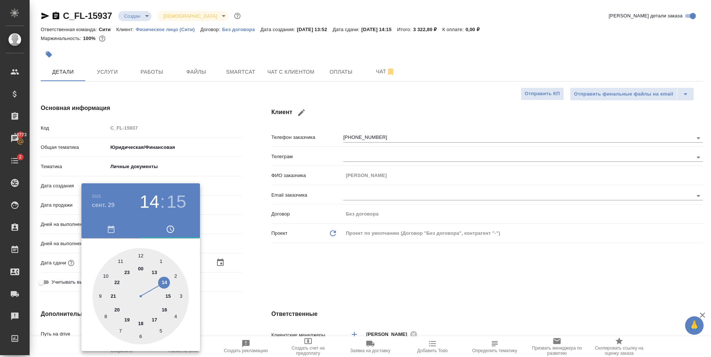
click at [107, 274] on div at bounding box center [141, 296] width 96 height 96
type input "29.09.2025 10:15"
type textarea "x"
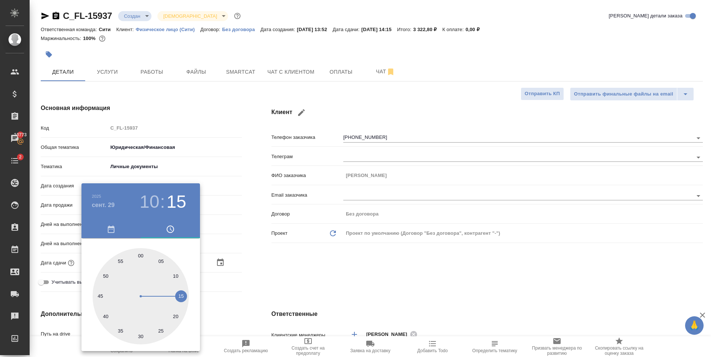
click at [140, 255] on div at bounding box center [141, 296] width 96 height 96
type input "[DATE] 10:00"
type textarea "x"
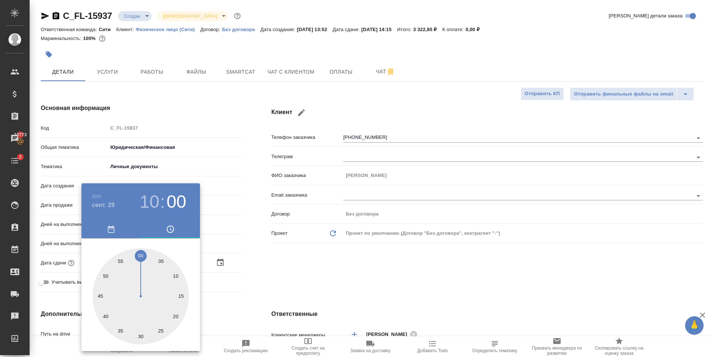
click at [255, 254] on div at bounding box center [355, 178] width 711 height 357
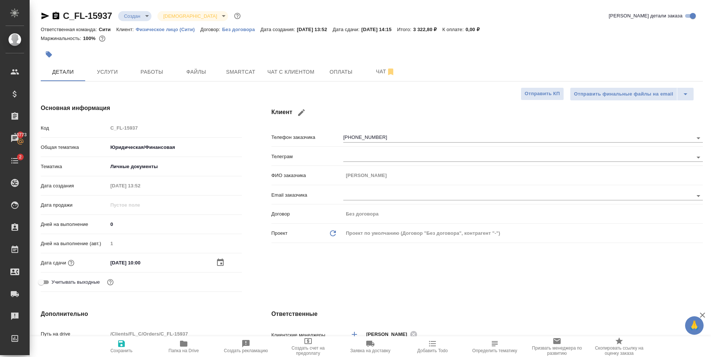
click at [126, 339] on span "Сохранить" at bounding box center [121, 346] width 53 height 14
type textarea "x"
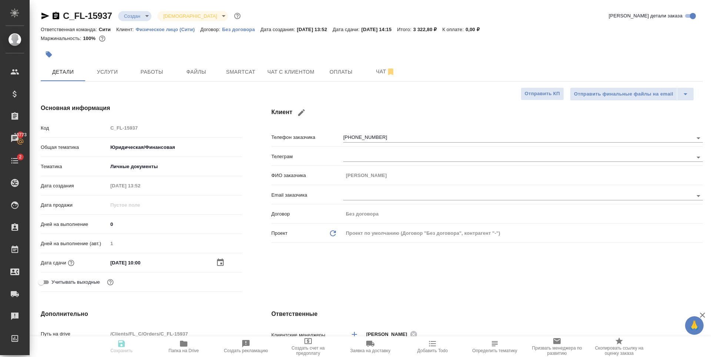
type textarea "x"
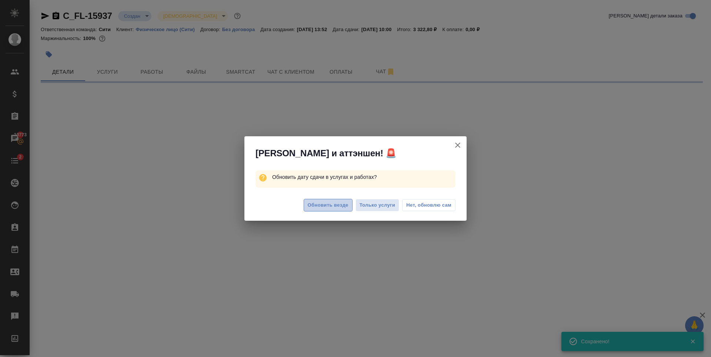
click at [335, 203] on span "Обновить везде" at bounding box center [328, 205] width 41 height 9
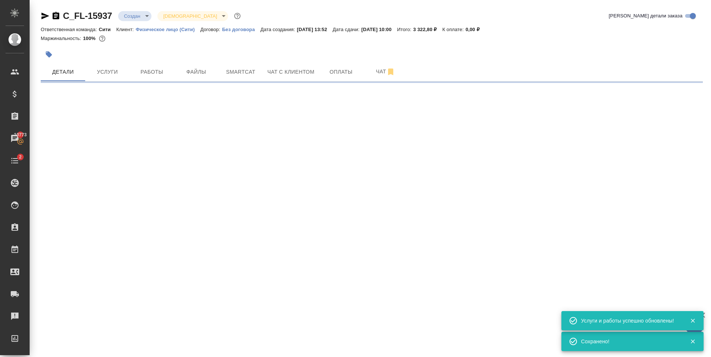
select select "RU"
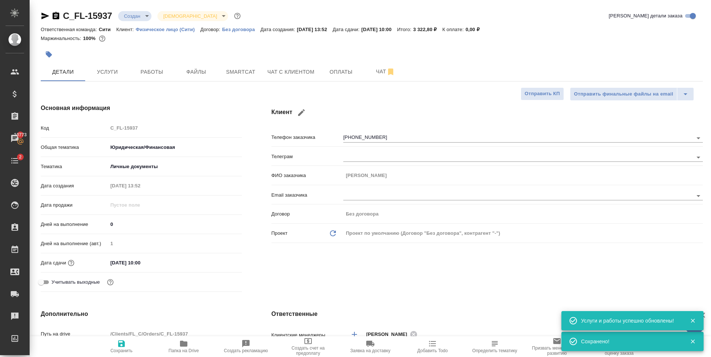
type textarea "x"
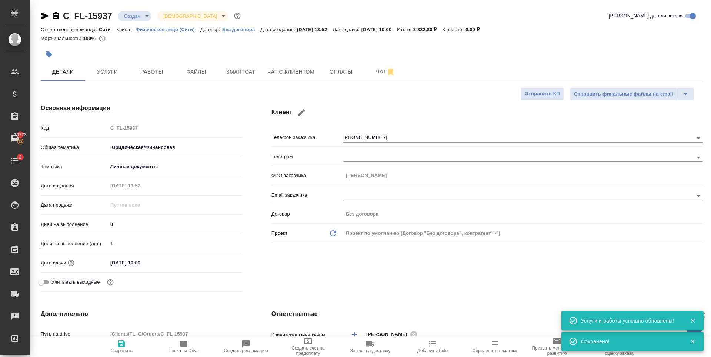
type textarea "x"
click at [121, 74] on span "Услуги" at bounding box center [108, 71] width 36 height 9
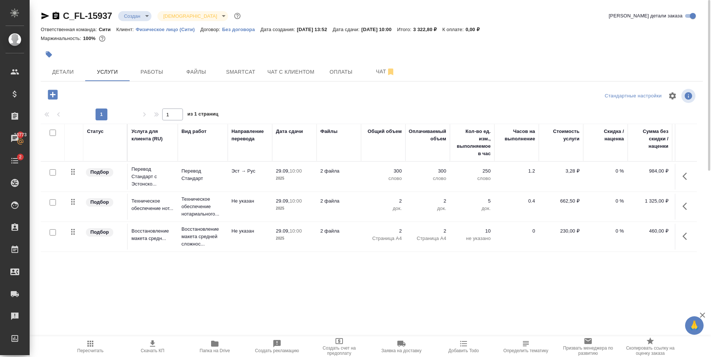
click at [53, 174] on input "checkbox" at bounding box center [53, 172] width 6 height 6
checkbox input "true"
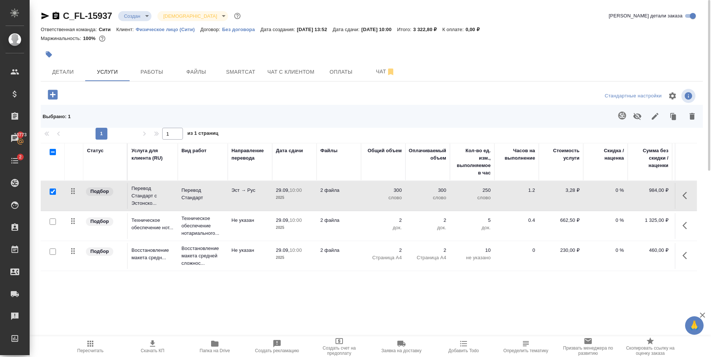
click at [621, 116] on icon "button" at bounding box center [622, 115] width 8 height 8
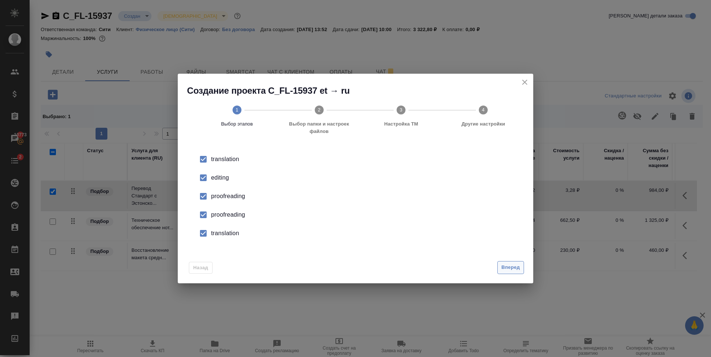
click at [508, 269] on span "Вперед" at bounding box center [510, 267] width 19 height 9
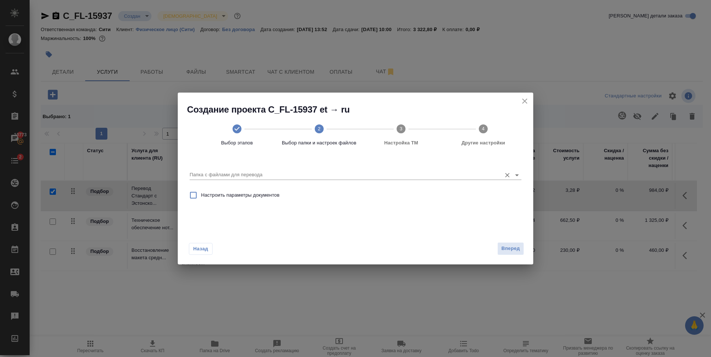
click at [308, 177] on input "Папка с файлами для перевода" at bounding box center [344, 174] width 308 height 9
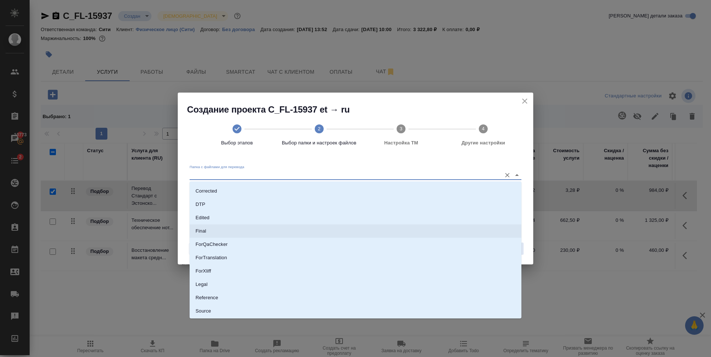
scroll to position [65, 0]
click at [223, 283] on li "Source" at bounding box center [356, 284] width 332 height 13
type input "Source"
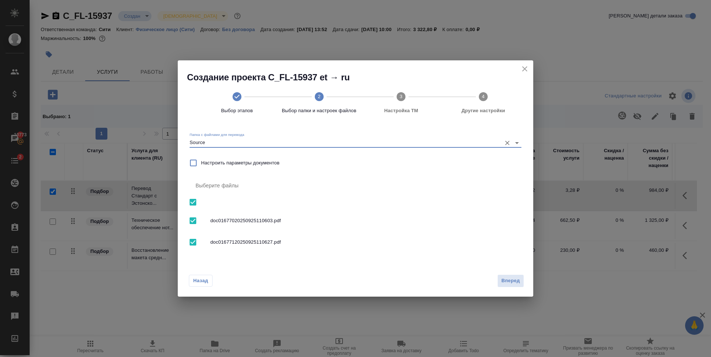
click at [512, 280] on span "Вперед" at bounding box center [510, 281] width 19 height 9
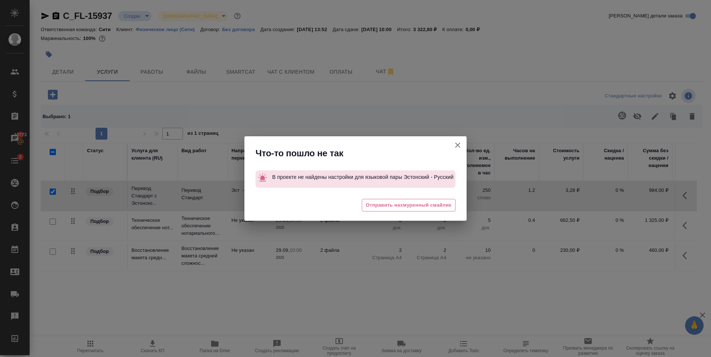
click at [455, 148] on icon "button" at bounding box center [457, 145] width 9 height 9
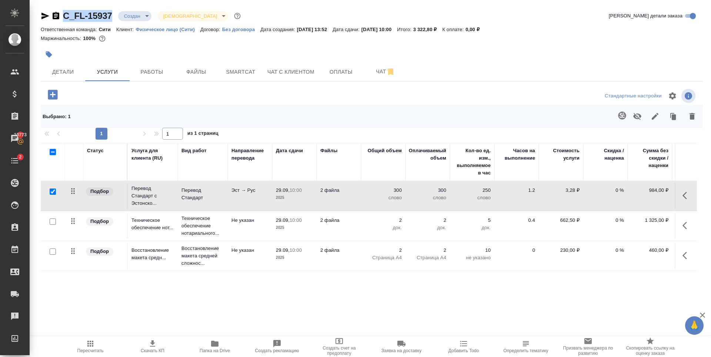
drag, startPoint x: 114, startPoint y: 20, endPoint x: 61, endPoint y: 22, distance: 52.3
click at [61, 22] on div "C_FL-15937 Создан new Святая троица holyTrinity Кратко детали заказа" at bounding box center [372, 17] width 662 height 15
copy link "C_FL-15937"
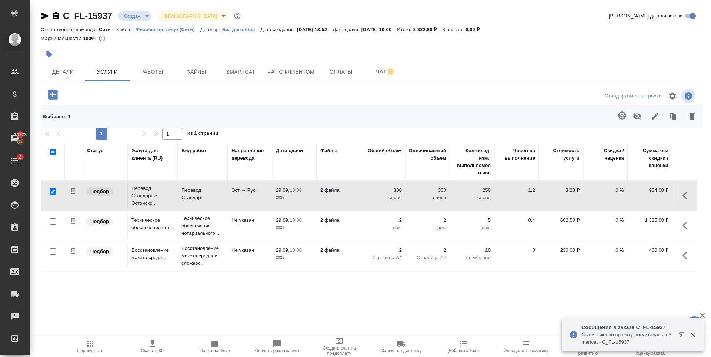
click at [168, 48] on div at bounding box center [261, 54] width 441 height 16
click at [71, 70] on span "Детали" at bounding box center [63, 71] width 36 height 9
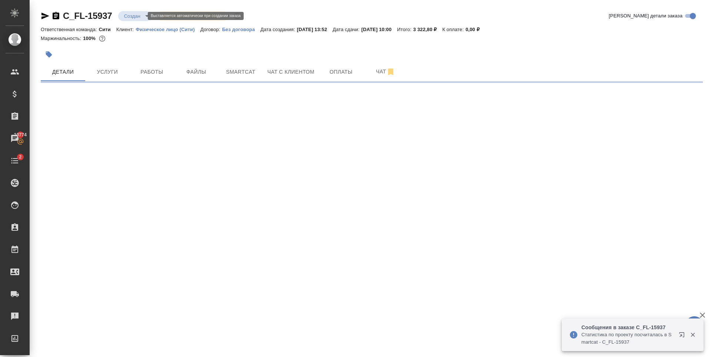
select select "RU"
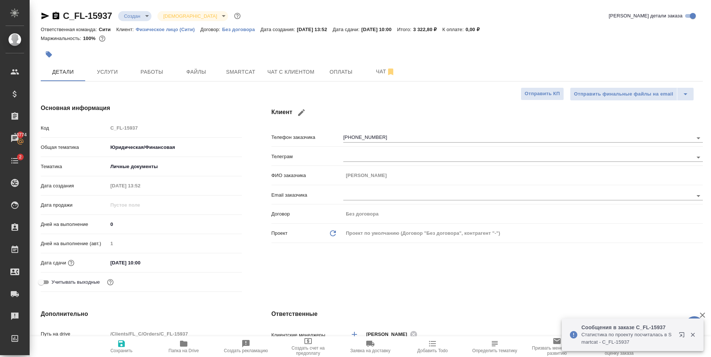
click at [139, 13] on body "🙏 .cls-1 fill:#fff; AWATERA Zaytseva Svetlana Клиенты Спецификации Заказы 10774…" at bounding box center [355, 178] width 711 height 357
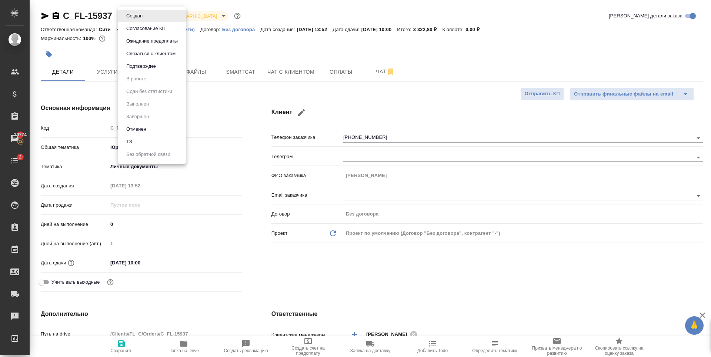
type textarea "x"
click at [152, 67] on button "Подтвержден" at bounding box center [141, 66] width 35 height 8
type textarea "x"
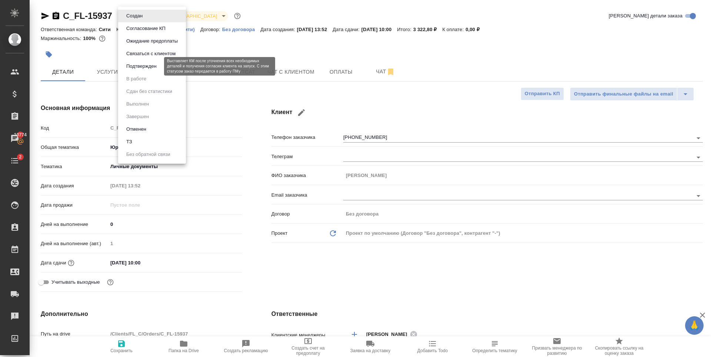
type textarea "x"
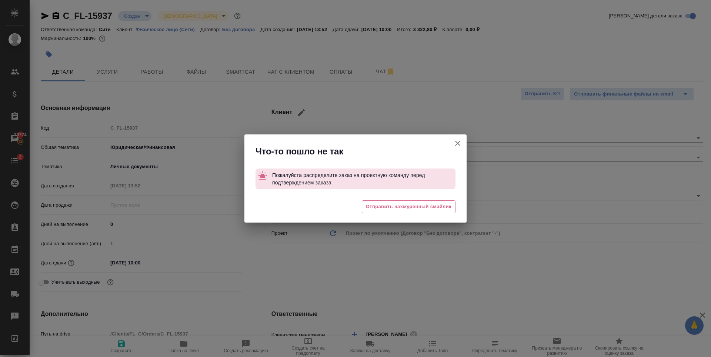
click at [451, 147] on button "Клиент не указал номер" at bounding box center [458, 143] width 18 height 18
type textarea "x"
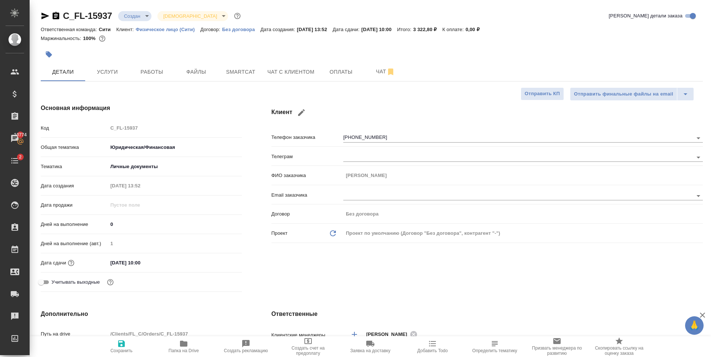
scroll to position [111, 0]
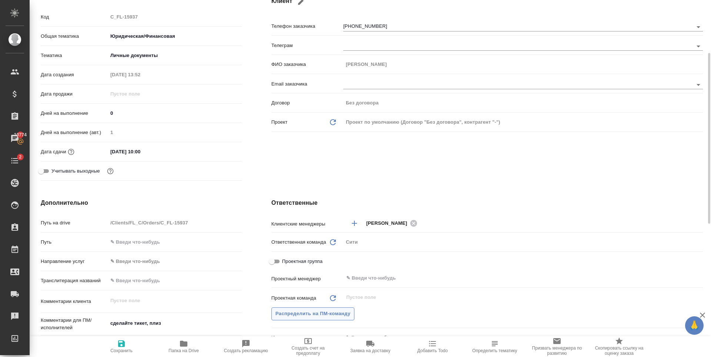
click at [319, 312] on span "Распределить на ПМ-команду" at bounding box center [312, 314] width 75 height 9
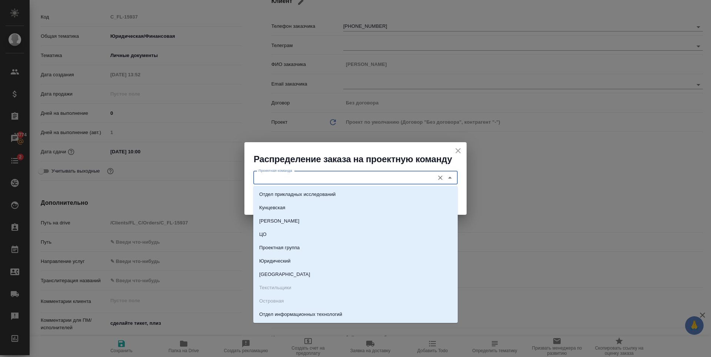
click at [327, 176] on input "Проектная команда" at bounding box center [342, 177] width 175 height 9
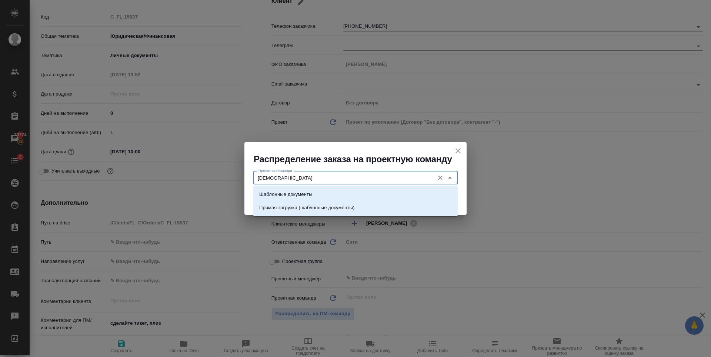
click at [334, 191] on li "Шаблонные документы" at bounding box center [355, 194] width 204 height 13
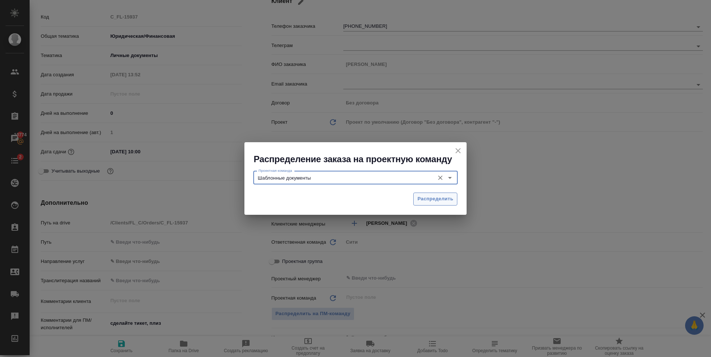
type input "Шаблонные документы"
click at [442, 200] on span "Распределить" at bounding box center [435, 199] width 36 height 9
type textarea "x"
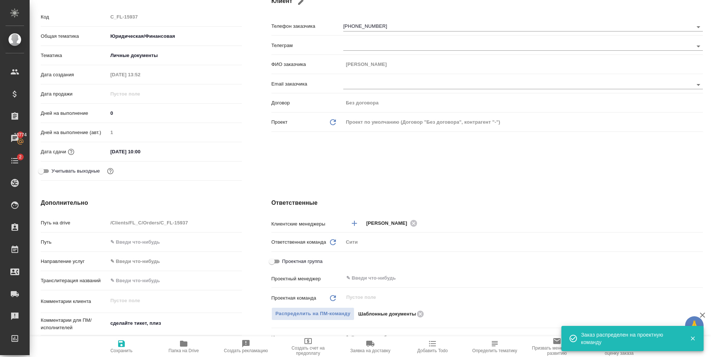
click at [122, 348] on icon "button" at bounding box center [121, 343] width 9 height 9
type textarea "x"
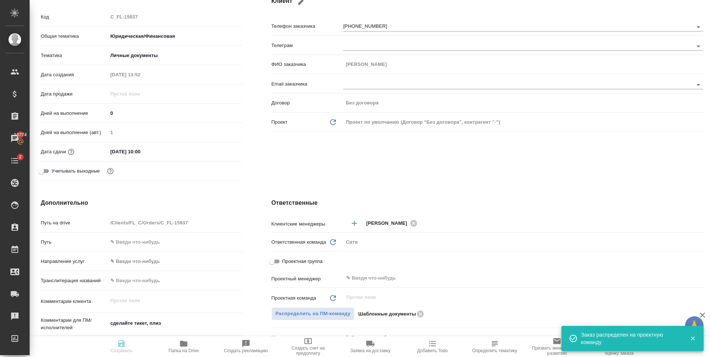
type textarea "x"
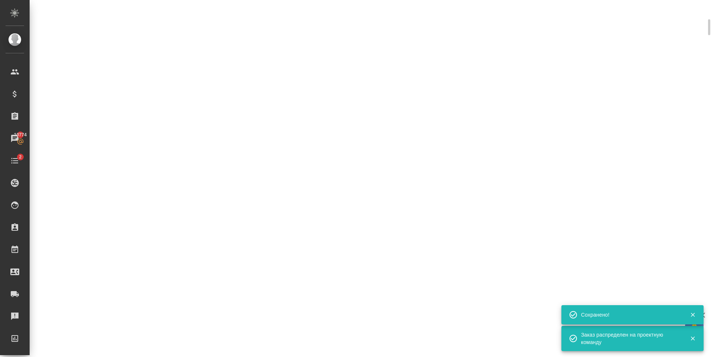
scroll to position [105, 0]
select select "RU"
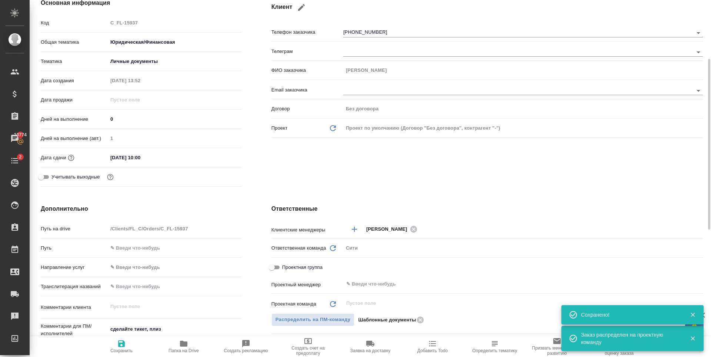
type textarea "x"
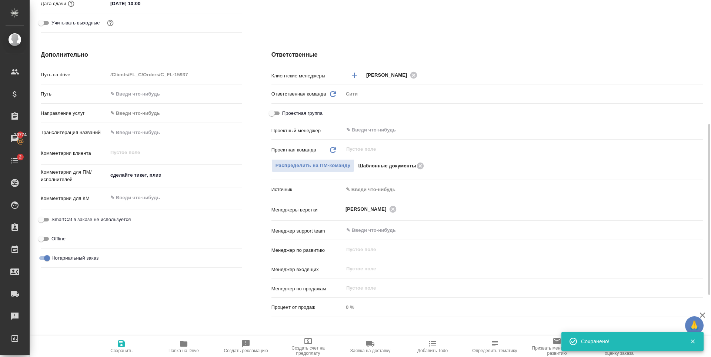
type textarea "x"
click at [154, 179] on textarea "сделайте тикет, плиз" at bounding box center [175, 175] width 134 height 13
click at [154, 179] on textarea "сделайте тикет, плиз" at bounding box center [174, 175] width 133 height 13
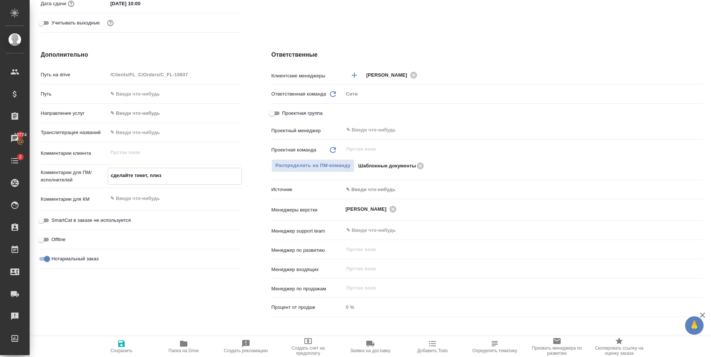
type textarea "x"
type textarea "н"
type textarea "x"
type textarea "нот"
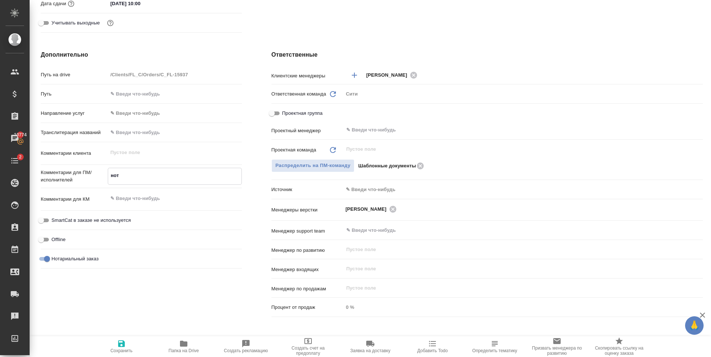
type textarea "x"
type textarea "нот"
type textarea "x"
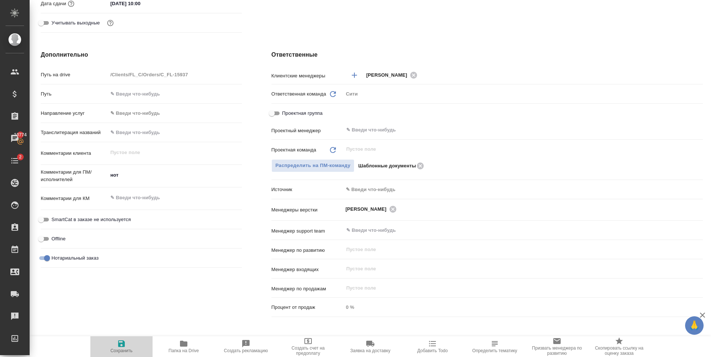
click at [121, 340] on icon "button" at bounding box center [121, 343] width 9 height 9
type textarea "x"
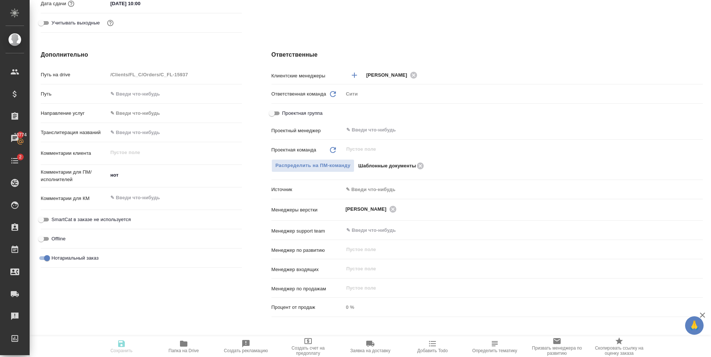
type textarea "x"
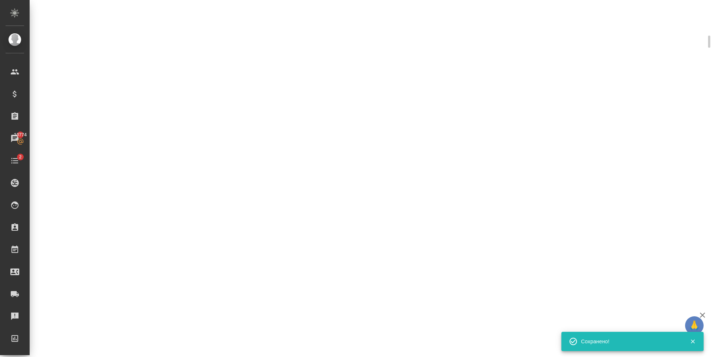
scroll to position [253, 0]
select select "RU"
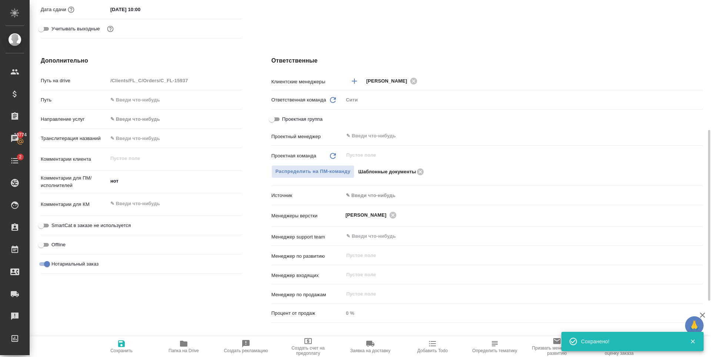
type textarea "x"
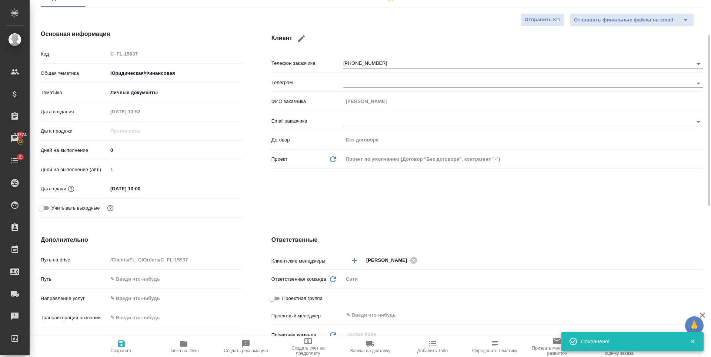
scroll to position [0, 0]
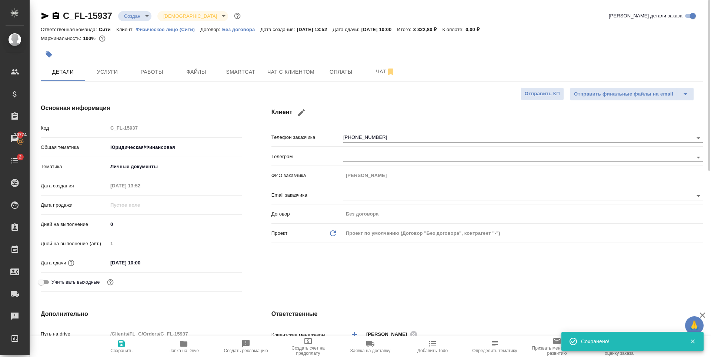
click at [139, 17] on body "🙏 .cls-1 fill:#fff; AWATERA Zaytseva Svetlana Клиенты Спецификации Заказы 10774…" at bounding box center [355, 178] width 711 height 357
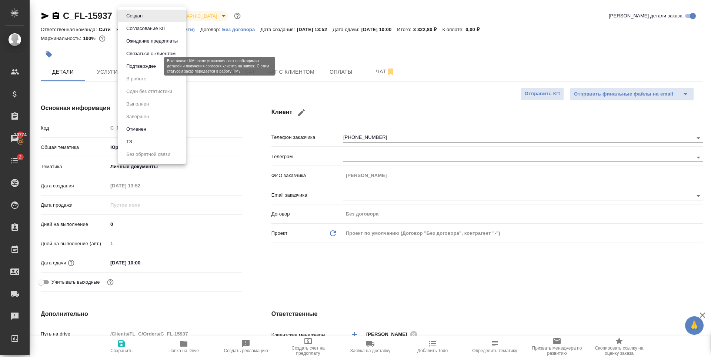
click at [148, 64] on button "Подтвержден" at bounding box center [141, 66] width 35 height 8
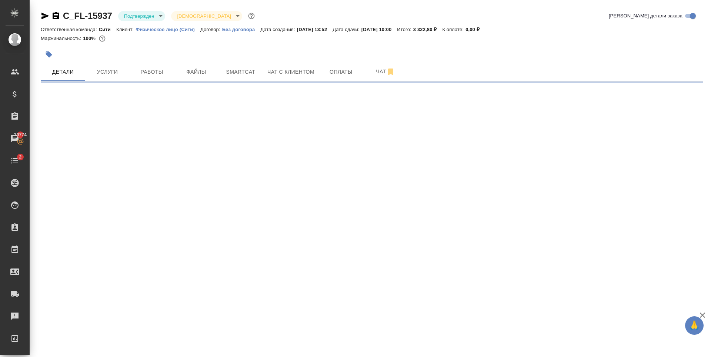
select select "RU"
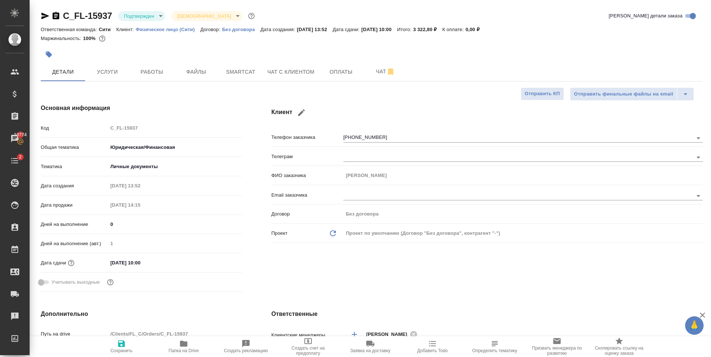
type textarea "x"
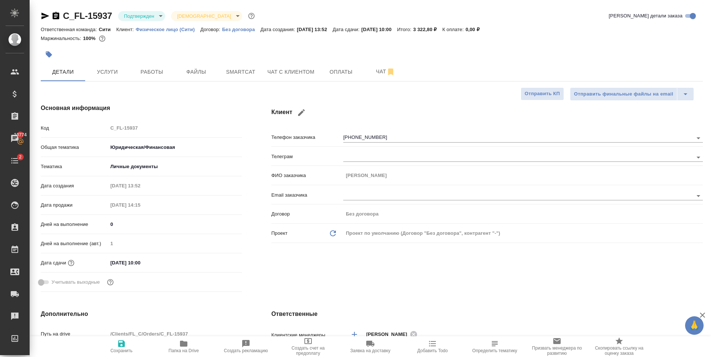
type textarea "x"
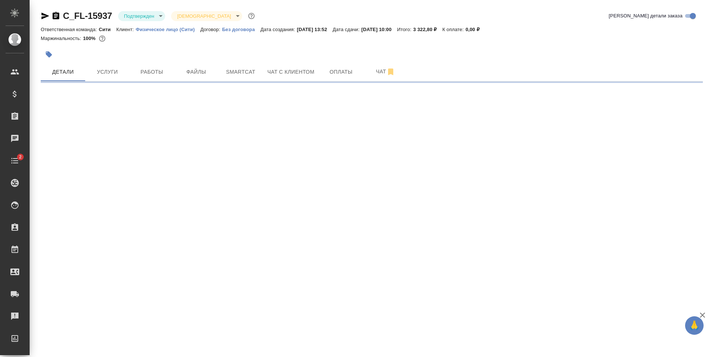
select select "RU"
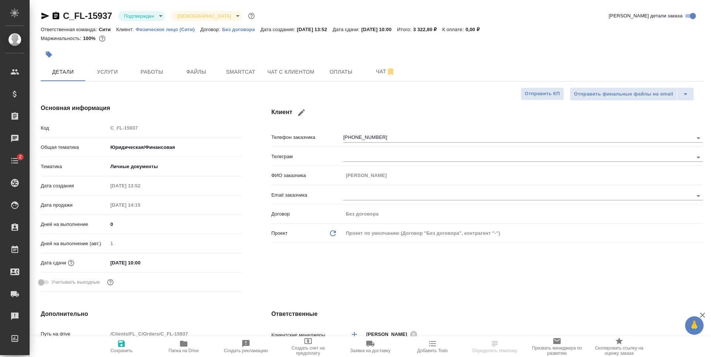
type textarea "x"
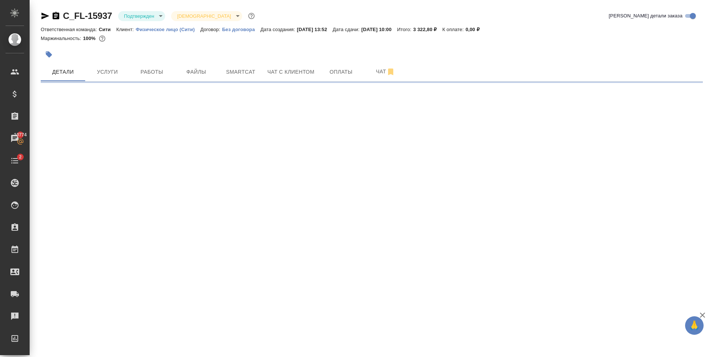
select select "RU"
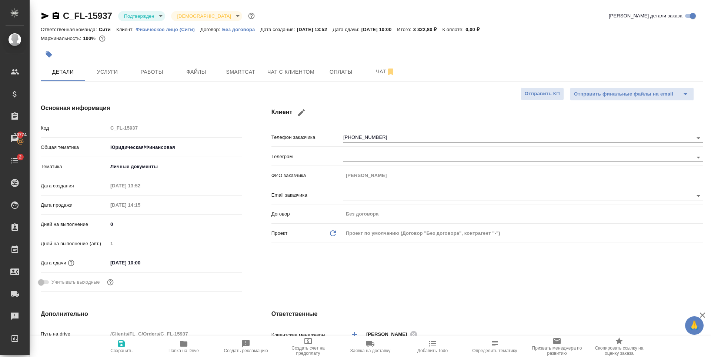
type textarea "x"
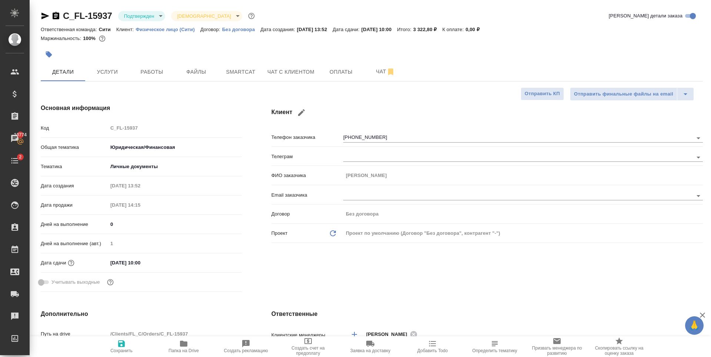
type textarea "x"
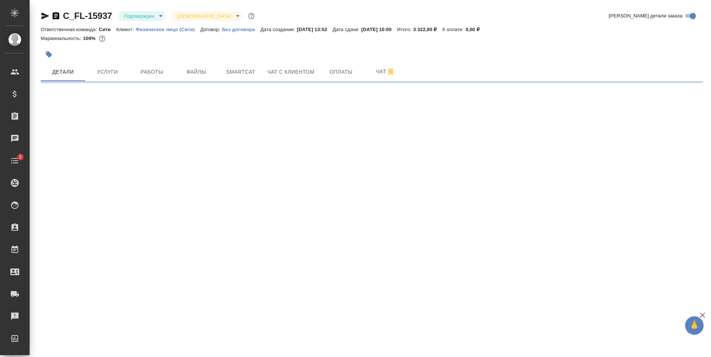
select select "RU"
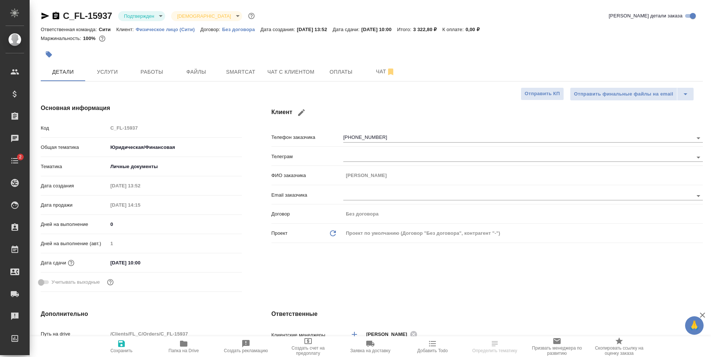
type textarea "x"
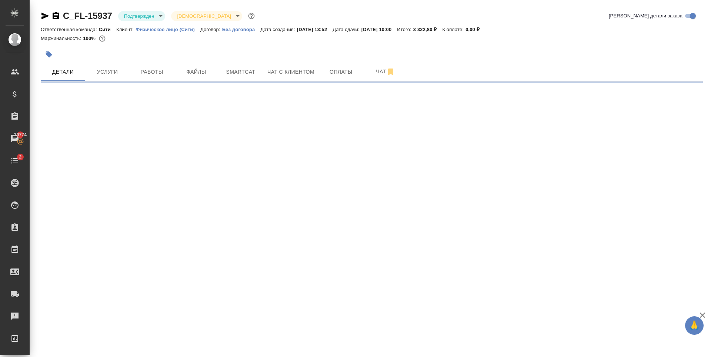
select select "RU"
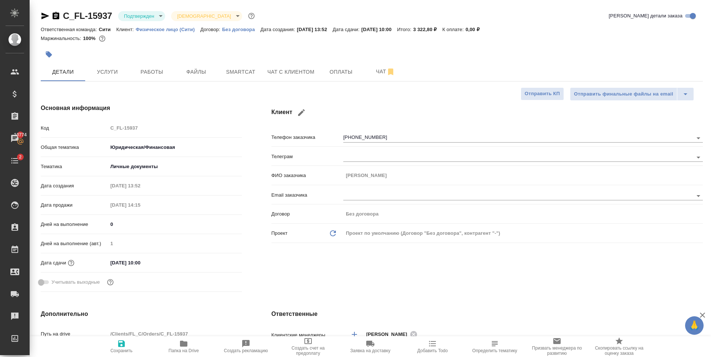
type textarea "x"
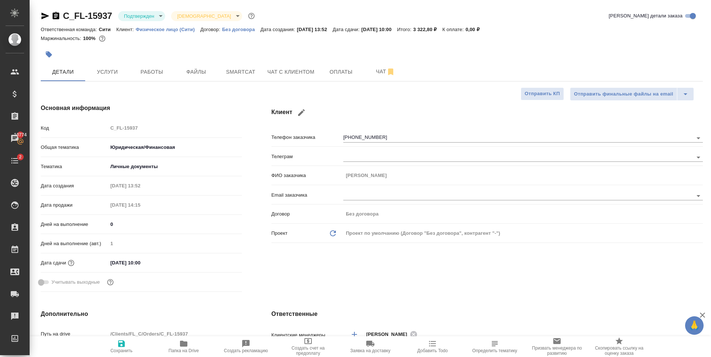
type textarea "x"
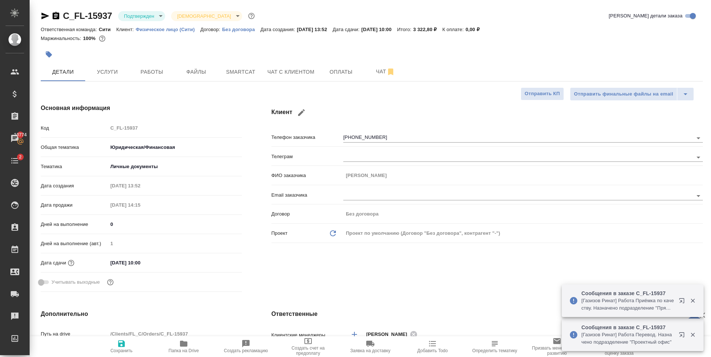
type textarea "x"
click at [682, 302] on icon "button" at bounding box center [681, 300] width 5 height 5
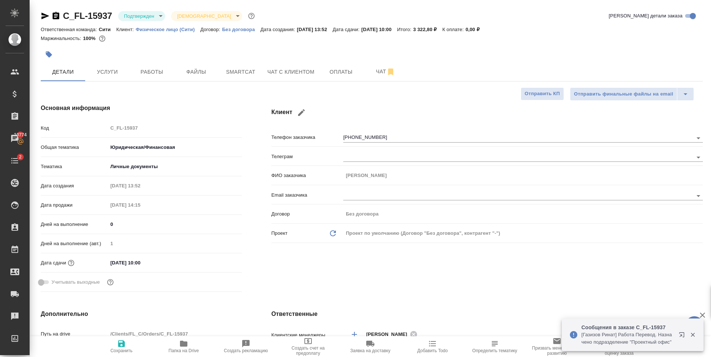
type textarea "x"
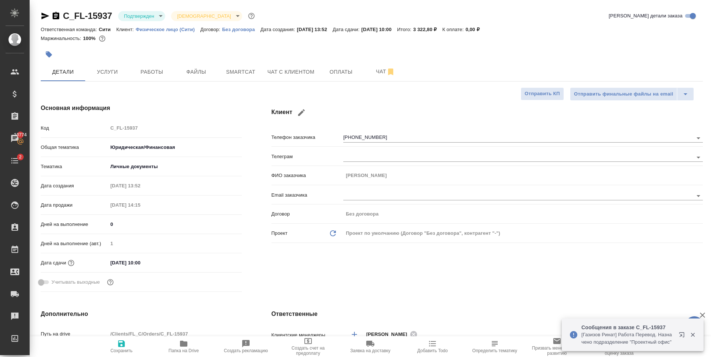
type textarea "x"
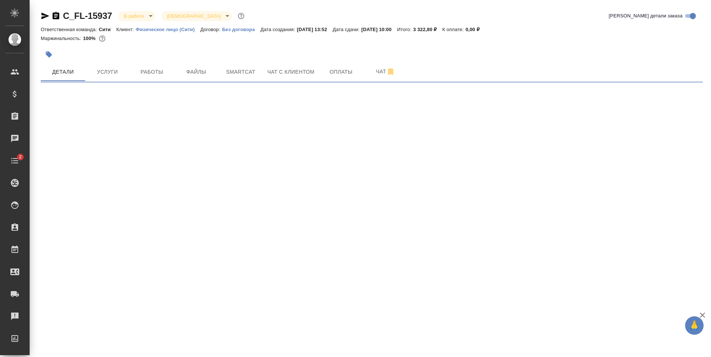
select select "RU"
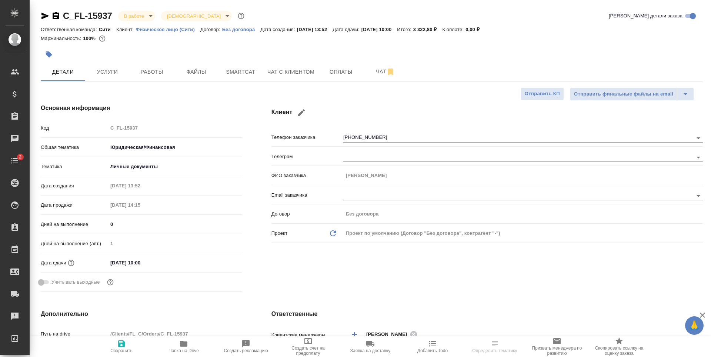
type textarea "x"
click at [146, 70] on span "Работы" at bounding box center [152, 71] width 36 height 9
